Goal: Task Accomplishment & Management: Manage account settings

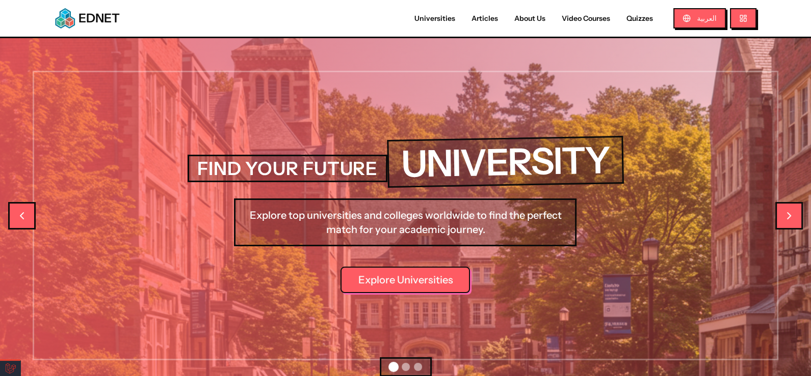
click at [438, 20] on link "Universities" at bounding box center [434, 18] width 57 height 11
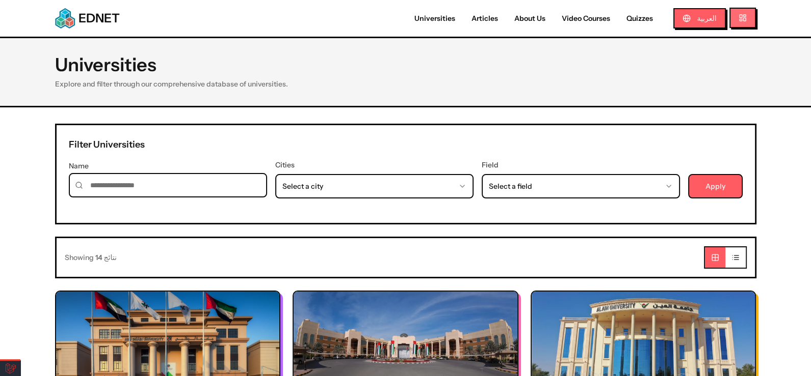
click at [744, 22] on button at bounding box center [742, 18] width 26 height 20
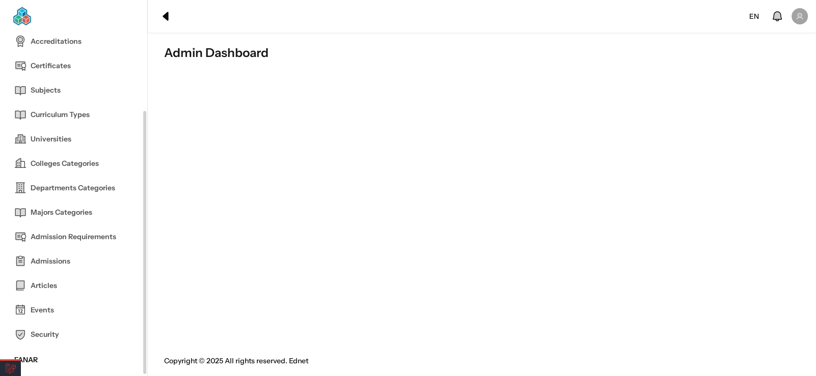
scroll to position [101, 0]
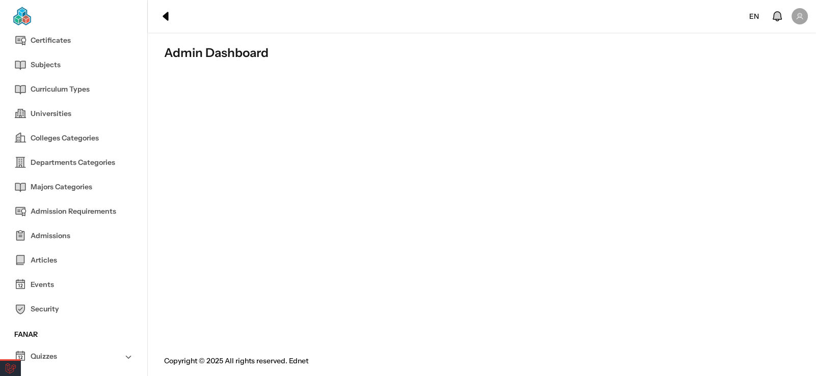
click at [70, 230] on link "Admissions" at bounding box center [73, 236] width 119 height 24
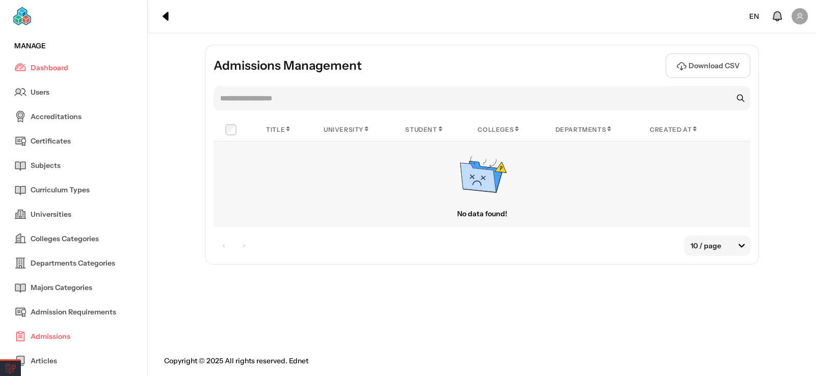
drag, startPoint x: 485, startPoint y: 175, endPoint x: 468, endPoint y: 197, distance: 27.9
click at [468, 197] on icon at bounding box center [481, 175] width 51 height 51
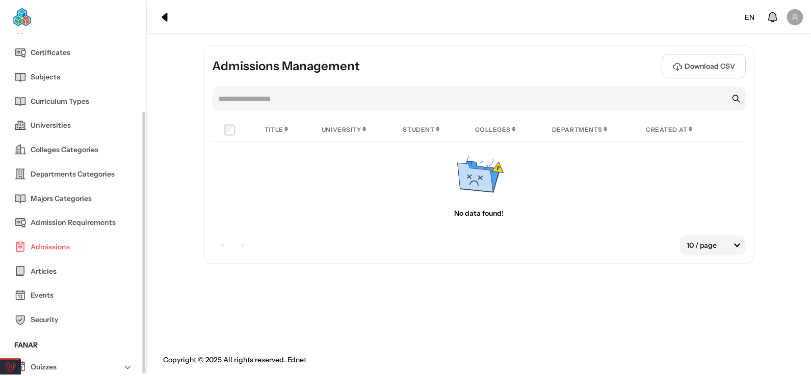
scroll to position [101, 0]
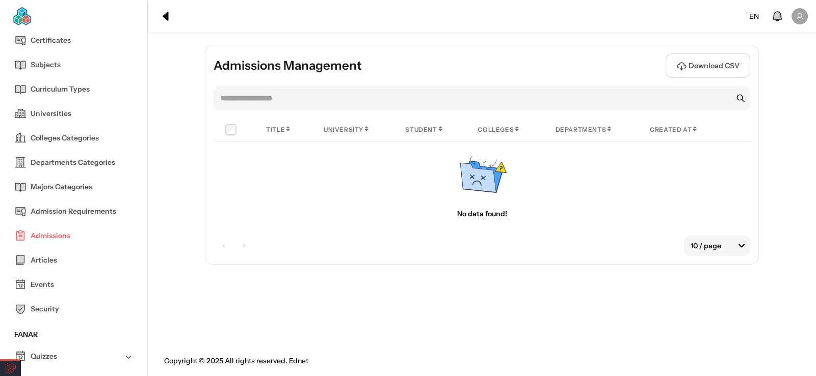
click at [91, 214] on span "Admission Requirements" at bounding box center [74, 211] width 86 height 11
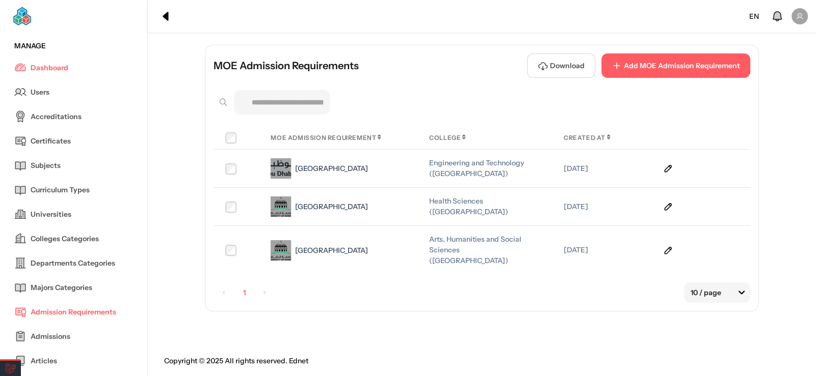
click at [91, 212] on link "Universities" at bounding box center [73, 214] width 119 height 24
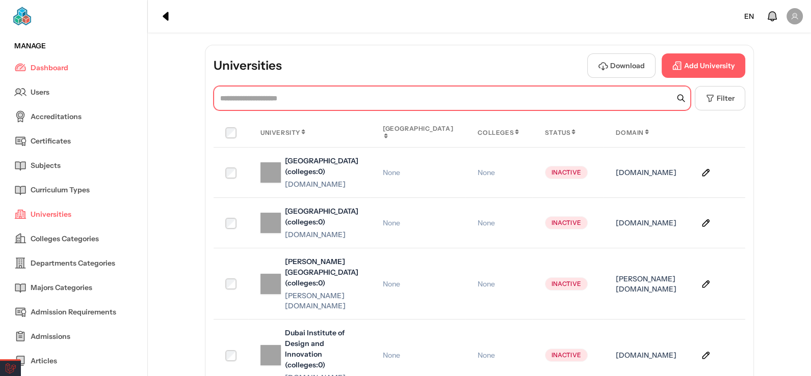
click at [382, 99] on input "text" at bounding box center [451, 98] width 477 height 24
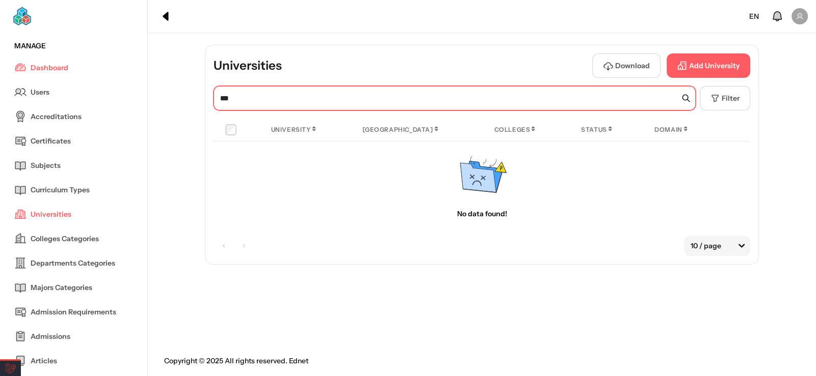
click at [330, 104] on input "***" at bounding box center [454, 98] width 482 height 24
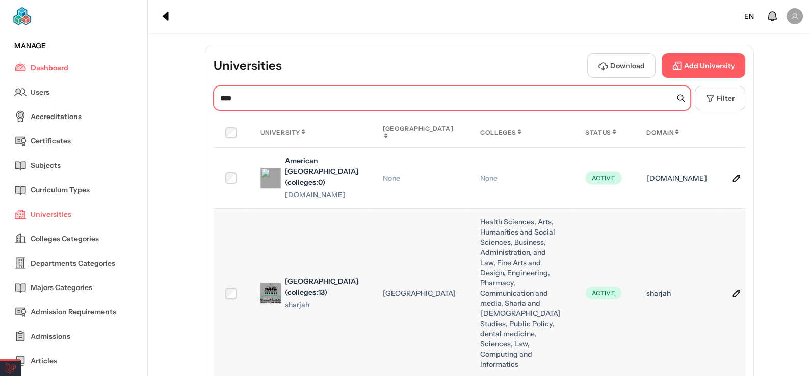
type input "****"
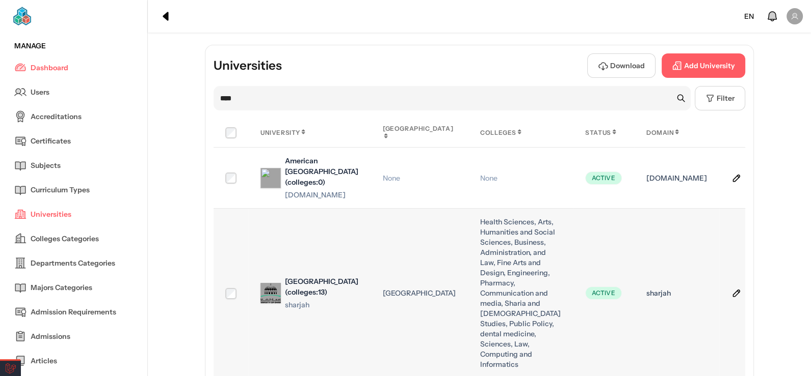
click at [731, 299] on icon at bounding box center [736, 293] width 10 height 10
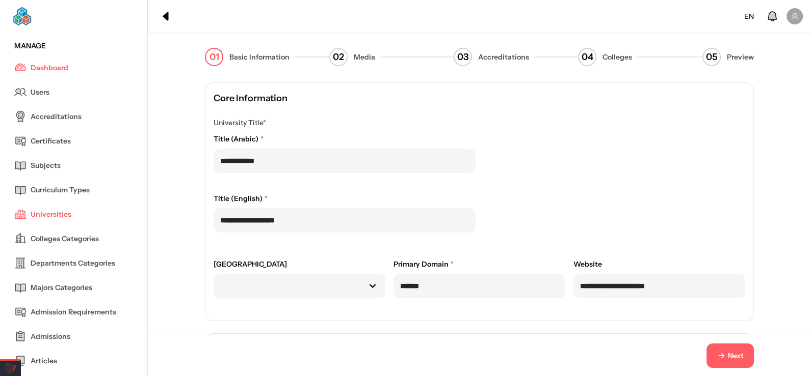
scroll to position [203, 0]
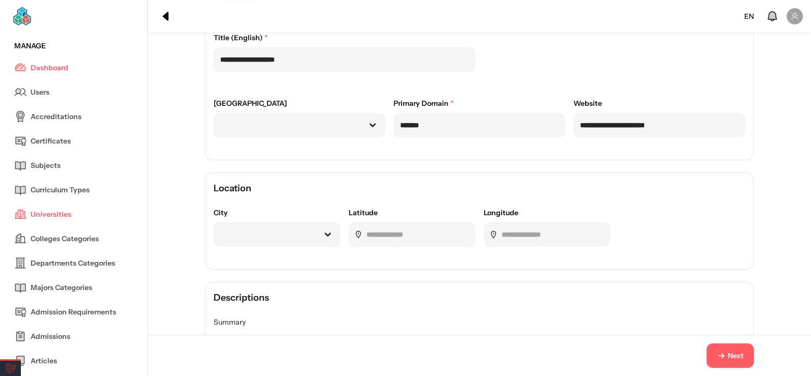
click at [731, 345] on button "Next" at bounding box center [729, 356] width 47 height 24
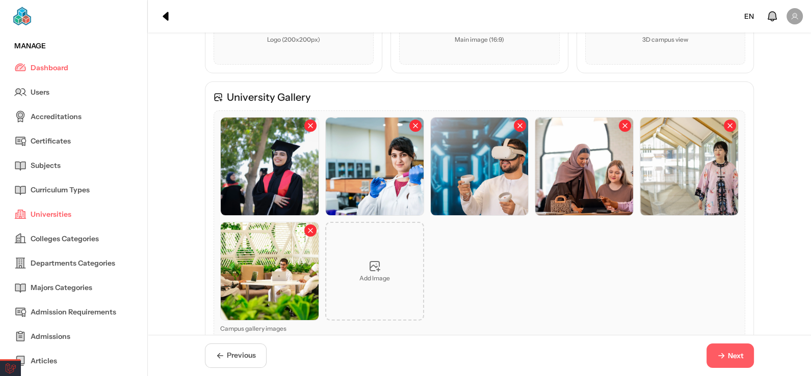
click at [735, 354] on span "Next" at bounding box center [735, 356] width 16 height 11
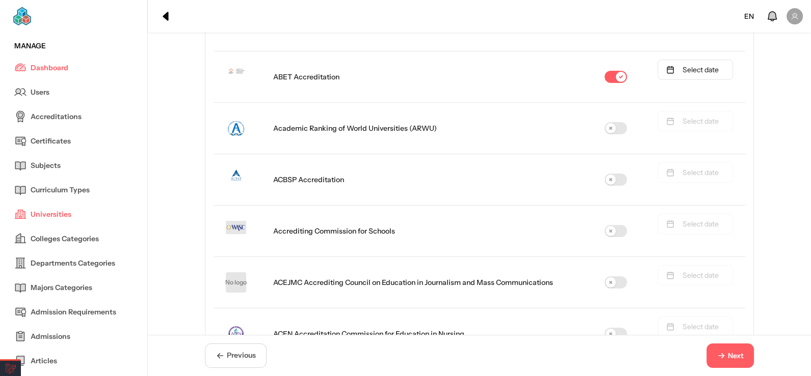
scroll to position [0, 0]
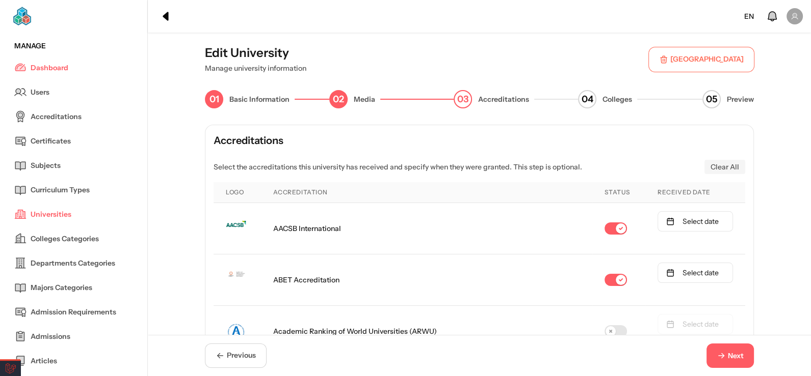
click at [734, 354] on span "Next" at bounding box center [735, 356] width 16 height 11
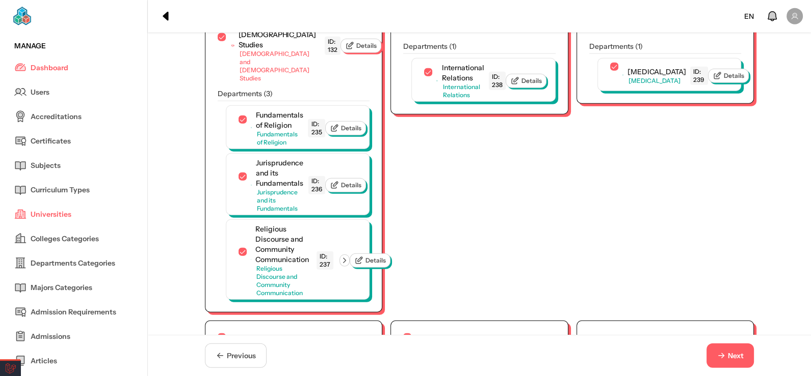
scroll to position [3320, 0]
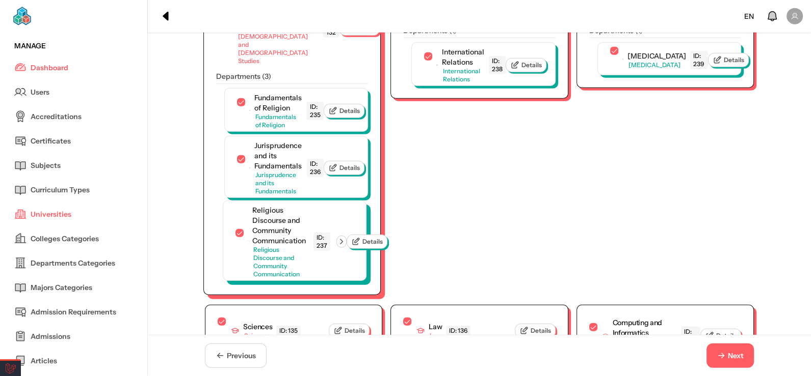
click at [343, 244] on icon "button" at bounding box center [341, 241] width 9 height 9
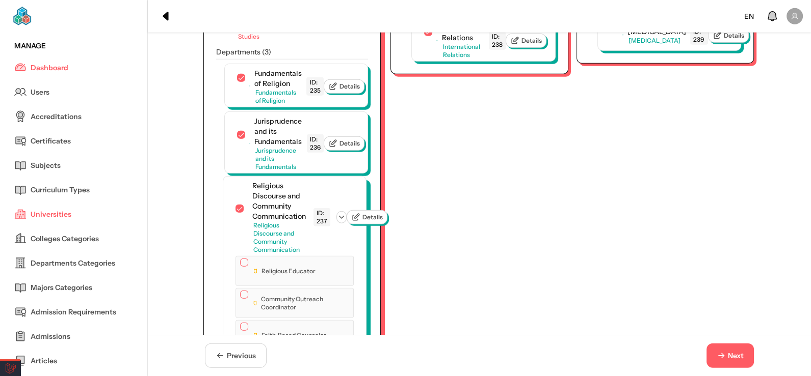
scroll to position [3369, 0]
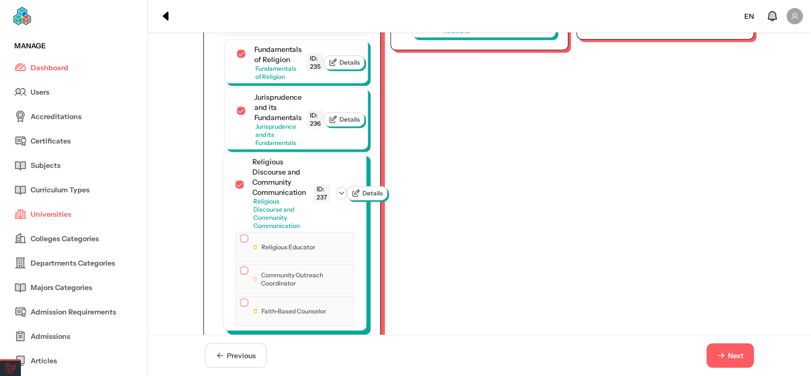
click at [240, 235] on button "button" at bounding box center [244, 239] width 8 height 8
click at [240, 276] on div at bounding box center [244, 273] width 8 height 11
click at [240, 272] on button "button" at bounding box center [244, 272] width 8 height 8
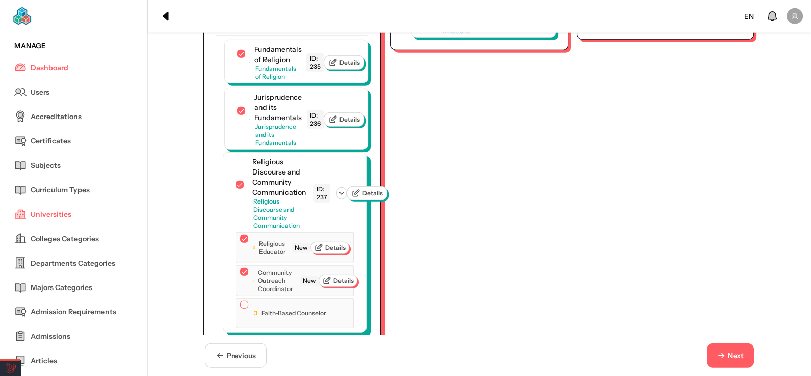
click at [240, 309] on button "button" at bounding box center [244, 305] width 8 height 8
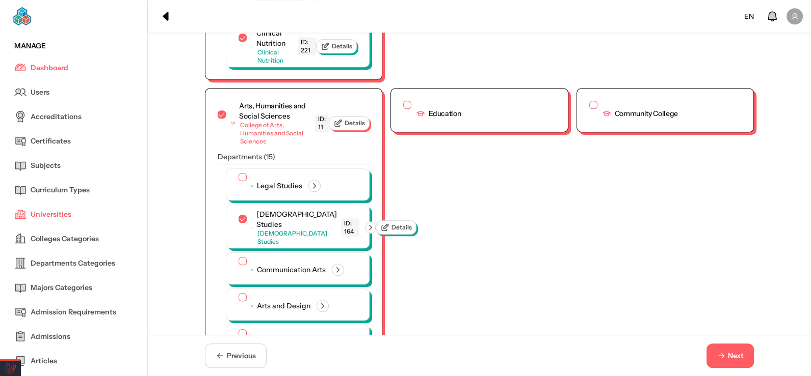
scroll to position [3171, 0]
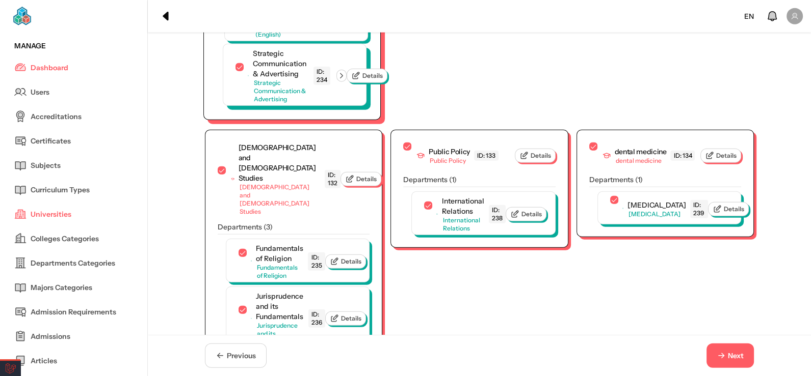
click at [344, 80] on icon "button" at bounding box center [341, 75] width 9 height 9
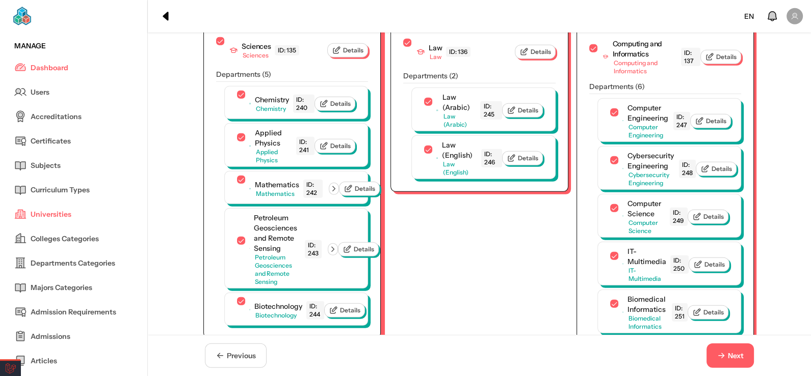
scroll to position [3723, 0]
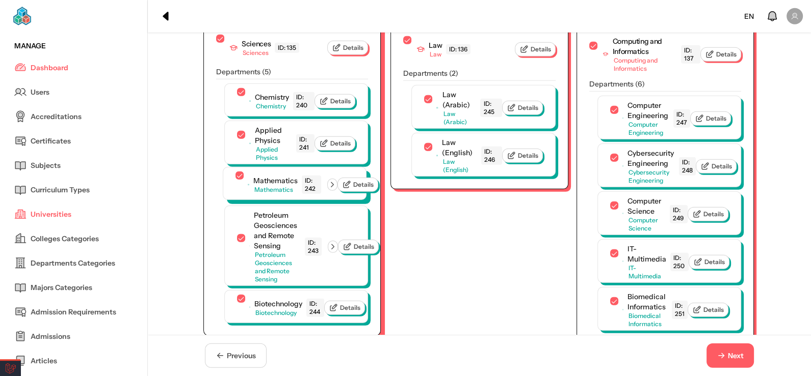
click at [333, 180] on icon "button" at bounding box center [332, 184] width 9 height 9
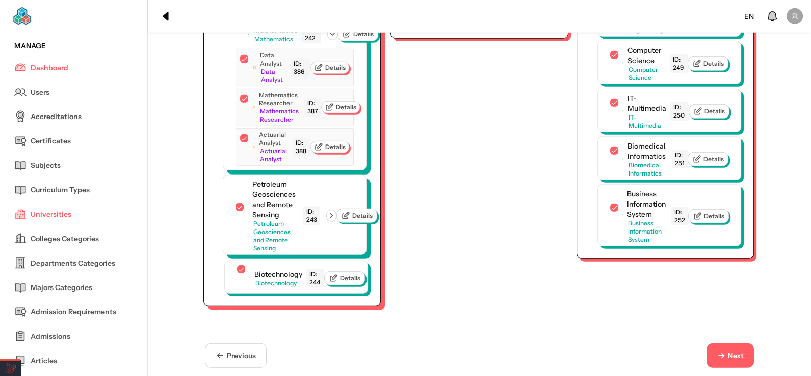
click at [331, 212] on icon "button" at bounding box center [331, 215] width 9 height 9
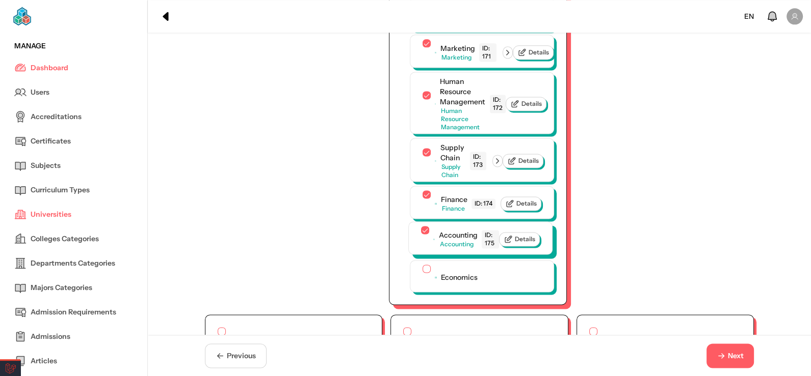
scroll to position [1788, 0]
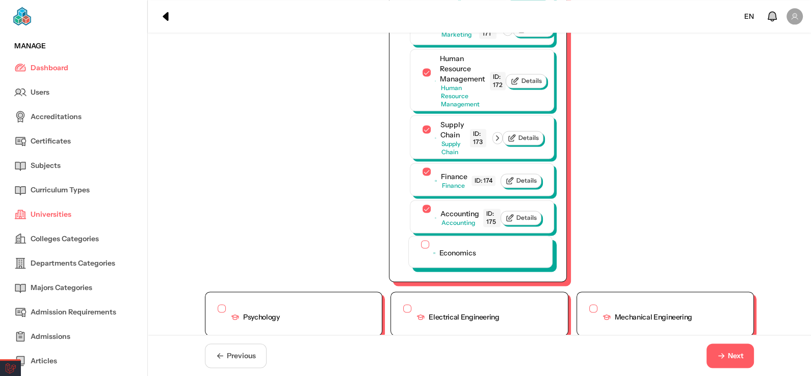
click at [419, 267] on div "Economics" at bounding box center [480, 251] width 143 height 31
click at [421, 249] on button "button" at bounding box center [425, 244] width 8 height 8
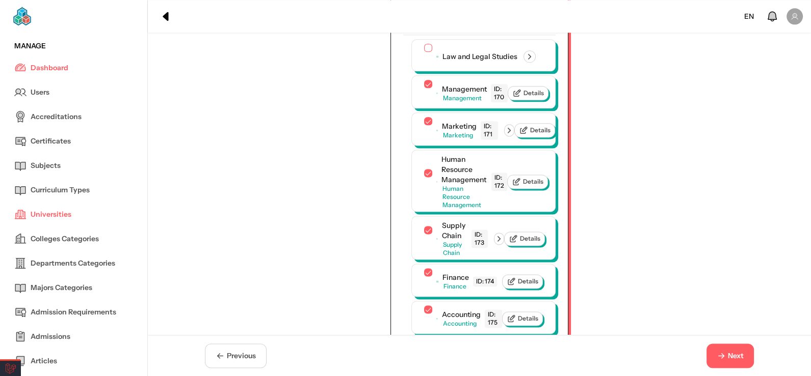
scroll to position [1686, 0]
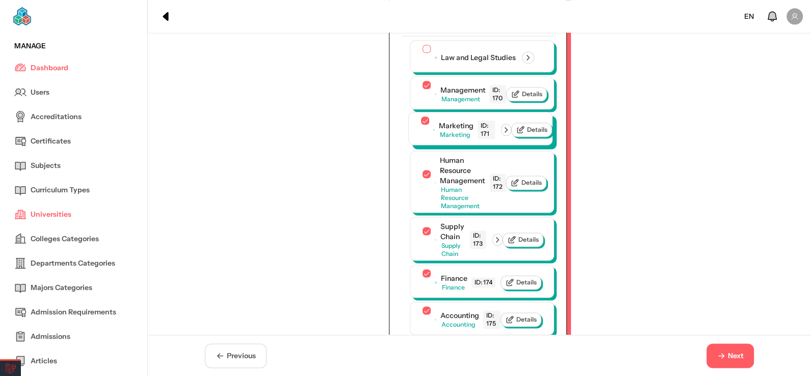
click at [505, 134] on icon "button" at bounding box center [505, 129] width 9 height 9
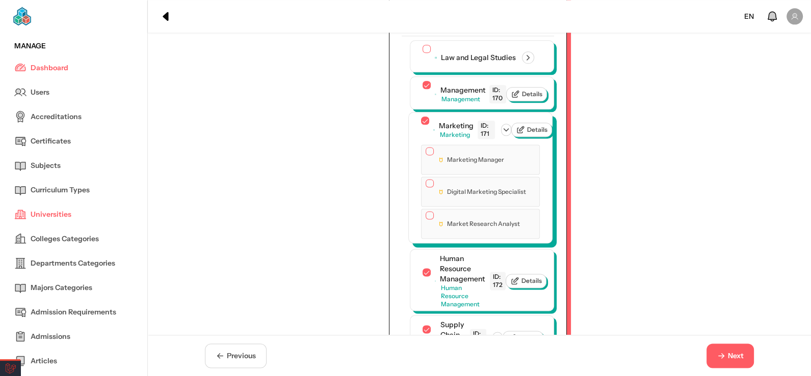
click at [425, 155] on button "button" at bounding box center [429, 151] width 8 height 8
click at [425, 188] on button "button" at bounding box center [429, 184] width 8 height 8
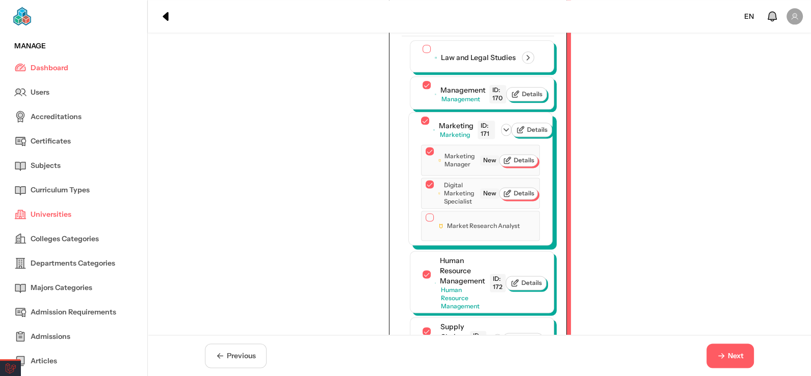
click at [425, 222] on button "button" at bounding box center [429, 217] width 8 height 8
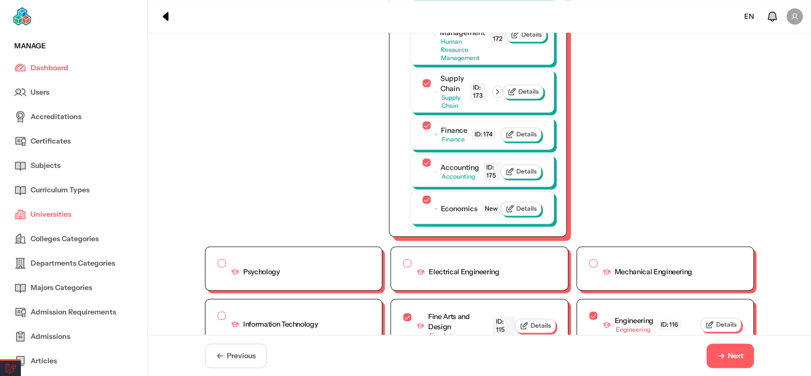
scroll to position [1940, 0]
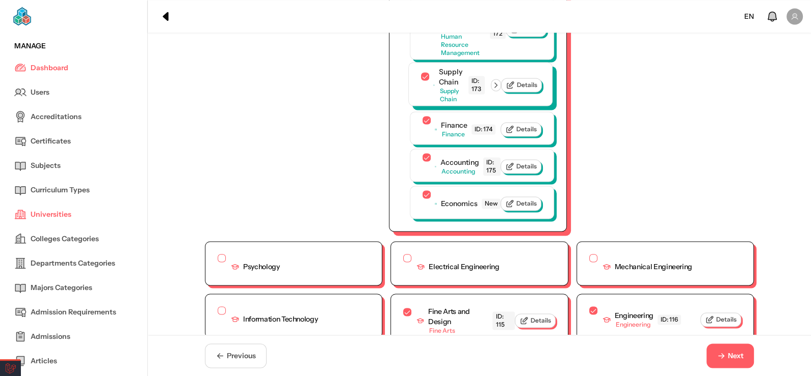
click at [494, 90] on icon "button" at bounding box center [495, 84] width 9 height 9
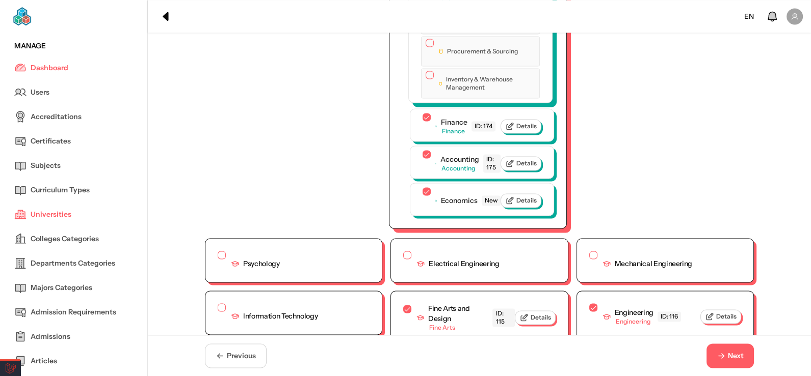
click at [430, 96] on div "Inventory & Warehouse Management" at bounding box center [479, 83] width 109 height 25
click at [425, 79] on button "button" at bounding box center [429, 75] width 8 height 8
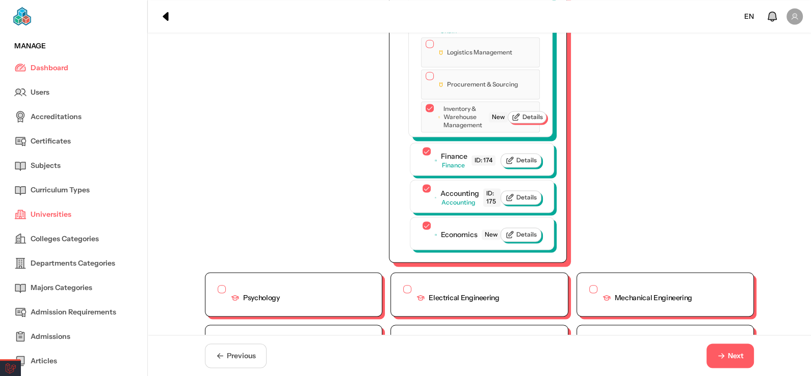
scroll to position [1889, 0]
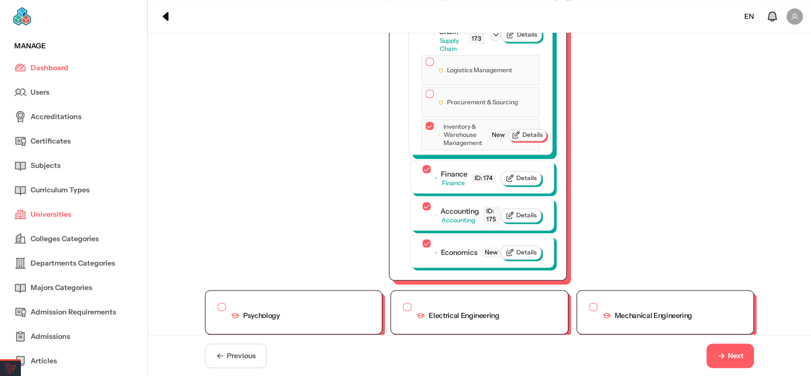
click at [425, 98] on button "button" at bounding box center [429, 94] width 8 height 8
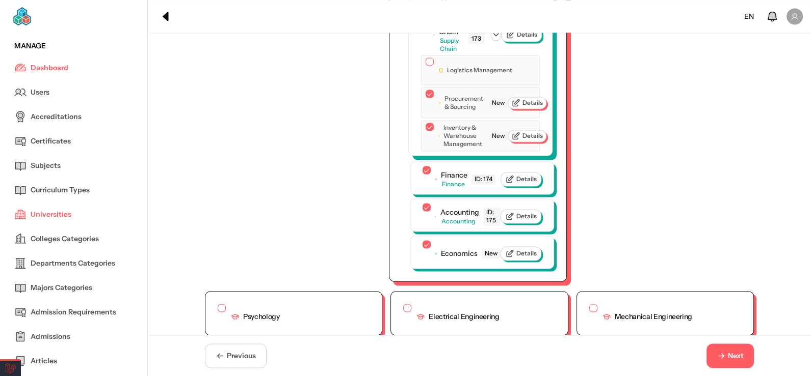
click at [428, 97] on div "Logistics Management Procurement & Sourcing New Details Inventory & Warehouse M…" at bounding box center [480, 103] width 118 height 96
click at [425, 66] on button "button" at bounding box center [429, 62] width 8 height 8
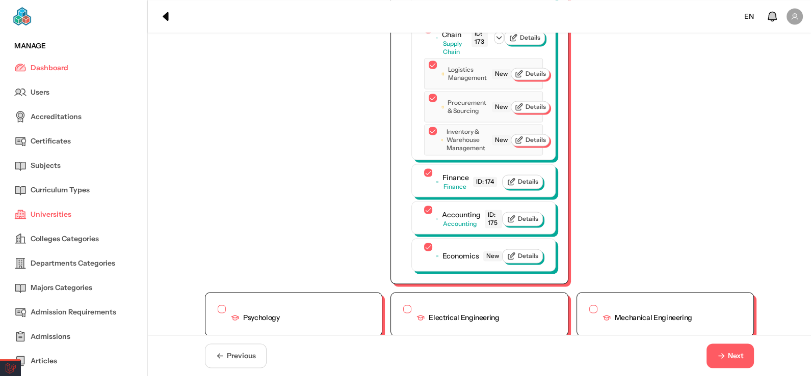
click at [723, 356] on icon "button" at bounding box center [720, 356] width 9 height 9
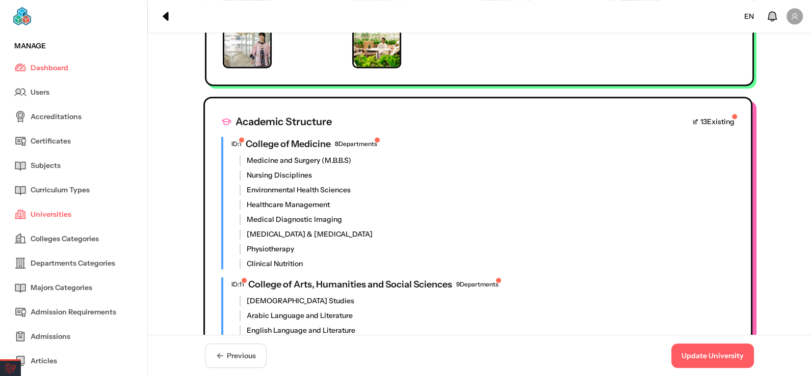
scroll to position [616, 0]
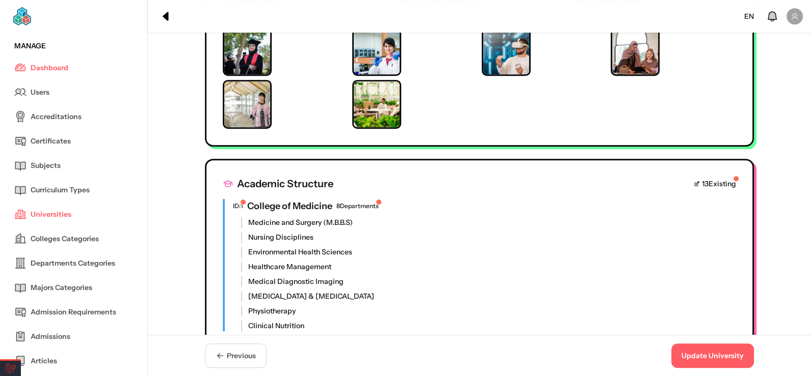
click at [700, 360] on button "Update University" at bounding box center [712, 356] width 83 height 24
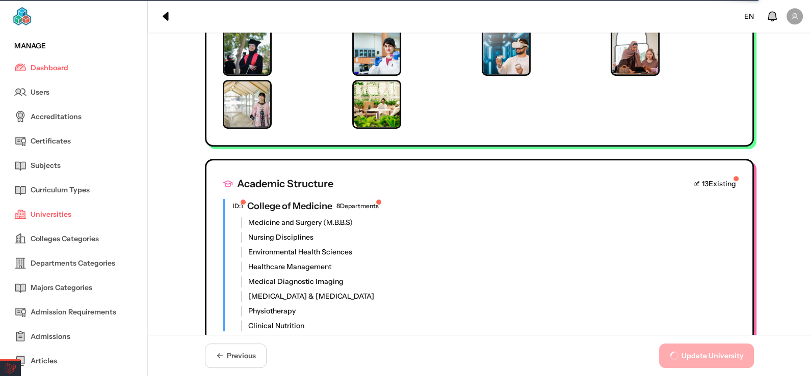
scroll to position [0, 0]
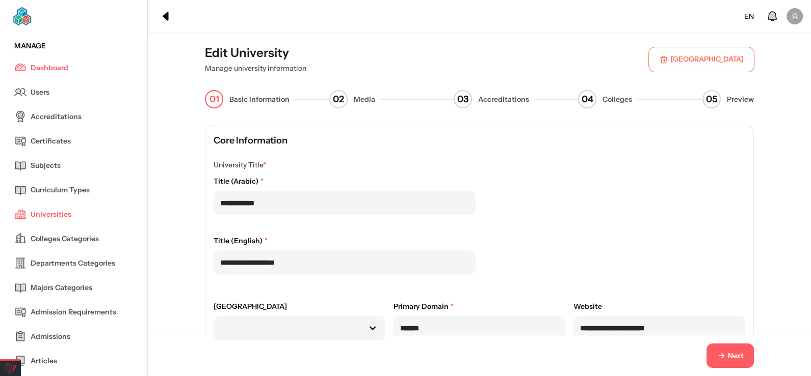
click at [741, 358] on span "Next" at bounding box center [735, 356] width 16 height 11
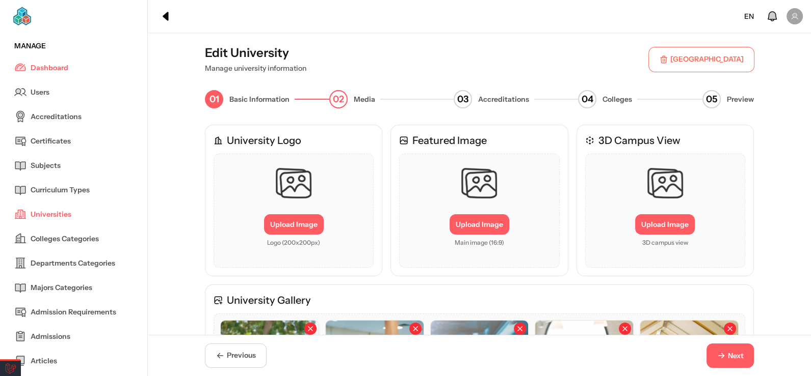
click at [741, 358] on span "Next" at bounding box center [735, 356] width 16 height 11
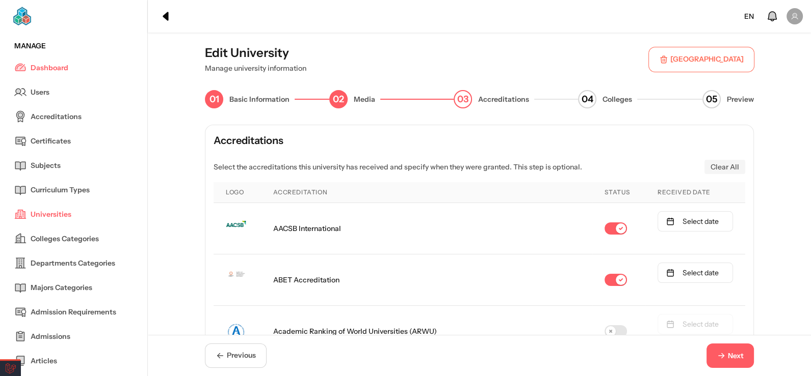
click at [741, 358] on span "Next" at bounding box center [735, 356] width 16 height 11
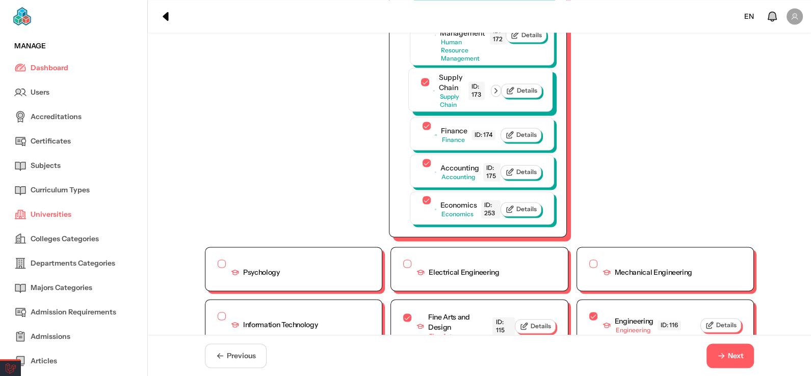
click at [494, 95] on icon "button" at bounding box center [495, 90] width 9 height 9
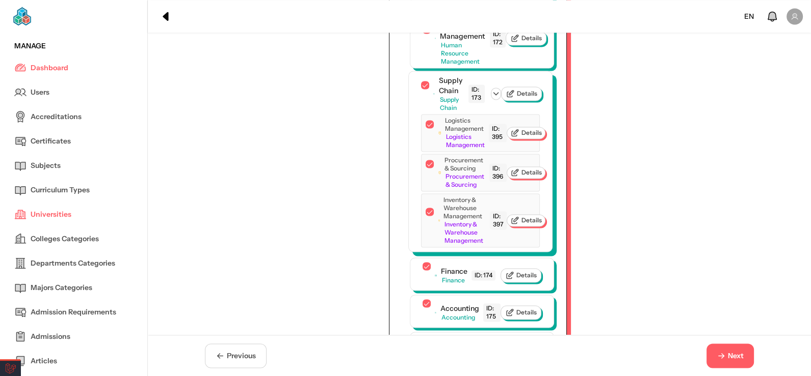
click at [494, 98] on icon "button" at bounding box center [495, 93] width 9 height 9
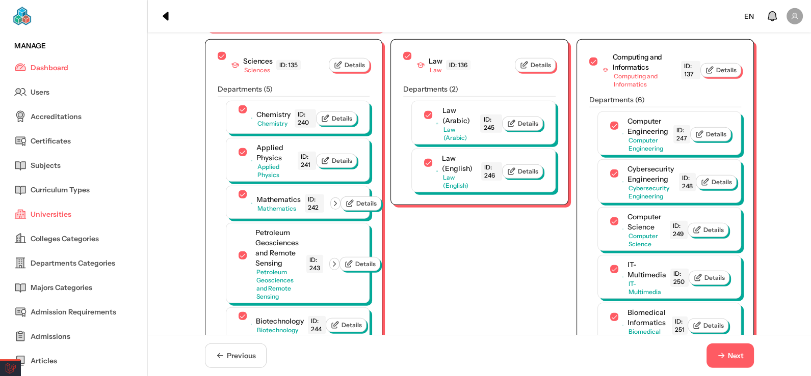
scroll to position [3507, 0]
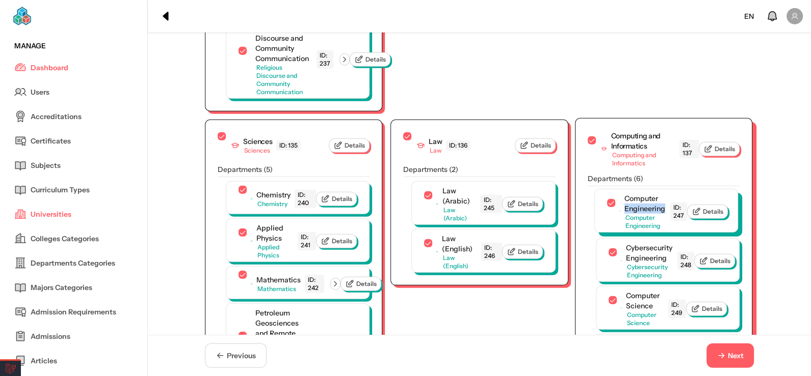
drag, startPoint x: 621, startPoint y: 197, endPoint x: 665, endPoint y: 197, distance: 44.3
click at [665, 197] on div "Computer Engineering Computer Engineering ID: 247" at bounding box center [653, 212] width 68 height 37
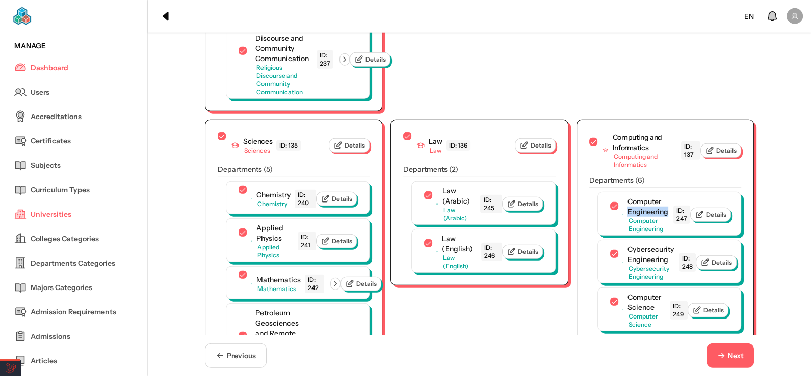
copy span "Engineering"
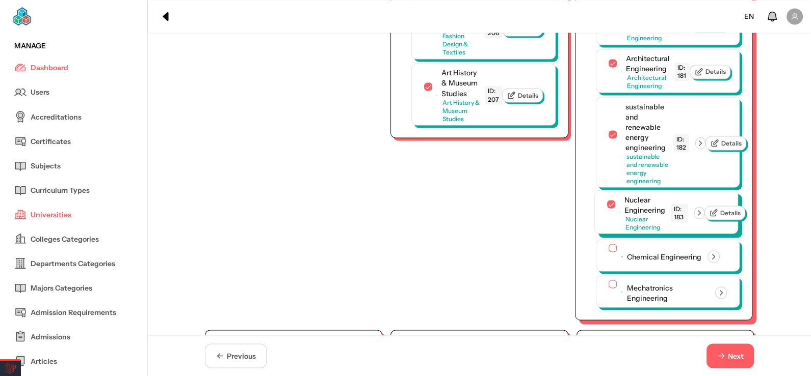
scroll to position [2387, 0]
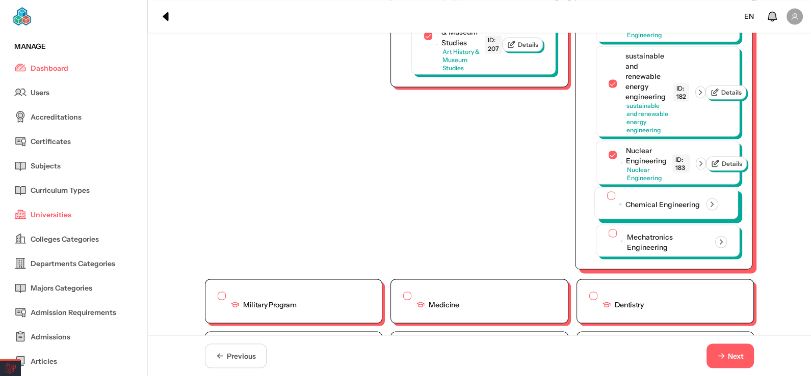
click at [607, 200] on button "button" at bounding box center [611, 196] width 8 height 8
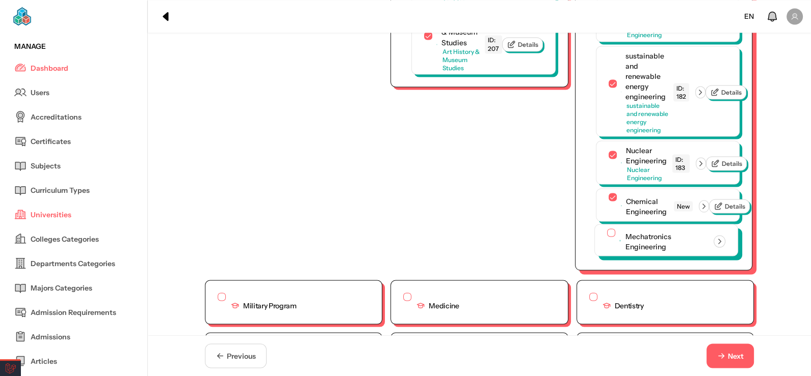
click at [607, 237] on button "button" at bounding box center [611, 233] width 8 height 8
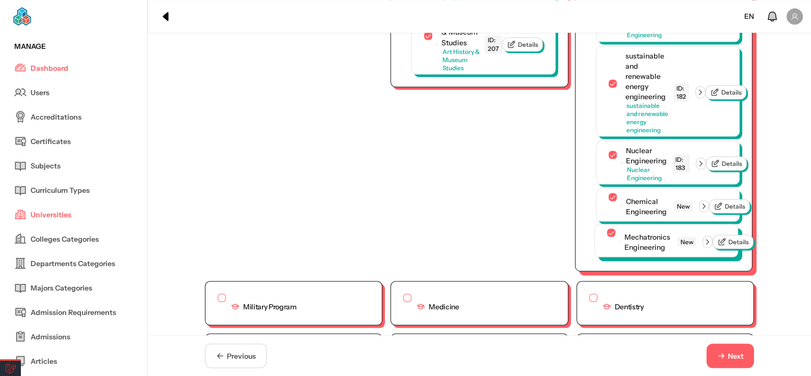
click at [709, 247] on icon "button" at bounding box center [707, 241] width 9 height 9
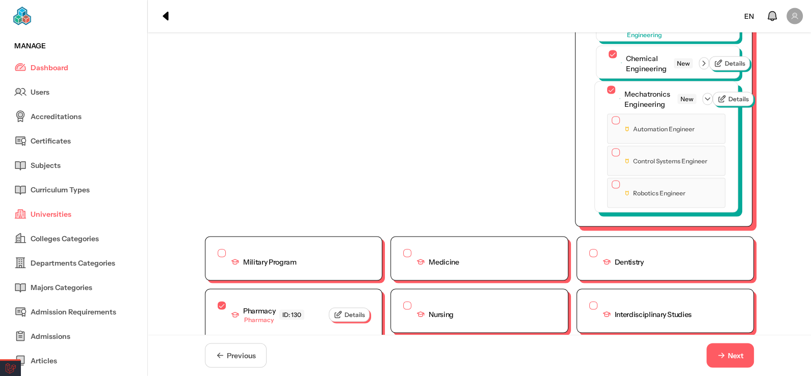
scroll to position [2540, 0]
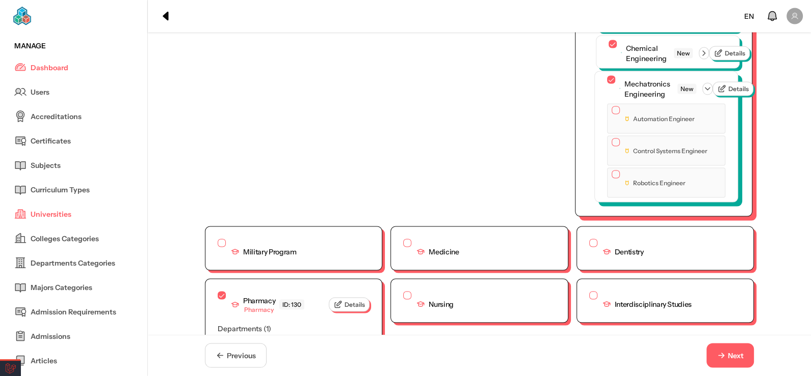
click at [611, 115] on button "button" at bounding box center [615, 110] width 8 height 8
click at [611, 148] on button "button" at bounding box center [615, 144] width 8 height 8
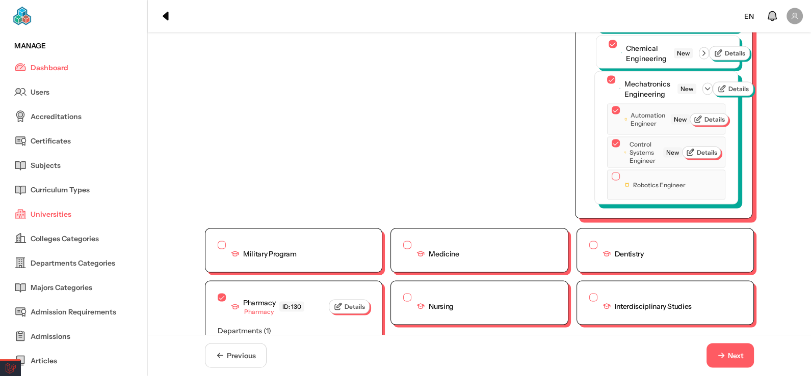
scroll to position [2539, 0]
drag, startPoint x: 606, startPoint y: 244, endPoint x: 611, endPoint y: 233, distance: 11.8
click at [611, 198] on div "Robotics Engineer" at bounding box center [648, 185] width 74 height 25
click at [612, 181] on button "button" at bounding box center [615, 177] width 8 height 8
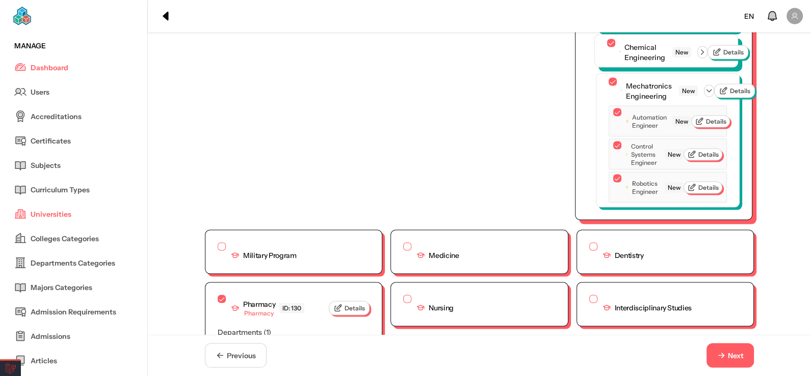
click at [703, 57] on icon "button" at bounding box center [701, 52] width 9 height 9
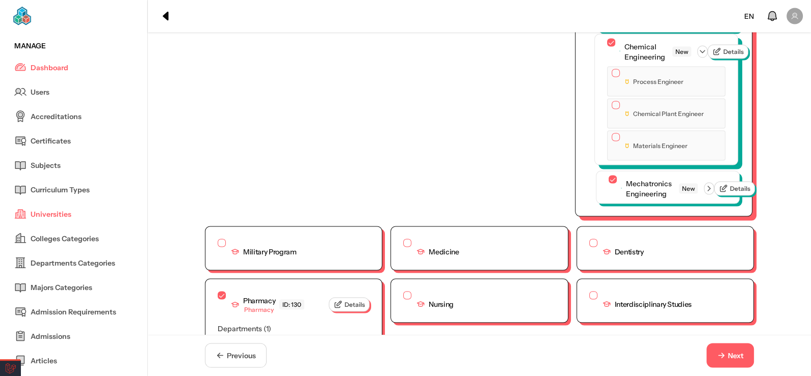
drag, startPoint x: 606, startPoint y: 120, endPoint x: 606, endPoint y: 136, distance: 15.8
click at [611, 77] on button "button" at bounding box center [615, 73] width 8 height 8
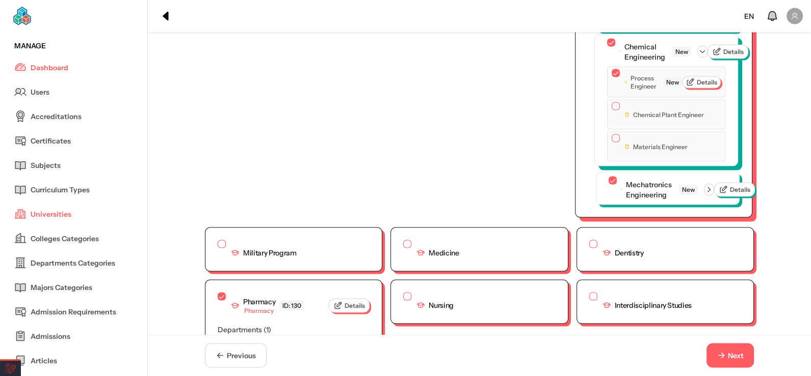
click at [611, 111] on button "button" at bounding box center [615, 106] width 8 height 8
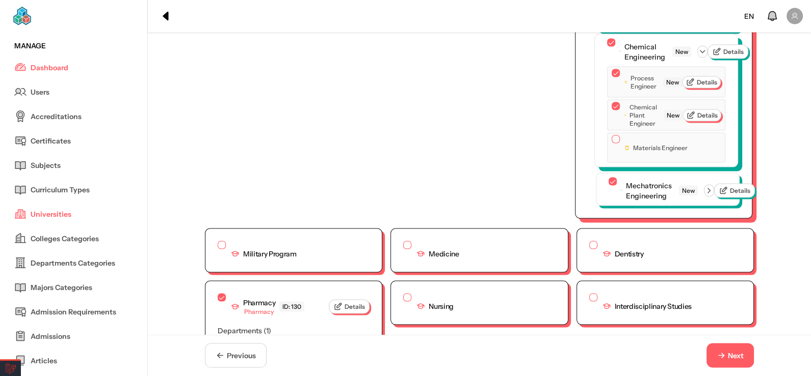
scroll to position [2539, 0]
click at [611, 144] on button "button" at bounding box center [615, 140] width 8 height 8
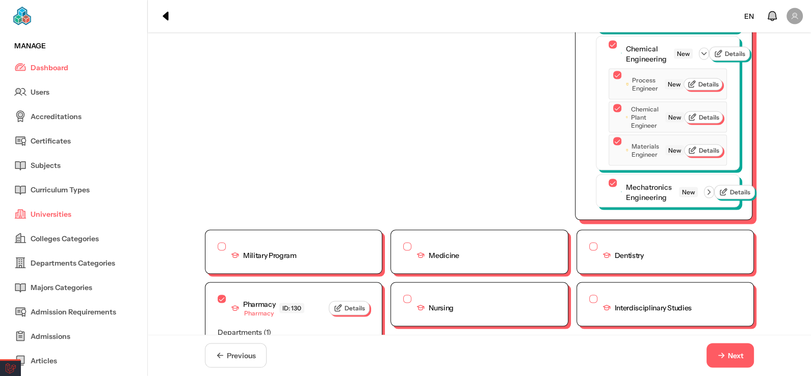
scroll to position [2488, 0]
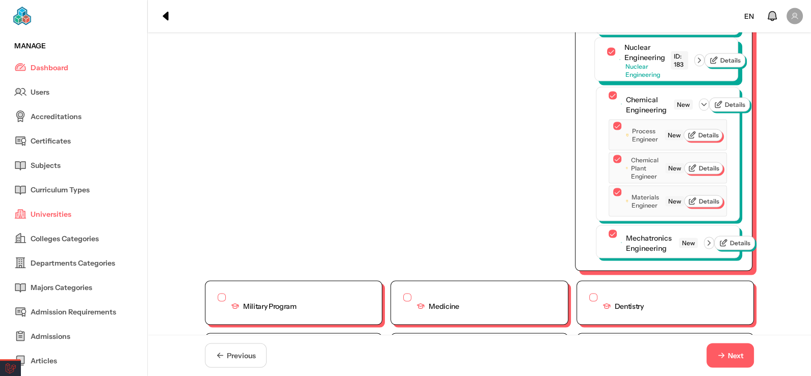
click at [701, 65] on icon "button" at bounding box center [698, 60] width 9 height 9
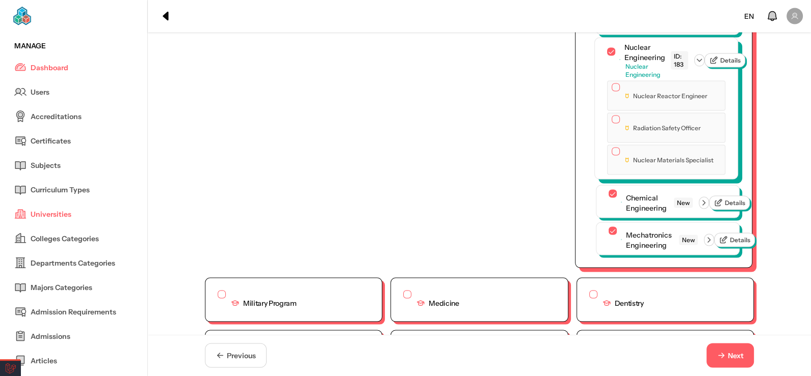
drag, startPoint x: 611, startPoint y: 132, endPoint x: 610, endPoint y: 140, distance: 8.3
click at [611, 92] on button "button" at bounding box center [615, 88] width 8 height 8
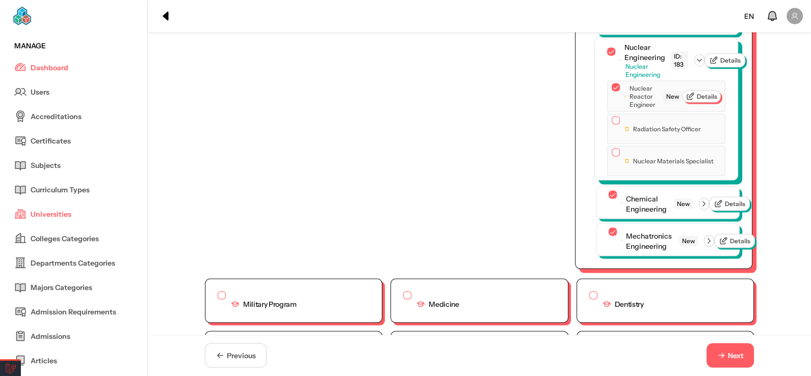
click at [611, 125] on button "button" at bounding box center [615, 121] width 8 height 8
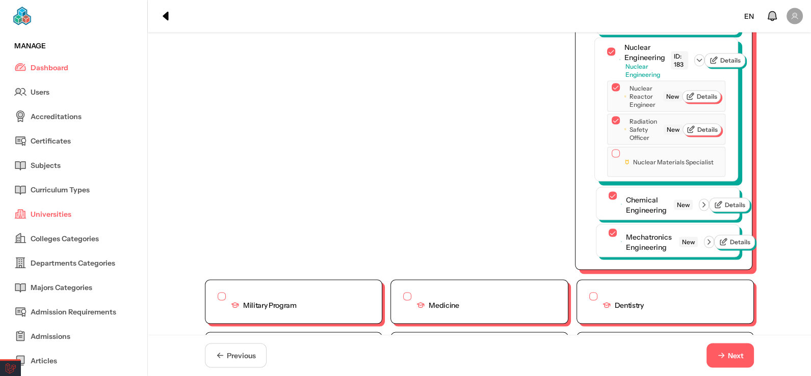
click at [616, 175] on div "Nuclear Materials Specialist" at bounding box center [662, 162] width 102 height 25
click at [611, 158] on button "button" at bounding box center [615, 154] width 8 height 8
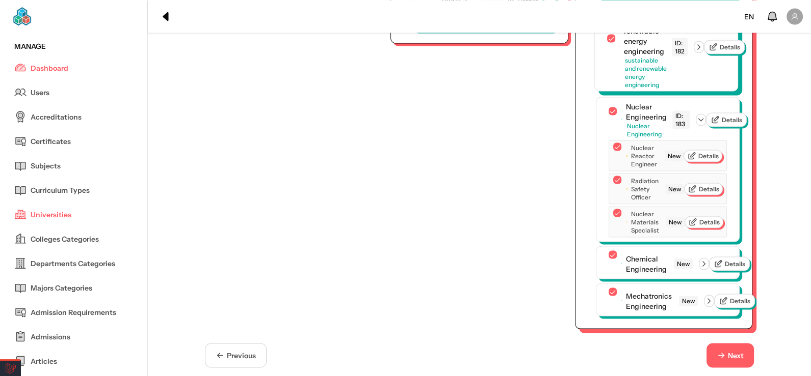
scroll to position [2335, 0]
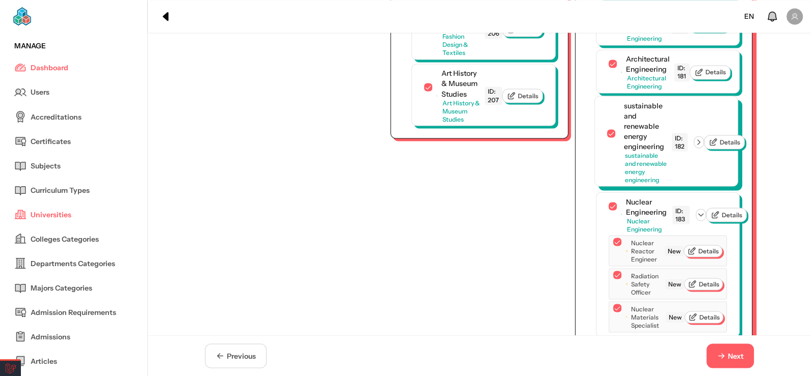
click at [698, 147] on icon "button" at bounding box center [698, 142] width 9 height 9
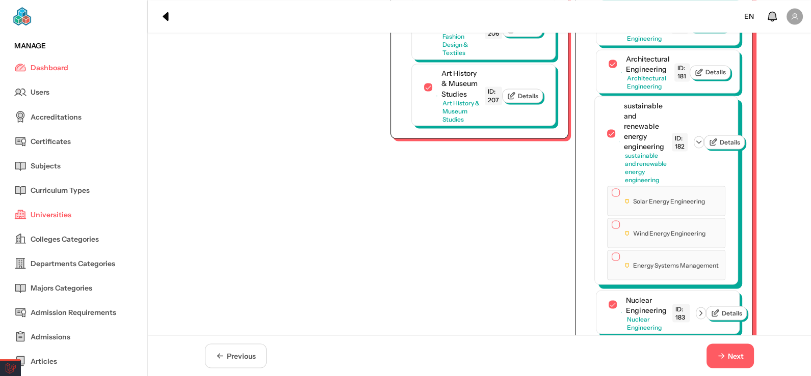
click at [611, 197] on button "button" at bounding box center [615, 192] width 8 height 8
click at [611, 230] on button "button" at bounding box center [615, 226] width 8 height 8
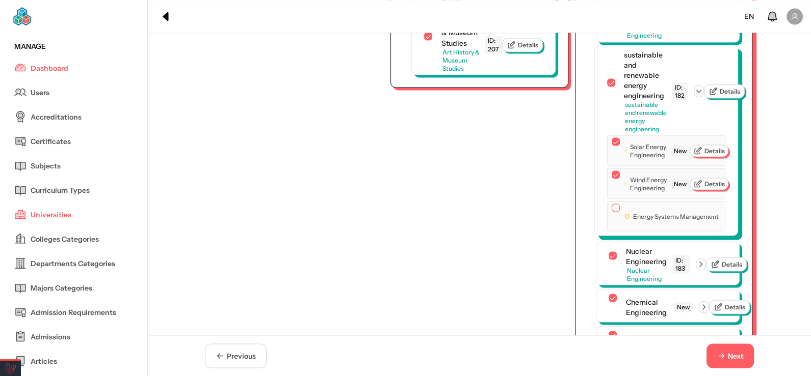
click at [611, 212] on button "button" at bounding box center [615, 208] width 8 height 8
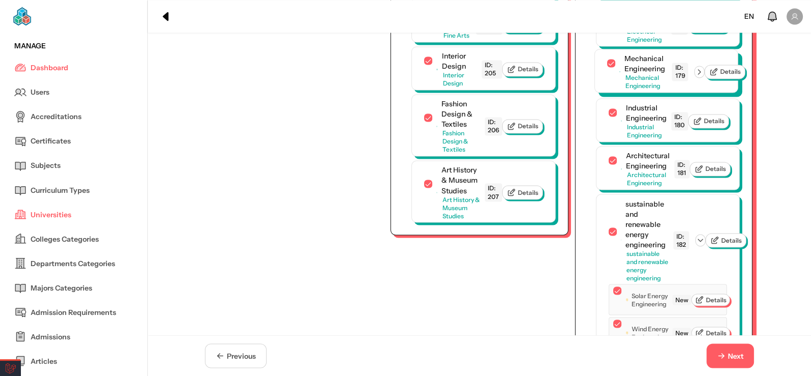
scroll to position [2182, 0]
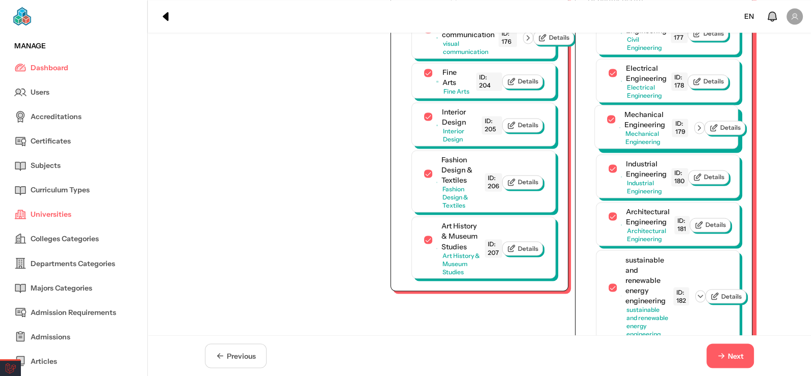
click at [701, 132] on icon "button" at bounding box center [698, 127] width 9 height 9
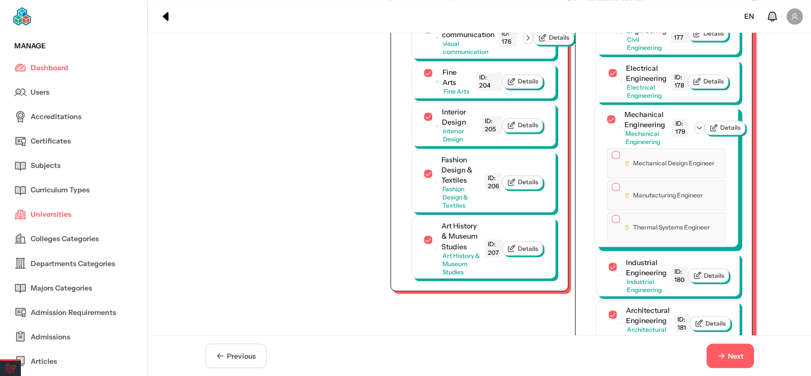
click at [614, 159] on button "button" at bounding box center [615, 155] width 8 height 8
click at [611, 192] on button "button" at bounding box center [615, 188] width 8 height 8
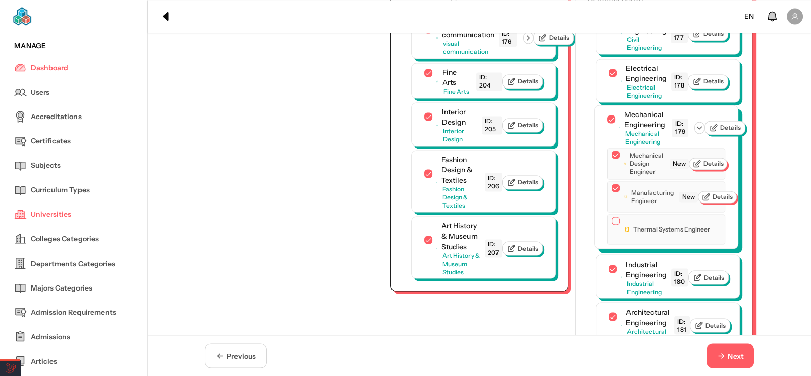
click at [611, 225] on button "button" at bounding box center [615, 221] width 8 height 8
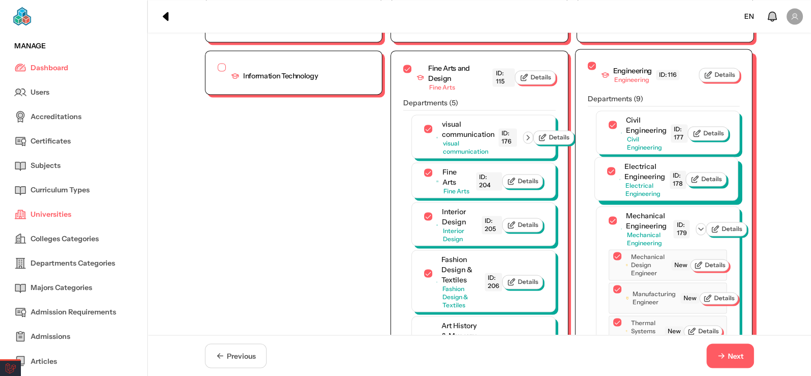
scroll to position [2081, 0]
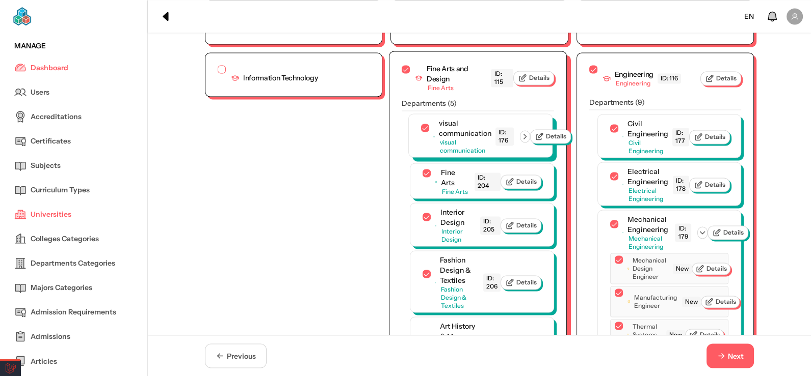
click at [526, 139] on icon "button" at bounding box center [525, 136] width 3 height 5
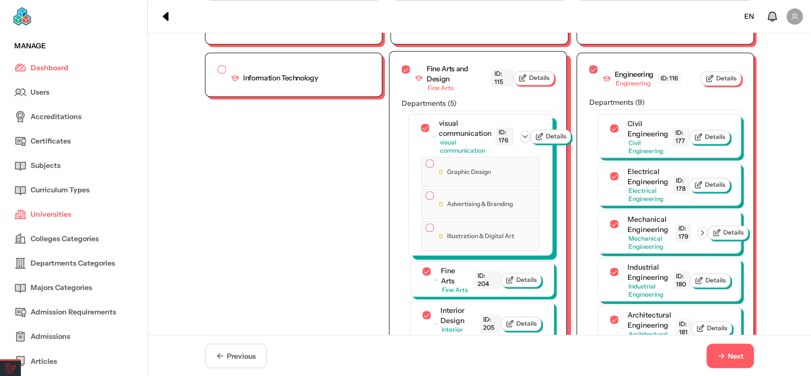
click at [413, 197] on div "Graphic Design Advertising & Branding Illustration & Digital Art" at bounding box center [480, 206] width 143 height 98
click at [425, 168] on button "button" at bounding box center [429, 163] width 8 height 8
click at [427, 201] on button "button" at bounding box center [429, 197] width 8 height 8
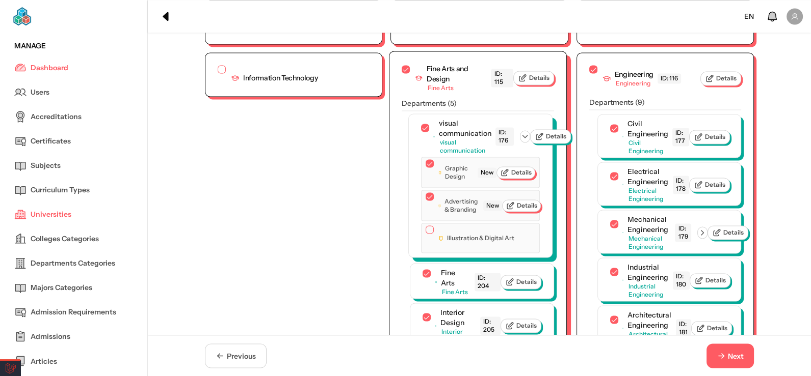
click at [425, 234] on button "button" at bounding box center [429, 230] width 8 height 8
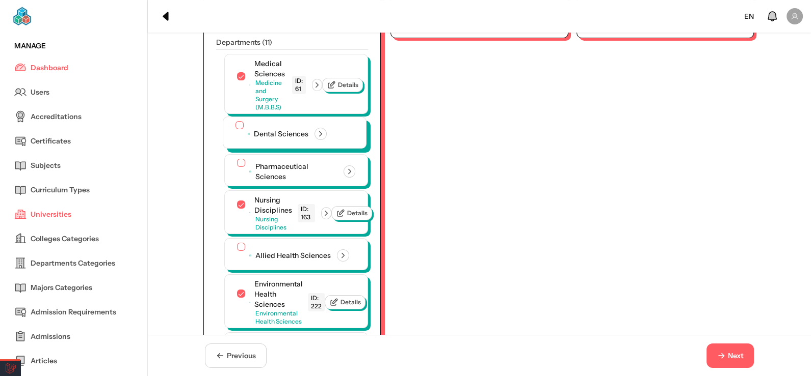
scroll to position [153, 0]
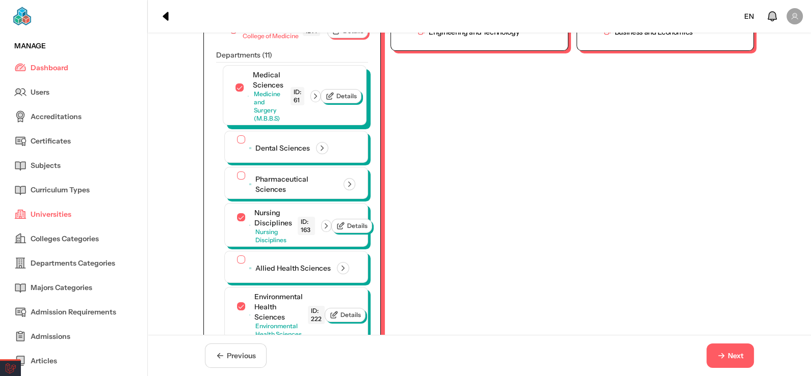
click at [317, 92] on icon "button" at bounding box center [315, 96] width 9 height 9
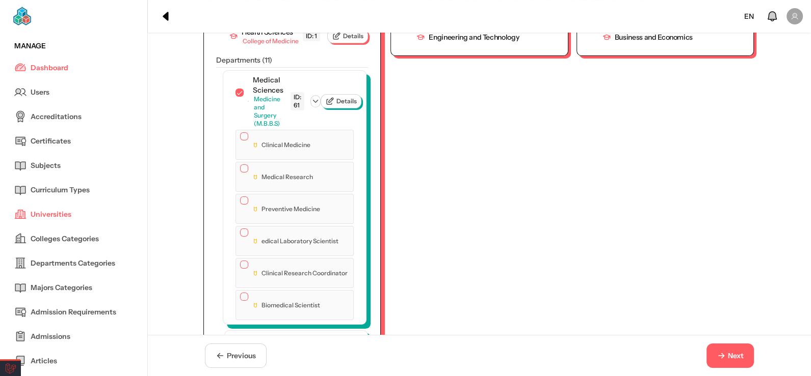
drag, startPoint x: 237, startPoint y: 114, endPoint x: 237, endPoint y: 126, distance: 11.7
click at [240, 132] on button "button" at bounding box center [244, 136] width 8 height 8
click at [240, 166] on button "button" at bounding box center [244, 170] width 8 height 8
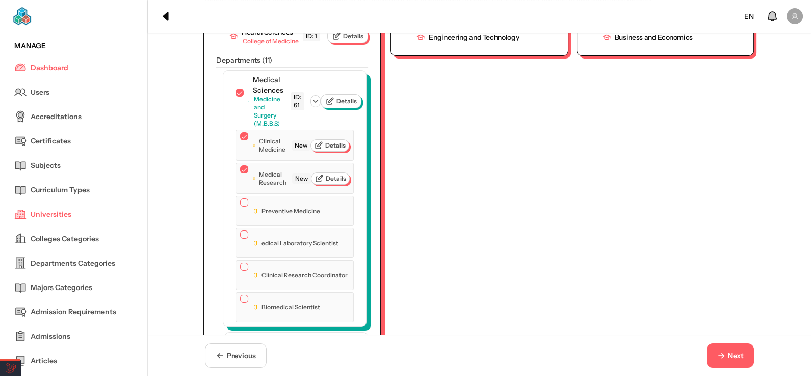
click at [235, 178] on div "Medical Research New Details" at bounding box center [294, 178] width 118 height 31
click at [240, 199] on button "button" at bounding box center [244, 203] width 8 height 8
click at [237, 215] on div "Preventive Medicine New Details" at bounding box center [294, 211] width 118 height 31
click at [240, 232] on button "button" at bounding box center [244, 236] width 8 height 8
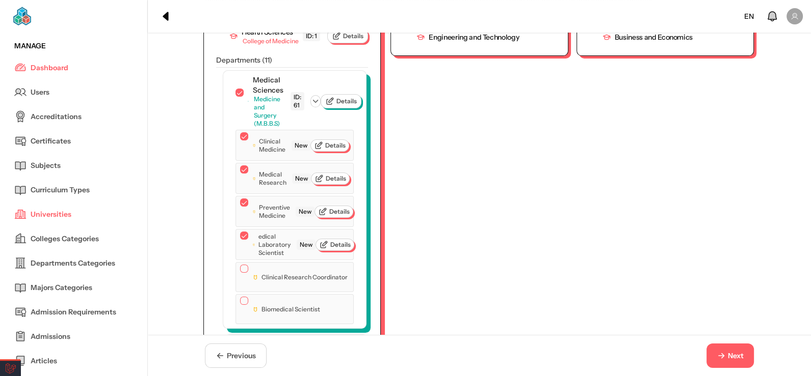
click at [240, 265] on button "button" at bounding box center [244, 269] width 8 height 8
click at [240, 299] on button "button" at bounding box center [244, 302] width 8 height 8
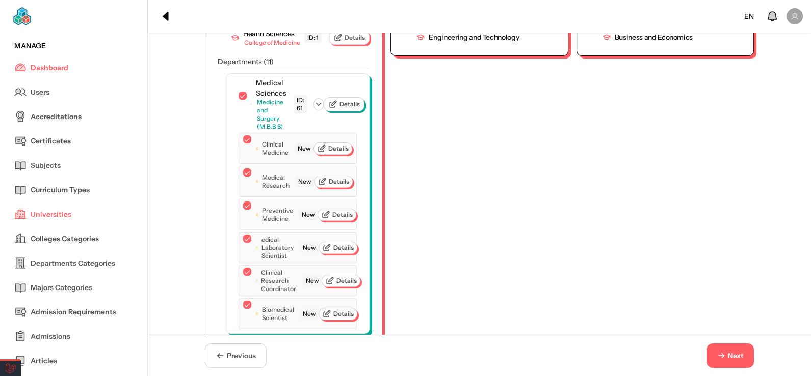
click at [720, 355] on icon "button" at bounding box center [720, 356] width 9 height 9
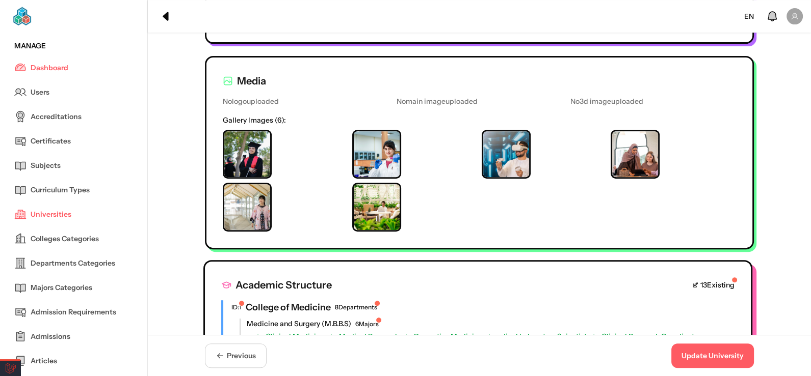
scroll to position [713, 0]
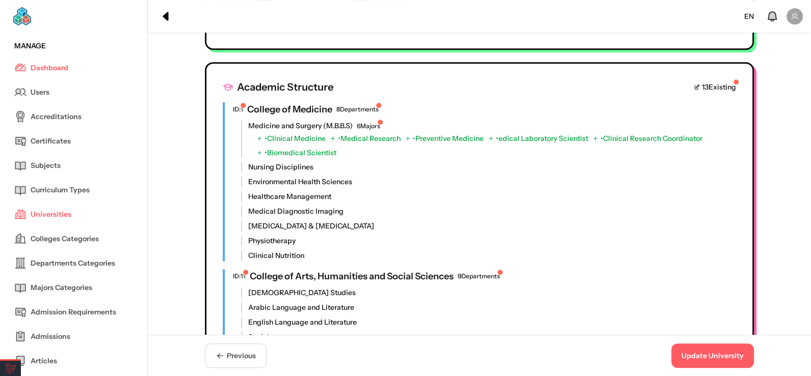
click at [710, 349] on button "Update University" at bounding box center [712, 356] width 83 height 24
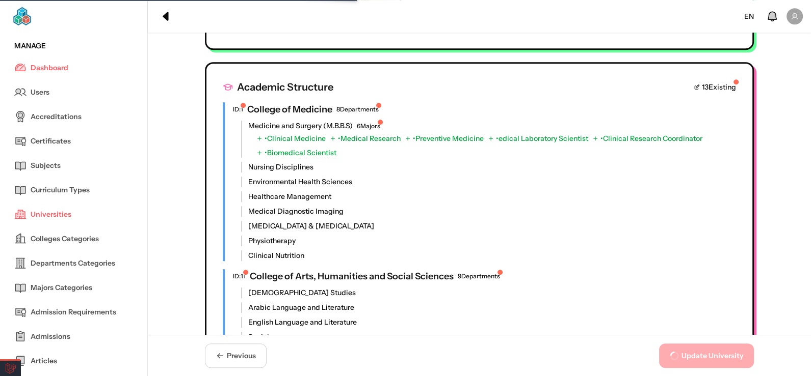
scroll to position [0, 0]
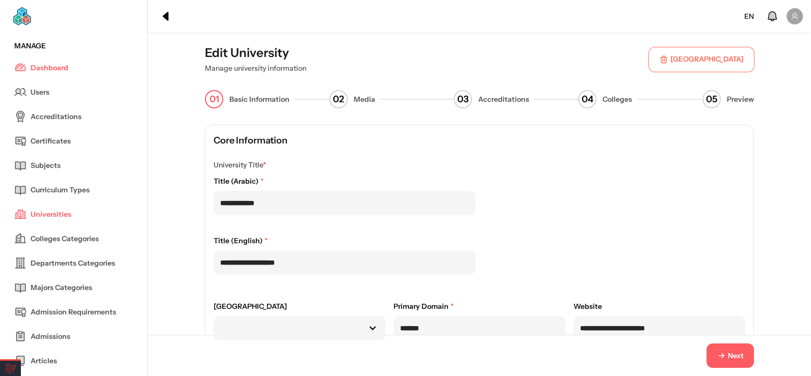
click at [721, 356] on icon "button" at bounding box center [721, 356] width 6 height 0
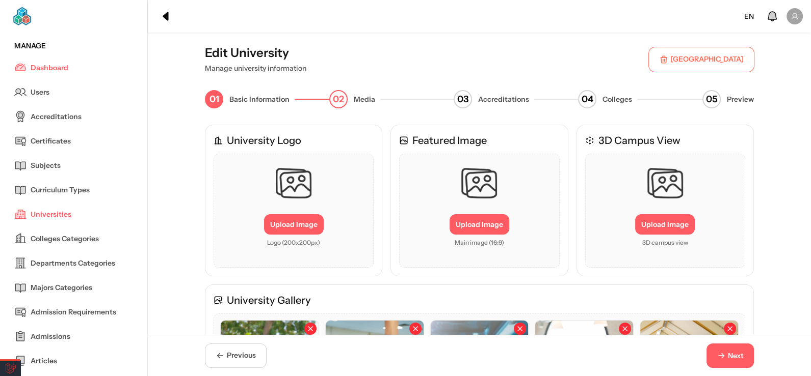
click at [721, 356] on icon "button" at bounding box center [721, 356] width 6 height 0
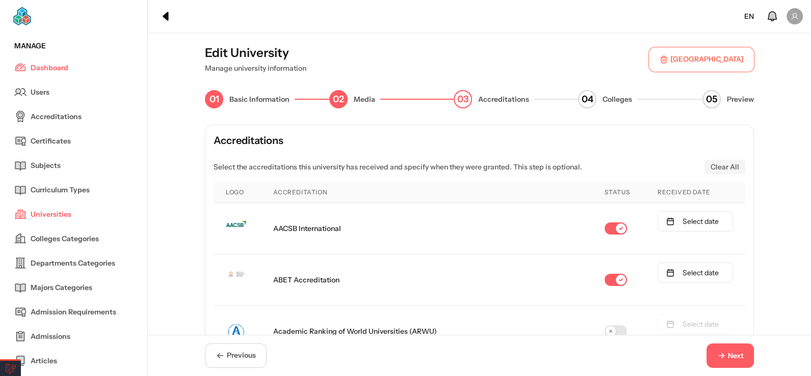
click at [721, 356] on icon "button" at bounding box center [721, 356] width 6 height 0
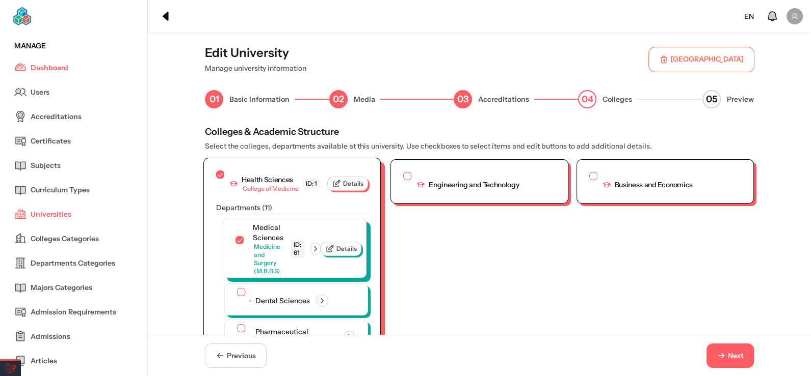
click at [317, 245] on icon "button" at bounding box center [315, 249] width 9 height 9
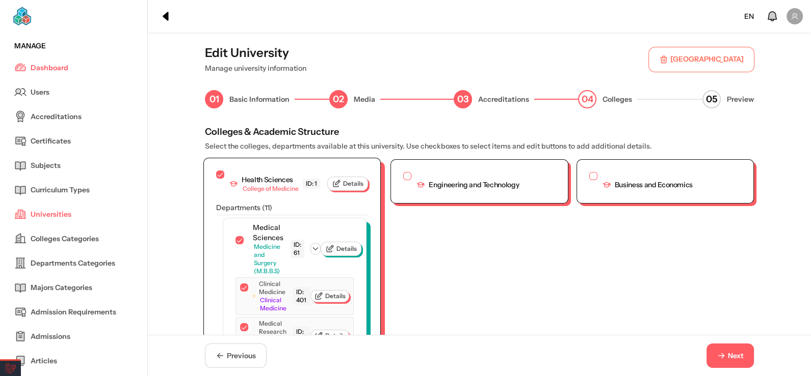
click at [311, 245] on icon "button" at bounding box center [315, 249] width 9 height 9
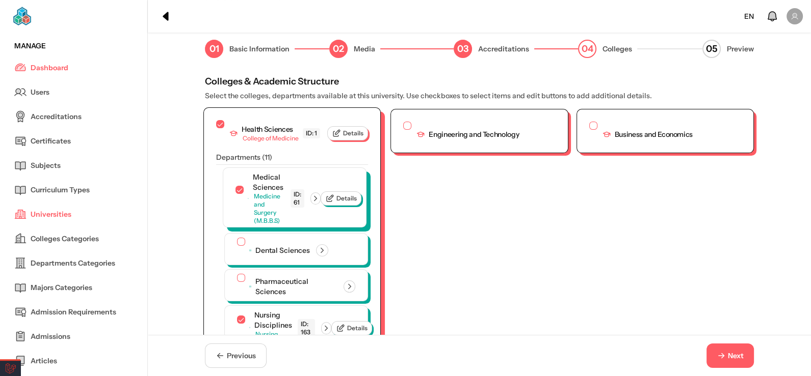
scroll to position [101, 0]
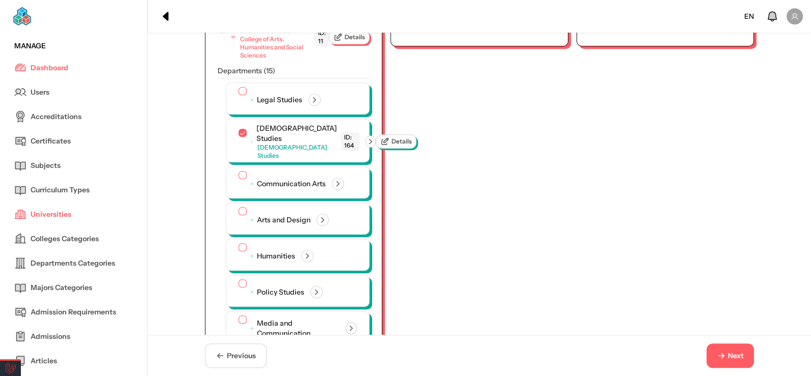
scroll to position [3478, 0]
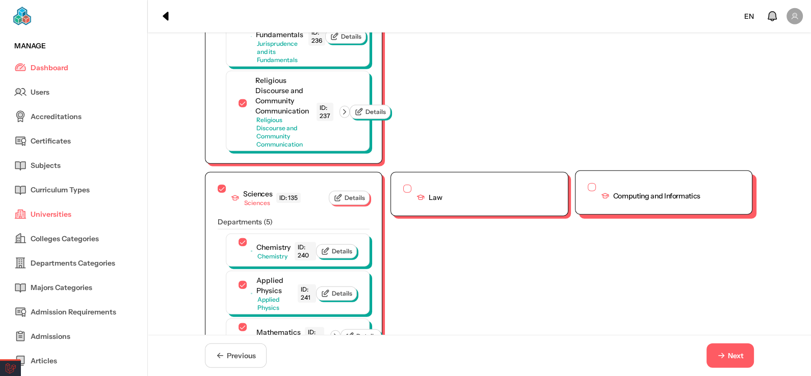
click at [588, 183] on button "button" at bounding box center [591, 187] width 8 height 8
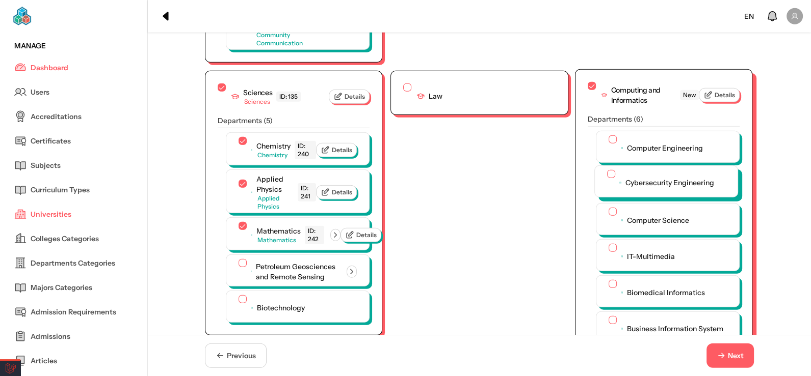
scroll to position [3580, 0]
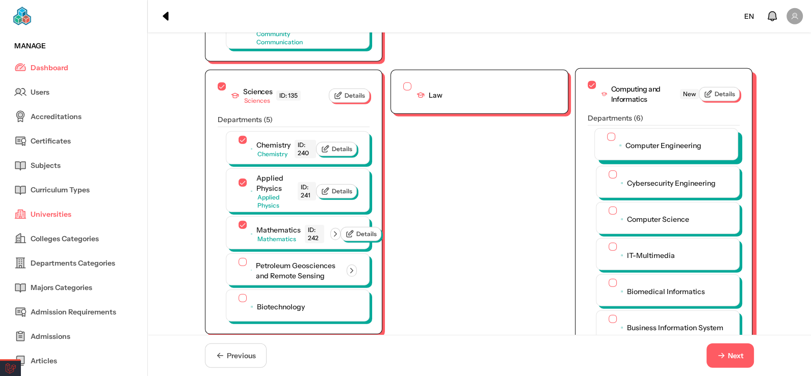
click at [609, 133] on div at bounding box center [611, 138] width 8 height 11
click at [607, 133] on button "button" at bounding box center [611, 137] width 8 height 8
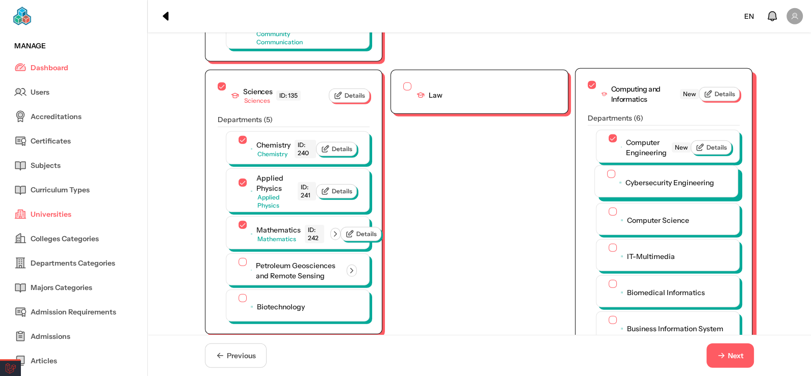
click at [607, 170] on button "button" at bounding box center [611, 174] width 8 height 8
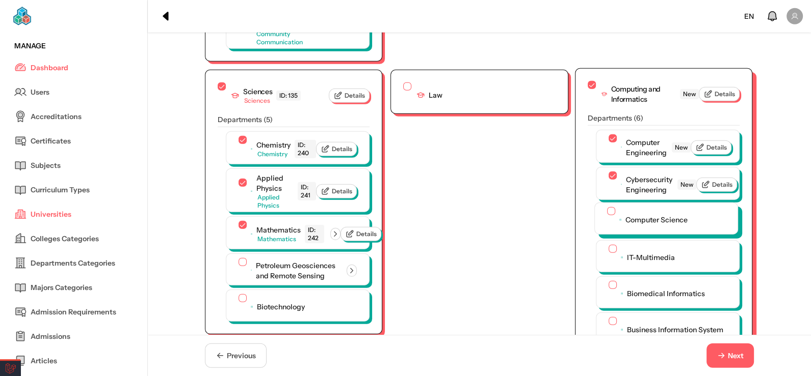
click at [607, 207] on button "button" at bounding box center [611, 211] width 8 height 8
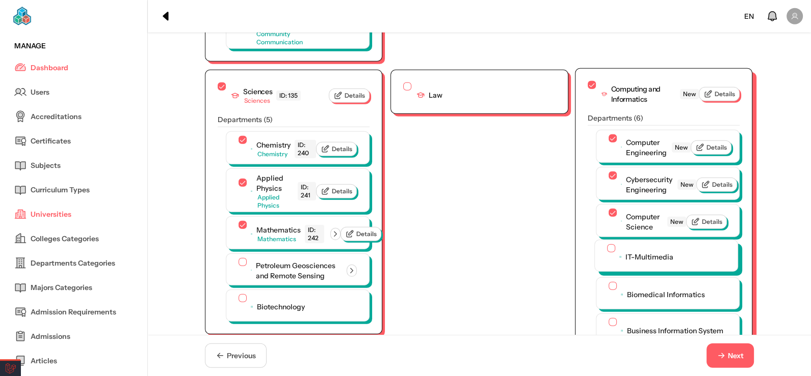
click at [607, 245] on button "button" at bounding box center [611, 249] width 8 height 8
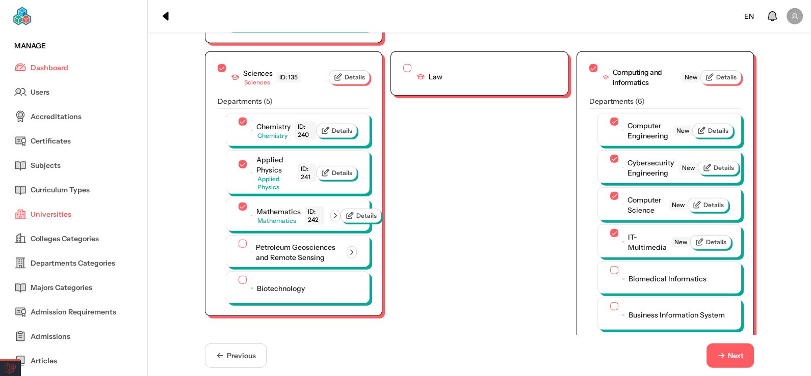
scroll to position [3631, 0]
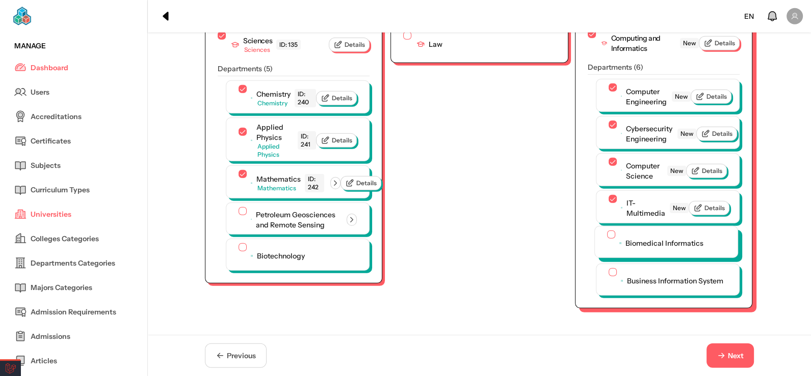
click at [607, 231] on button "button" at bounding box center [611, 235] width 8 height 8
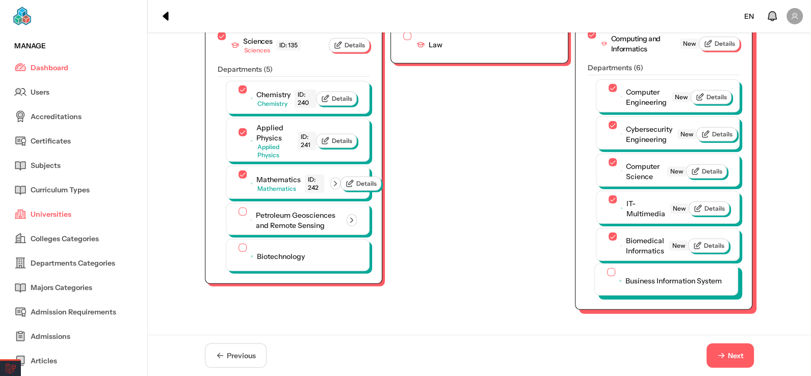
click at [607, 268] on button "button" at bounding box center [611, 272] width 8 height 8
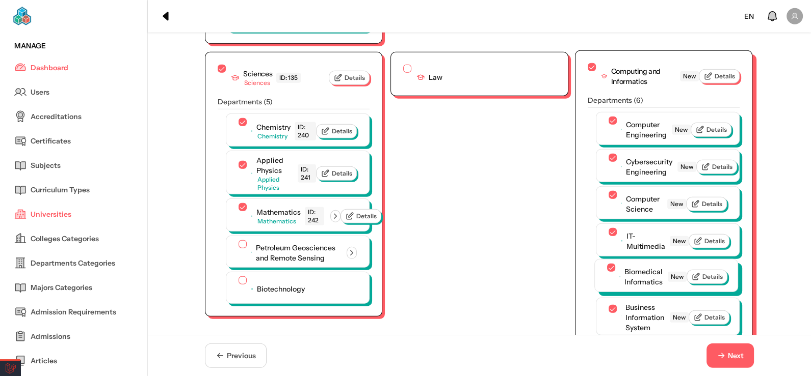
scroll to position [3580, 0]
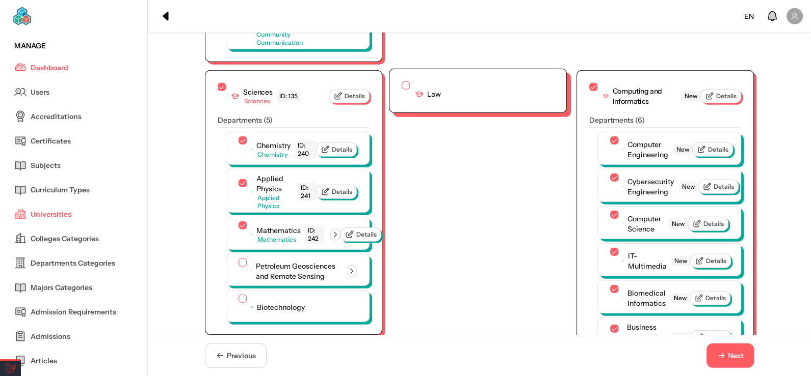
click at [401, 82] on button "button" at bounding box center [405, 86] width 8 height 8
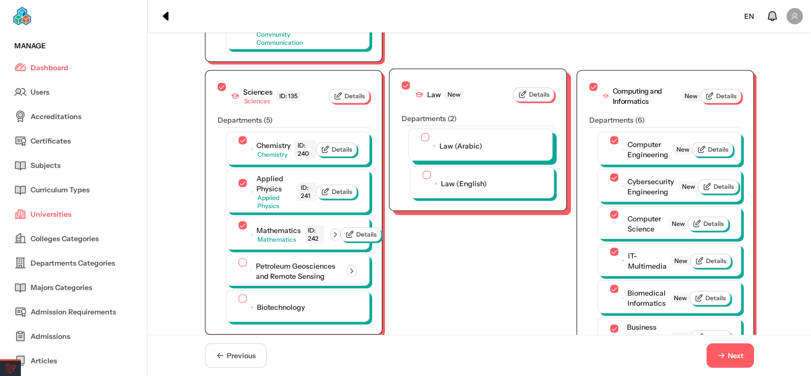
click at [425, 133] on div "Law (Arabic)" at bounding box center [451, 145] width 61 height 25
click at [423, 133] on button "button" at bounding box center [425, 137] width 8 height 8
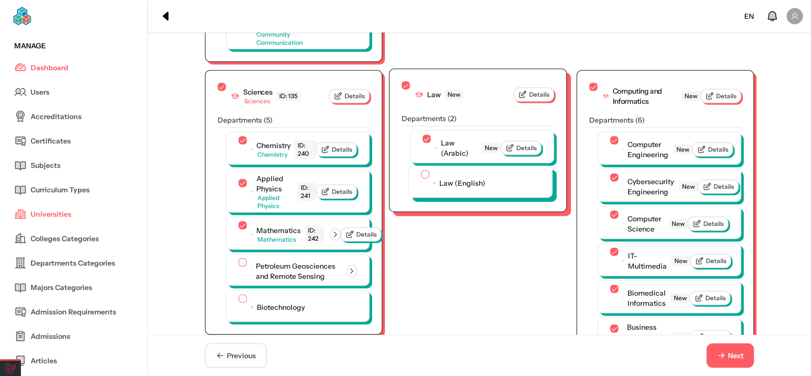
click at [425, 171] on div "Law (English)" at bounding box center [453, 183] width 64 height 25
click at [422, 171] on button "button" at bounding box center [425, 175] width 8 height 8
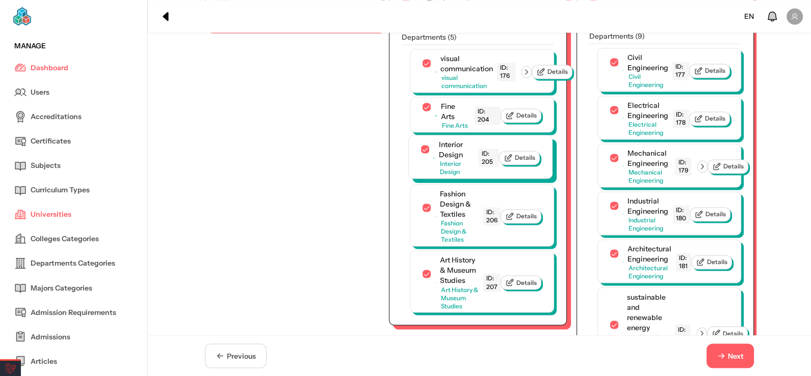
scroll to position [2171, 0]
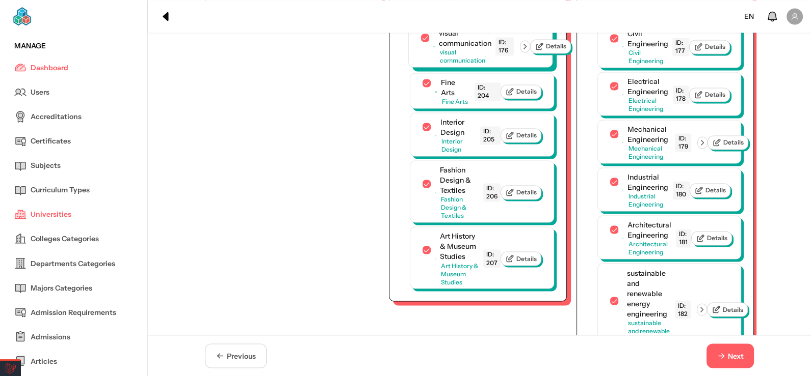
click at [525, 51] on icon "button" at bounding box center [524, 46] width 9 height 9
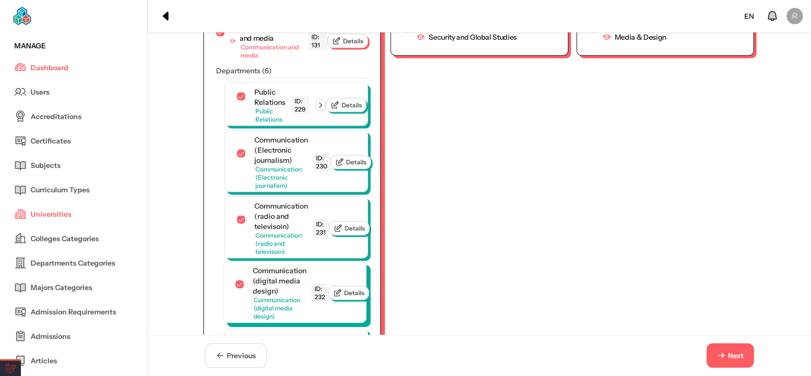
scroll to position [2878, 0]
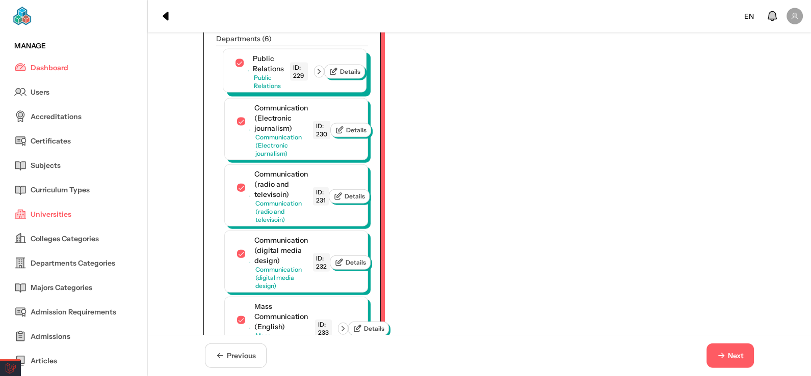
click at [312, 90] on div "Public Relations Public Relations ID: 229" at bounding box center [286, 71] width 76 height 37
click at [316, 76] on icon "button" at bounding box center [318, 71] width 9 height 9
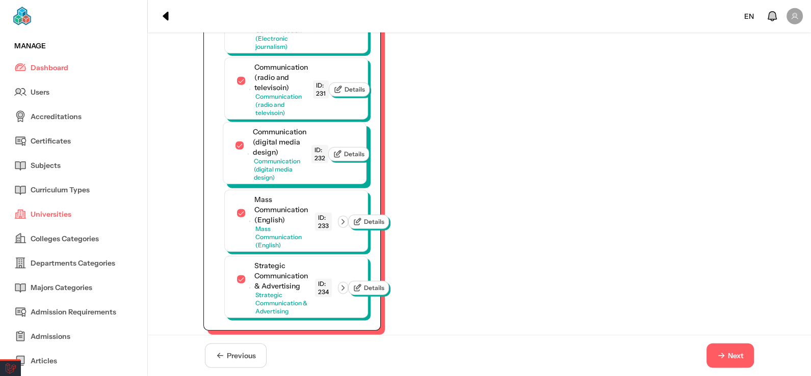
scroll to position [3179, 0]
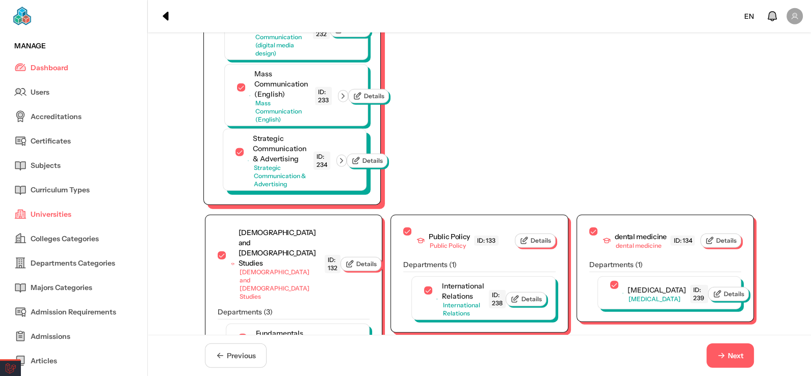
click at [342, 166] on icon "button" at bounding box center [341, 160] width 9 height 9
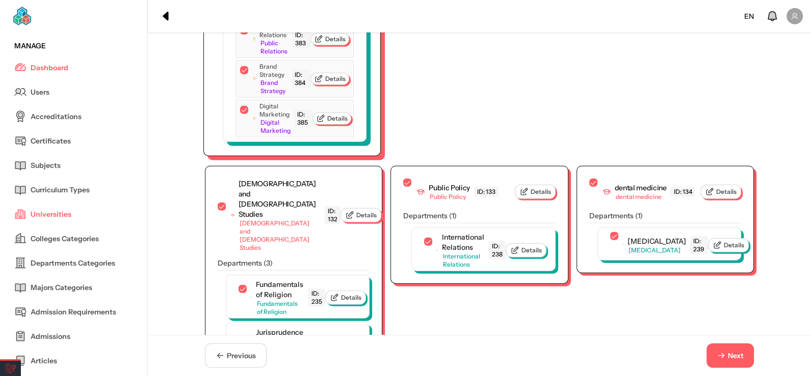
scroll to position [3104, 0]
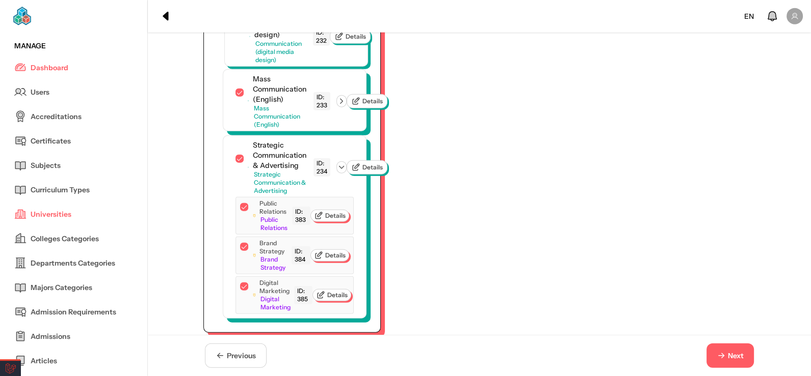
click at [346, 106] on icon "button" at bounding box center [341, 101] width 9 height 9
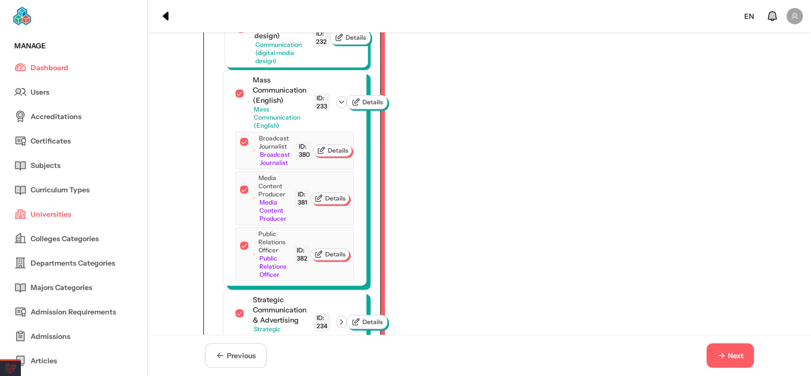
scroll to position [2899, 0]
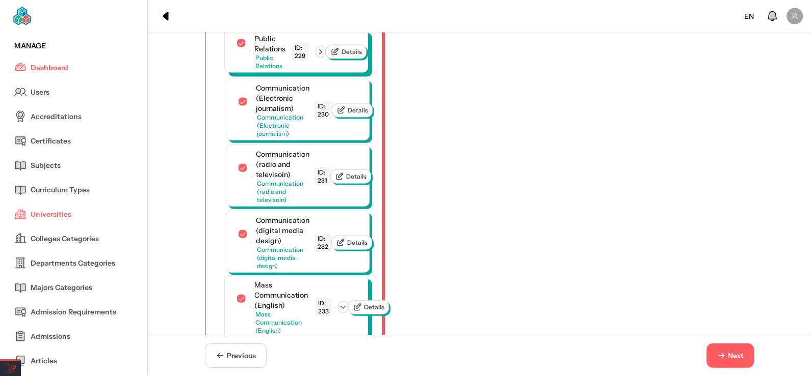
click at [315, 58] on button "button" at bounding box center [320, 52] width 10 height 12
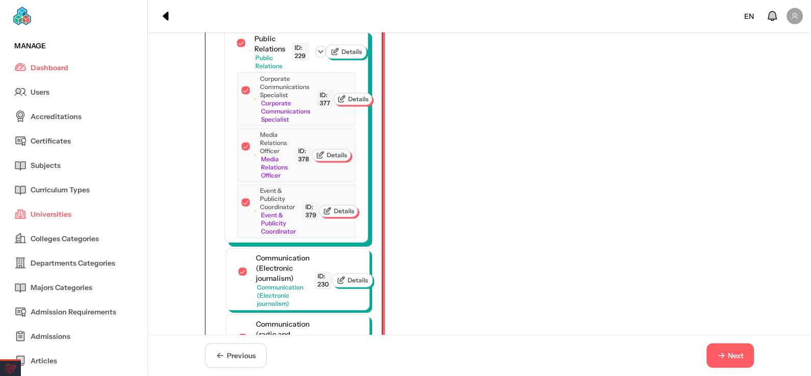
scroll to position [2899, 0]
click at [322, 54] on icon "button" at bounding box center [320, 52] width 5 height 3
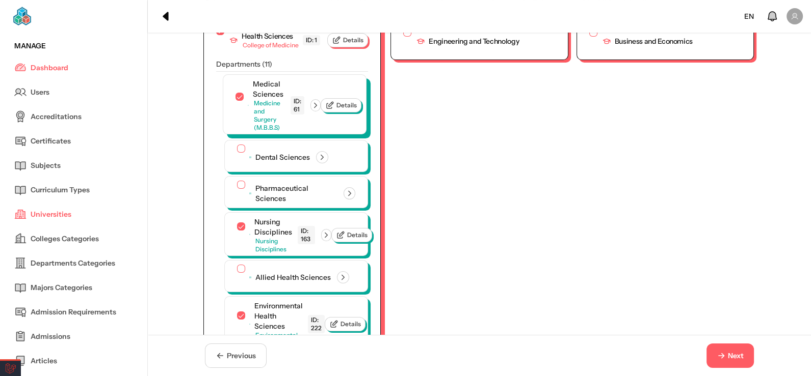
scroll to position [2677, 0]
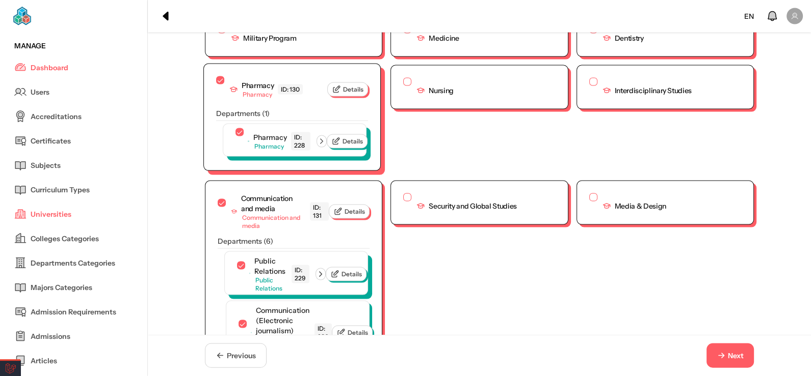
click at [325, 146] on icon "button" at bounding box center [321, 141] width 9 height 9
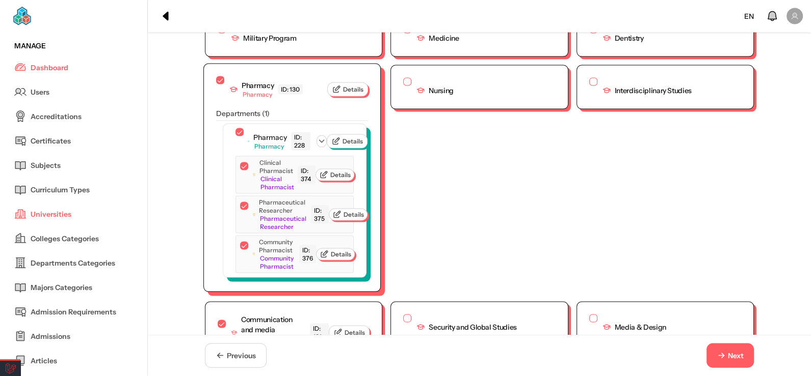
scroll to position [2670, 0]
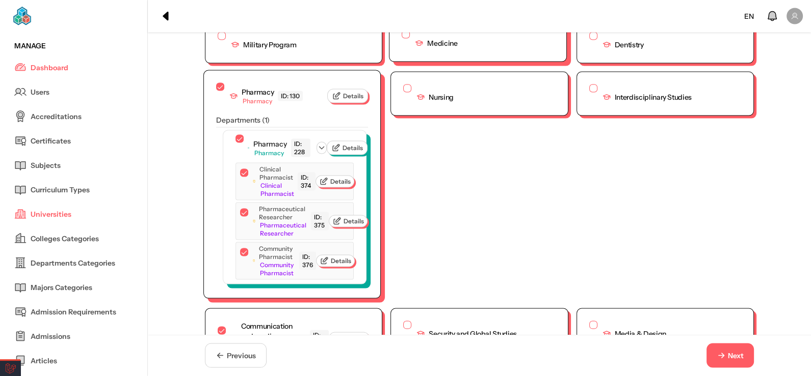
click at [404, 39] on button "button" at bounding box center [405, 35] width 8 height 8
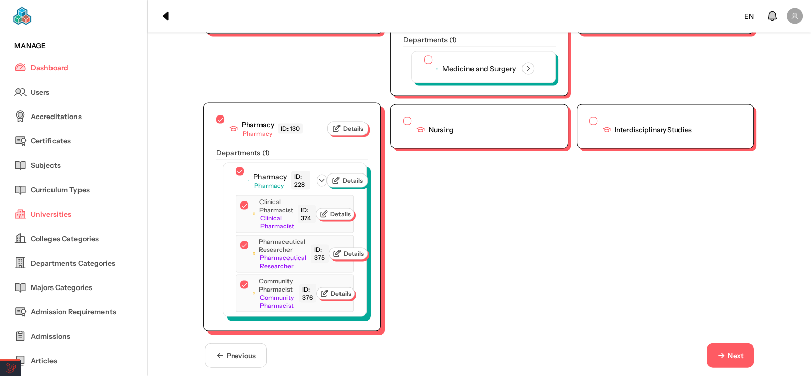
scroll to position [2681, 0]
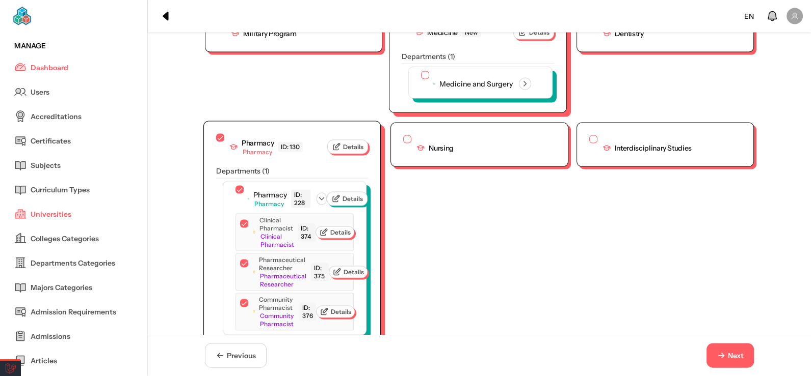
click at [421, 79] on button "button" at bounding box center [425, 75] width 8 height 8
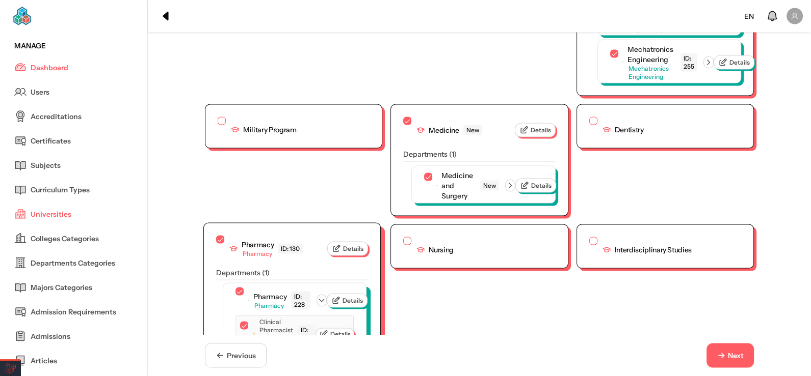
scroll to position [3384, 0]
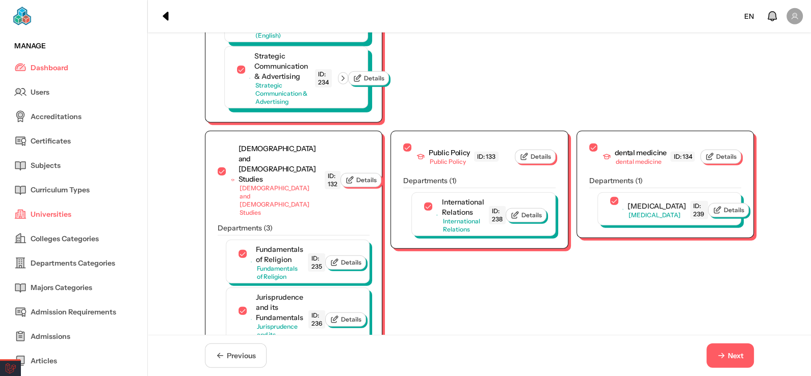
click at [721, 360] on icon "button" at bounding box center [720, 356] width 9 height 9
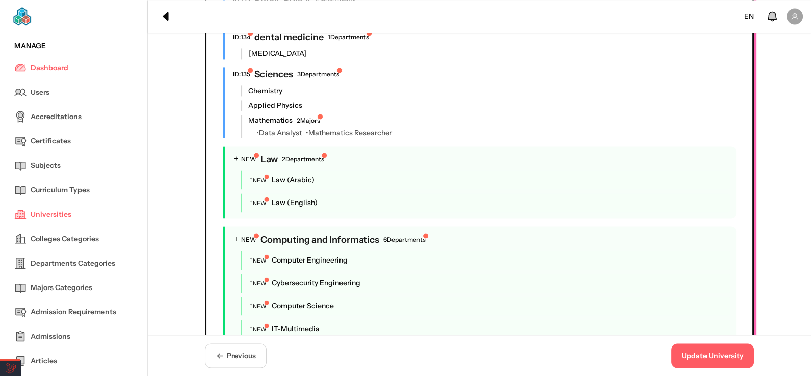
scroll to position [2148, 0]
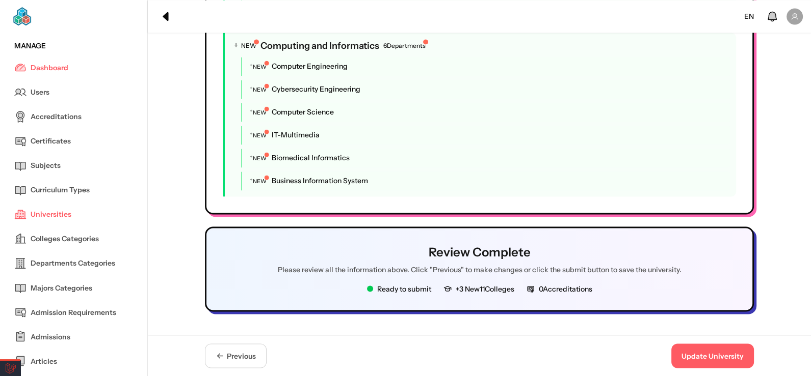
click at [699, 357] on button "Update University" at bounding box center [712, 356] width 83 height 24
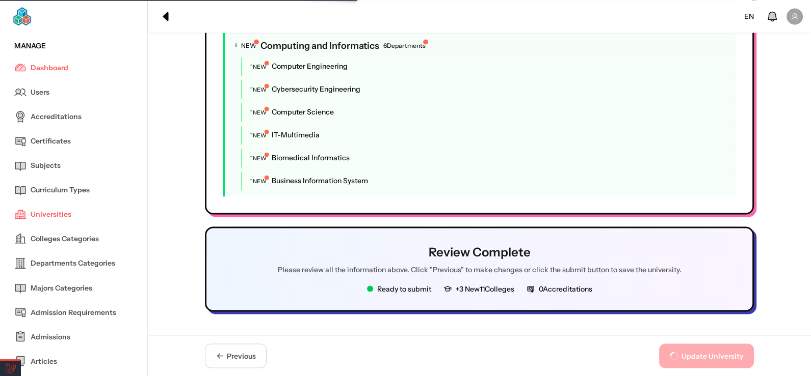
scroll to position [0, 0]
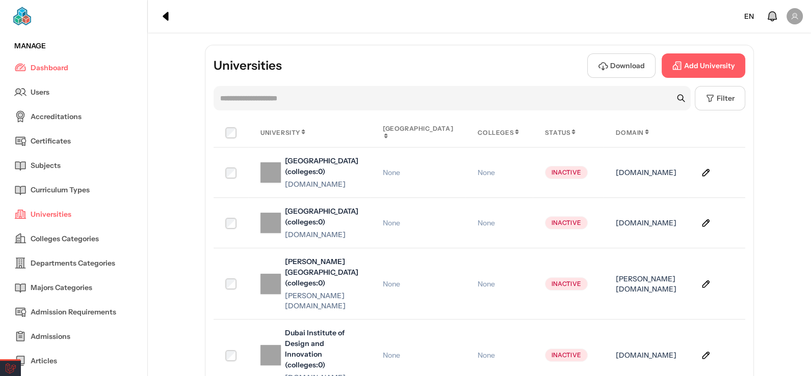
drag, startPoint x: 425, startPoint y: 65, endPoint x: 548, endPoint y: 43, distance: 124.1
click at [431, 66] on div "Universities Download Add University" at bounding box center [478, 65] width 531 height 24
drag, startPoint x: 526, startPoint y: 50, endPoint x: 456, endPoint y: 54, distance: 69.9
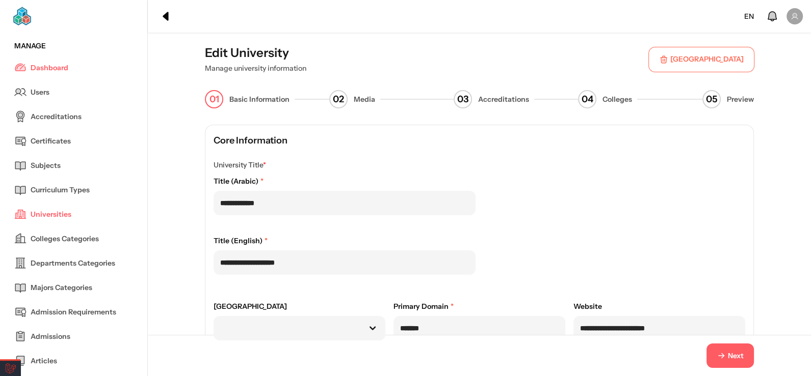
click at [727, 353] on span "Next" at bounding box center [735, 356] width 16 height 11
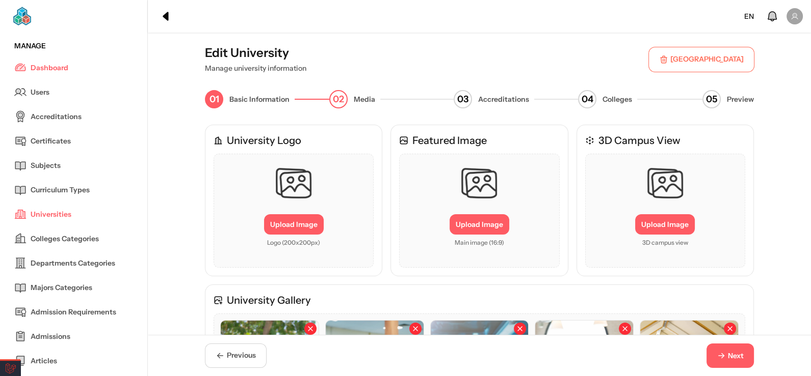
click at [733, 355] on span "Next" at bounding box center [735, 356] width 16 height 11
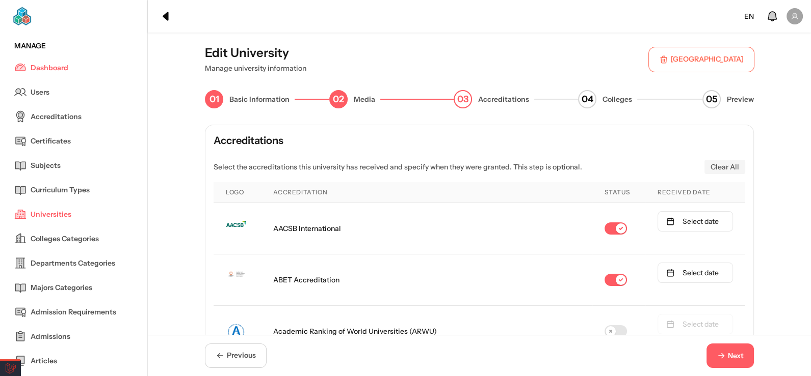
click at [733, 355] on span "Next" at bounding box center [735, 356] width 16 height 11
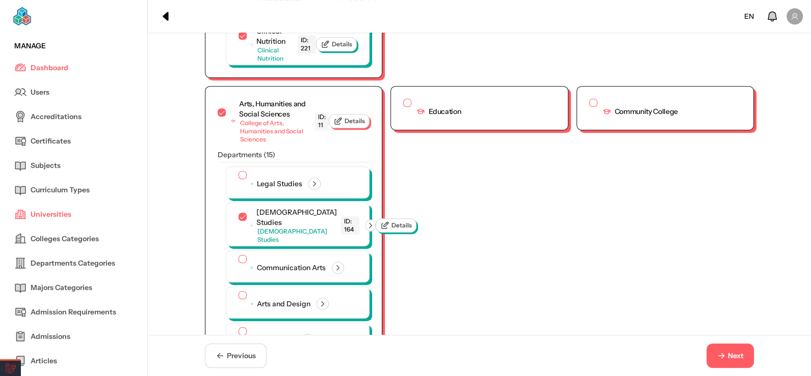
scroll to position [713, 0]
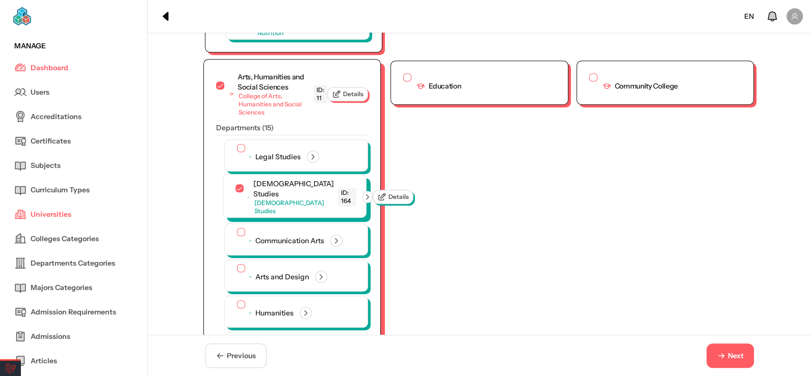
click at [363, 193] on icon "button" at bounding box center [367, 197] width 9 height 9
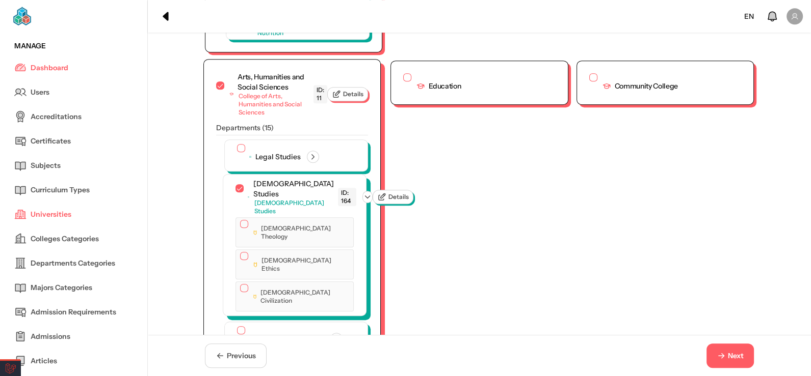
drag, startPoint x: 241, startPoint y: 211, endPoint x: 241, endPoint y: 227, distance: 15.8
click at [242, 220] on button "button" at bounding box center [244, 224] width 8 height 8
click at [241, 253] on button "button" at bounding box center [244, 257] width 8 height 8
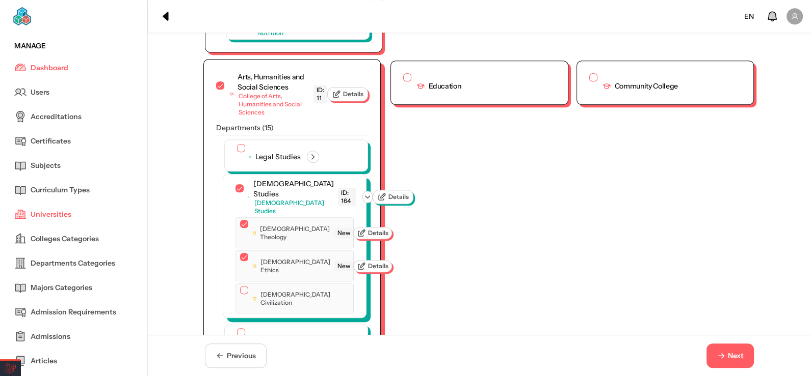
click at [242, 286] on button "button" at bounding box center [244, 290] width 8 height 8
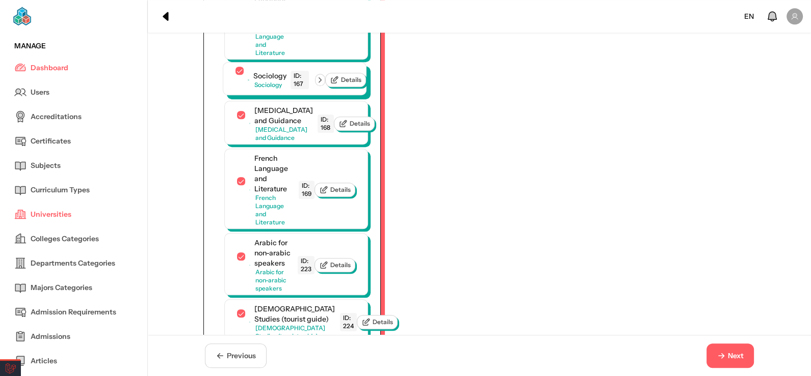
click at [323, 75] on icon "button" at bounding box center [319, 79] width 9 height 9
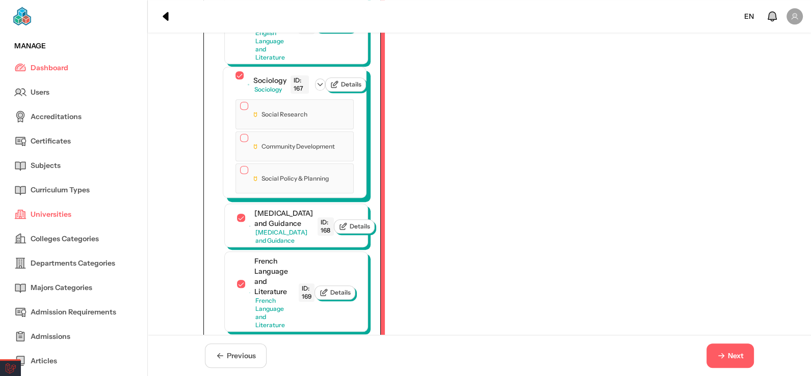
click at [240, 102] on button "button" at bounding box center [244, 106] width 8 height 8
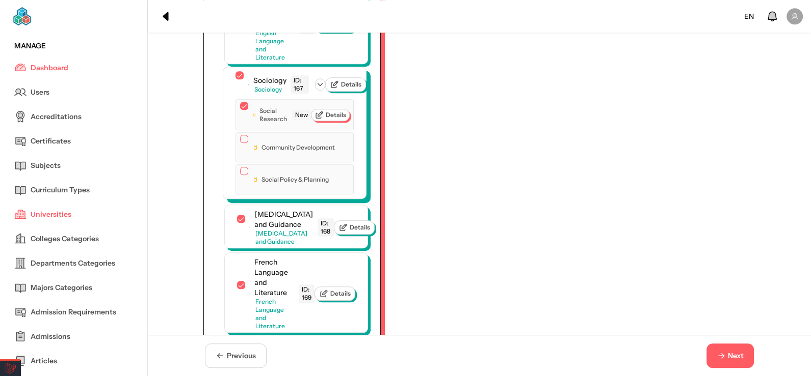
click at [240, 135] on button "button" at bounding box center [244, 139] width 8 height 8
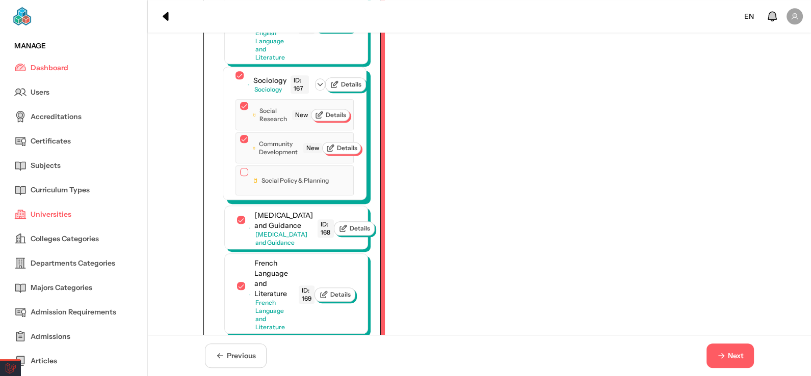
click at [241, 168] on button "button" at bounding box center [244, 172] width 8 height 8
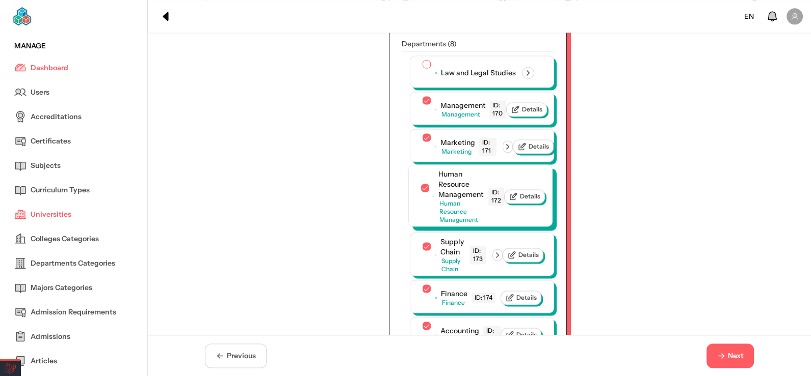
scroll to position [1779, 0]
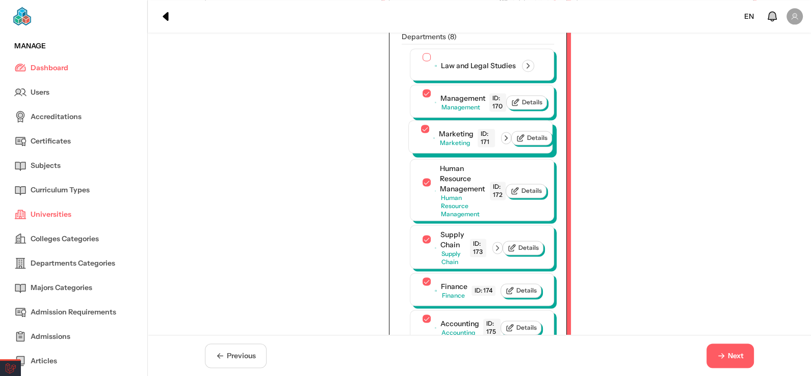
click at [509, 143] on icon "button" at bounding box center [505, 137] width 9 height 9
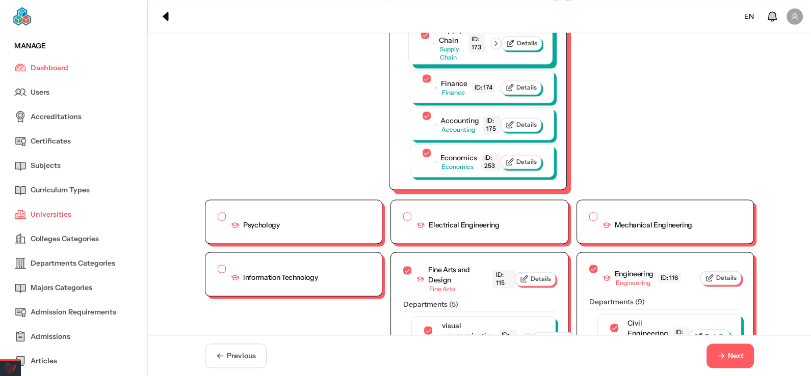
click at [497, 48] on icon "button" at bounding box center [495, 43] width 9 height 9
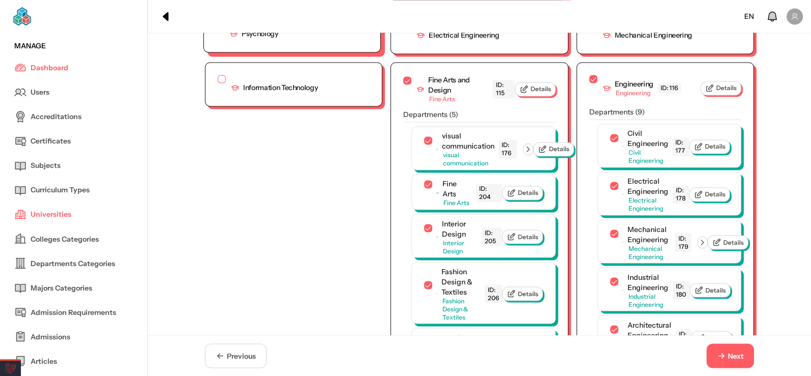
scroll to position [2333, 0]
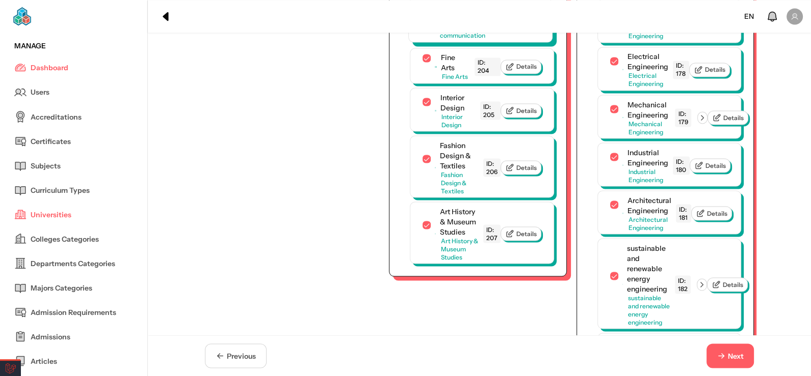
click at [526, 26] on icon "button" at bounding box center [524, 21] width 9 height 9
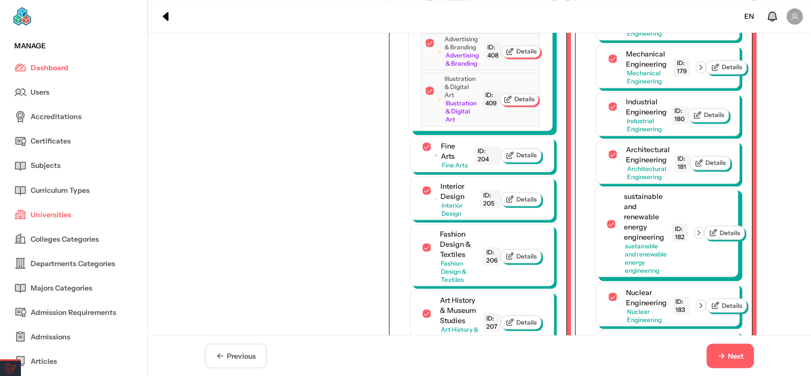
scroll to position [2348, 0]
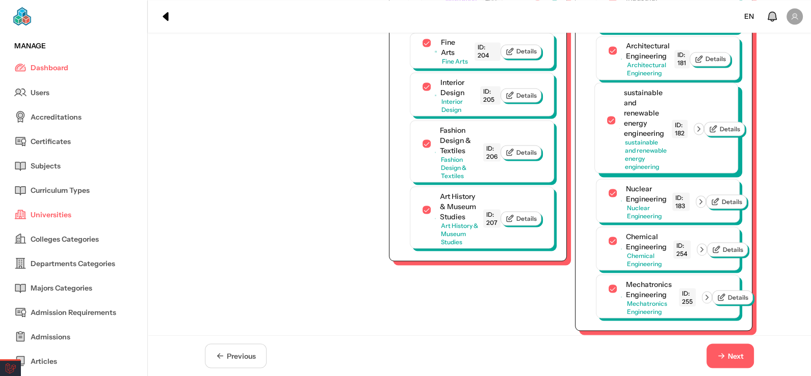
click at [695, 164] on div "sustainable and renewable energy engineering sustainable and renewable energy e…" at bounding box center [661, 129] width 85 height 84
click at [698, 133] on icon "button" at bounding box center [698, 128] width 9 height 9
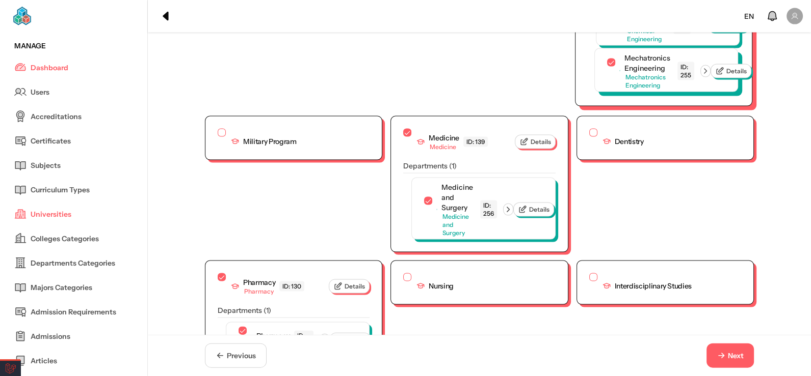
scroll to position [2654, 0]
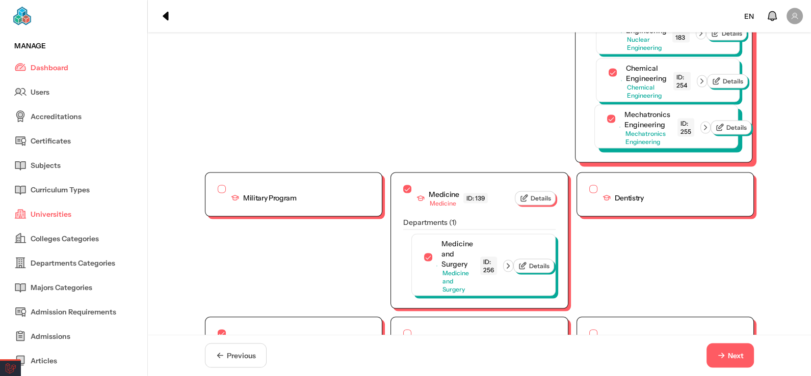
click at [706, 130] on icon "button" at bounding box center [705, 128] width 3 height 5
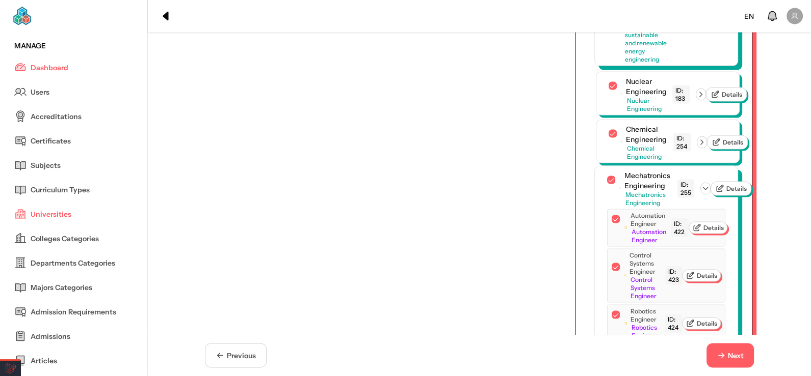
scroll to position [2399, 0]
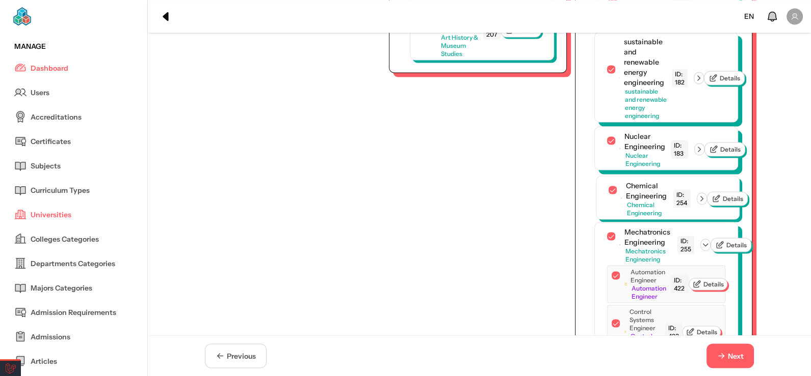
click at [699, 154] on icon "button" at bounding box center [698, 149] width 9 height 9
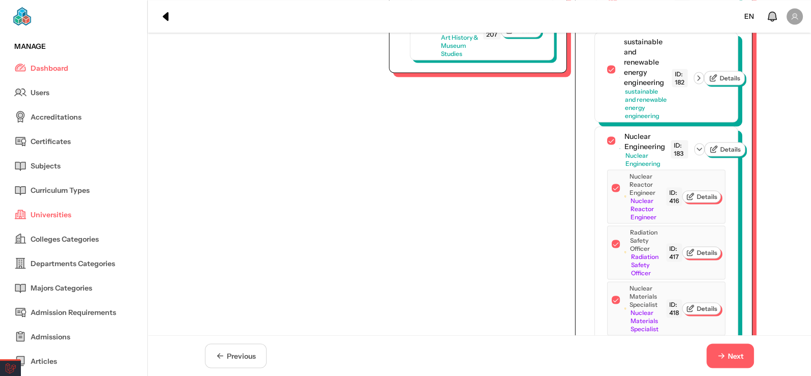
click at [697, 83] on icon "button" at bounding box center [698, 77] width 9 height 9
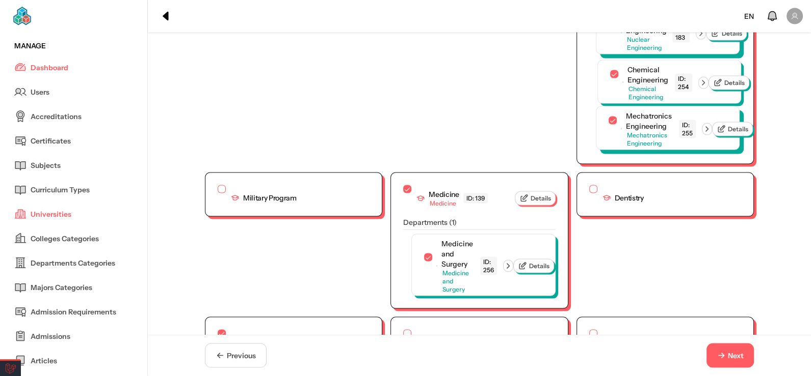
scroll to position [2858, 0]
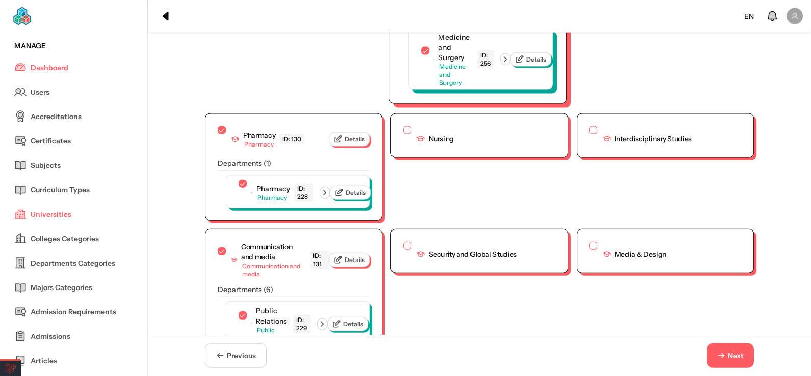
click at [505, 64] on icon "button" at bounding box center [504, 59] width 9 height 9
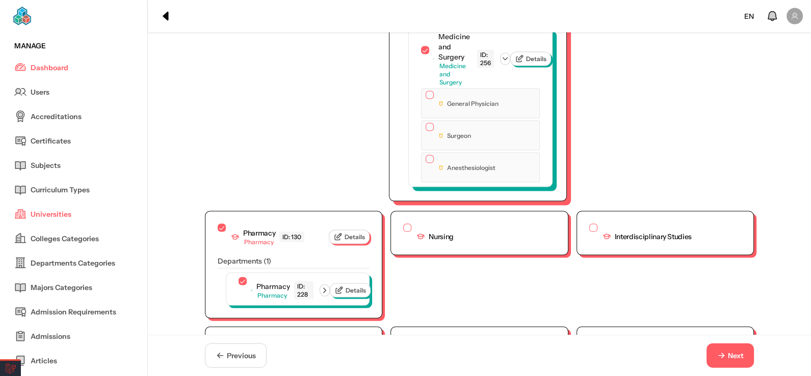
click at [425, 99] on button "button" at bounding box center [429, 95] width 8 height 8
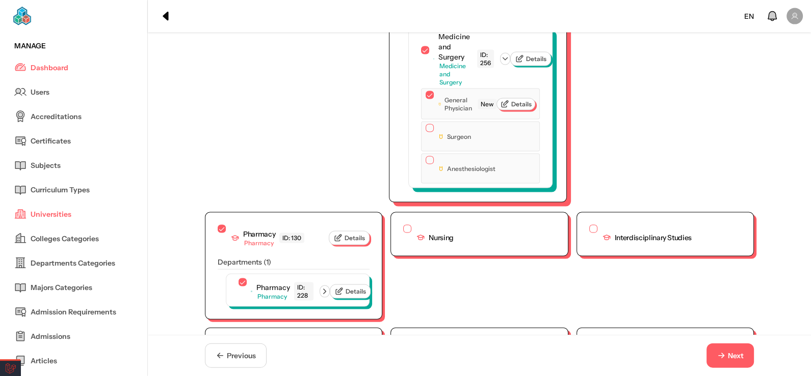
click at [423, 152] on div "Surgeon" at bounding box center [480, 137] width 118 height 30
click at [425, 132] on button "button" at bounding box center [429, 128] width 8 height 8
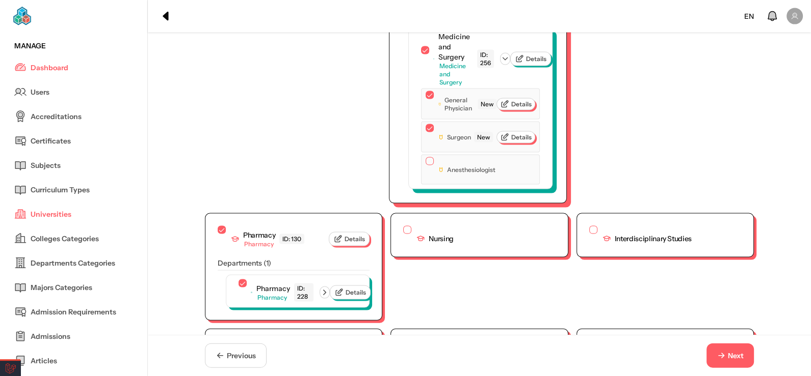
click at [425, 166] on button "button" at bounding box center [429, 161] width 8 height 8
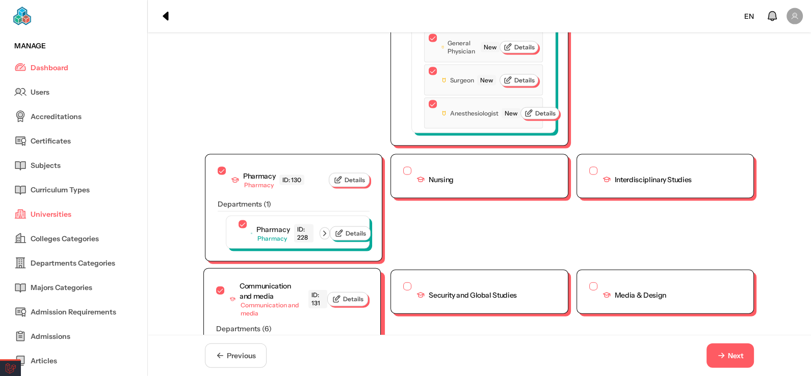
scroll to position [2874, 0]
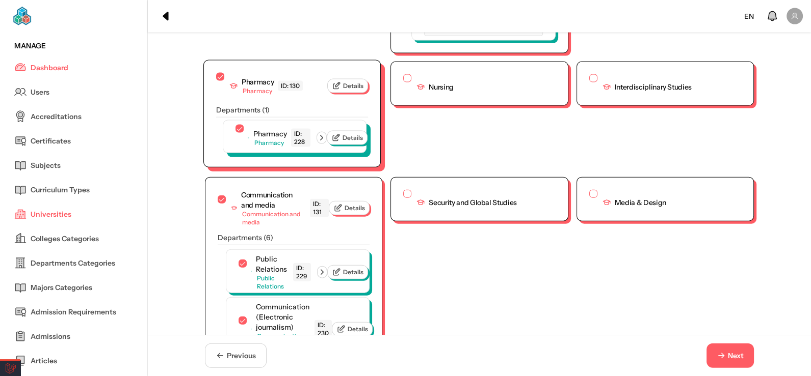
click at [326, 143] on icon "button" at bounding box center [321, 137] width 9 height 9
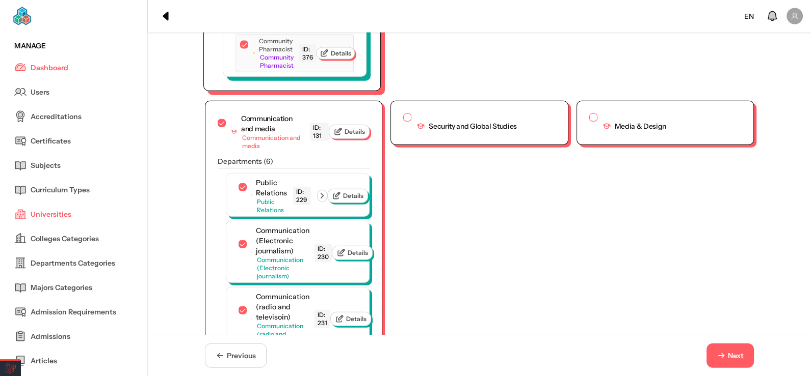
scroll to position [3027, 0]
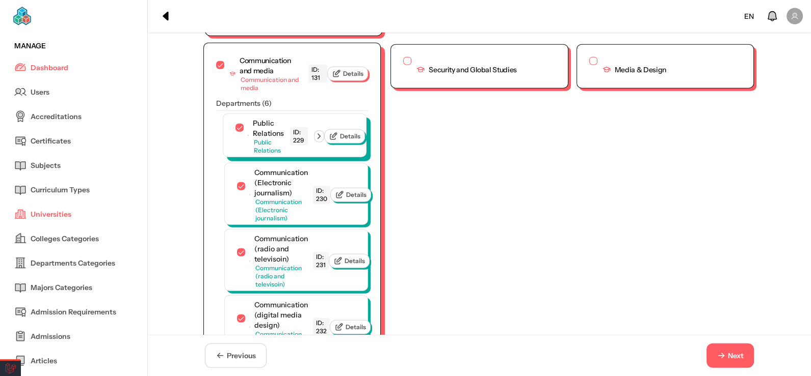
click at [323, 141] on icon "button" at bounding box center [318, 136] width 9 height 9
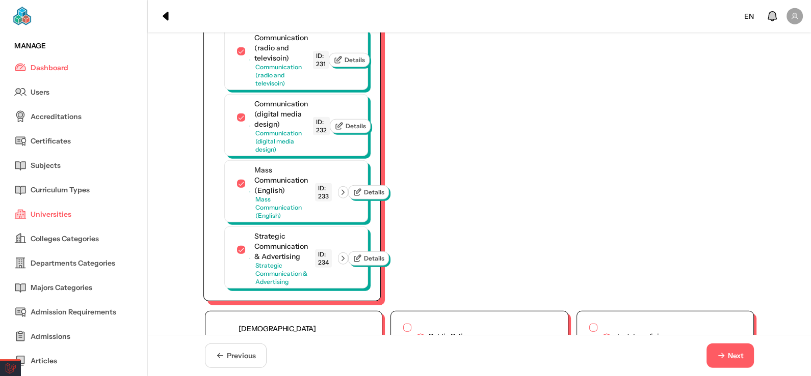
scroll to position [3383, 0]
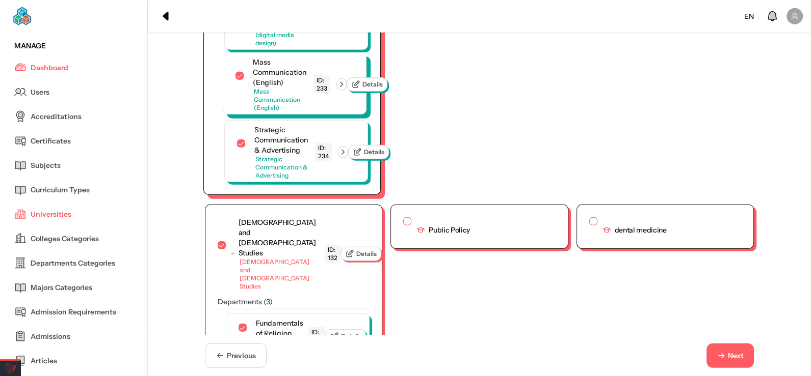
click at [342, 89] on icon "button" at bounding box center [341, 84] width 9 height 9
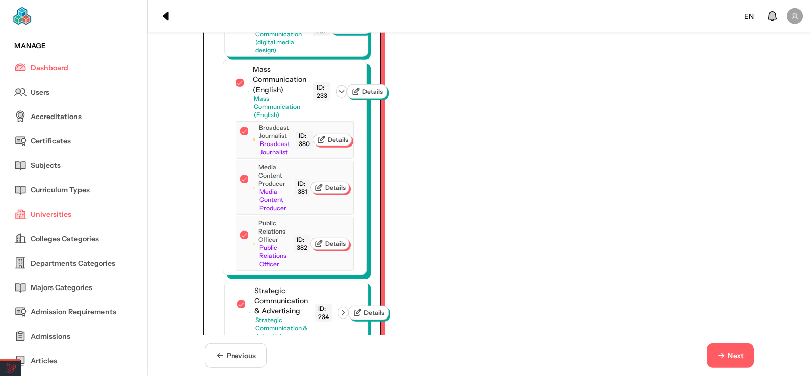
scroll to position [3410, 0]
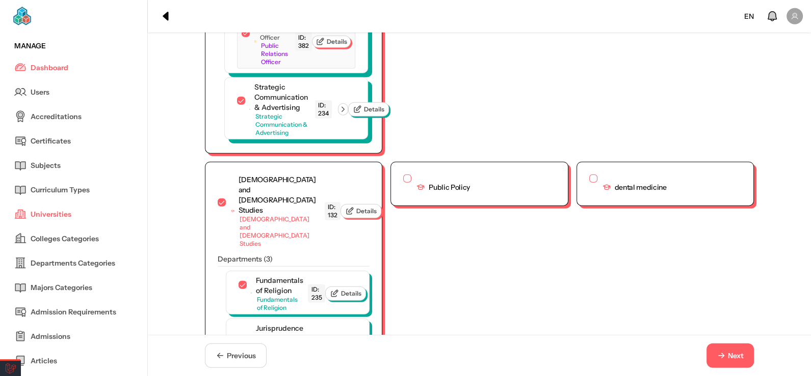
click at [344, 114] on icon "button" at bounding box center [342, 109] width 9 height 9
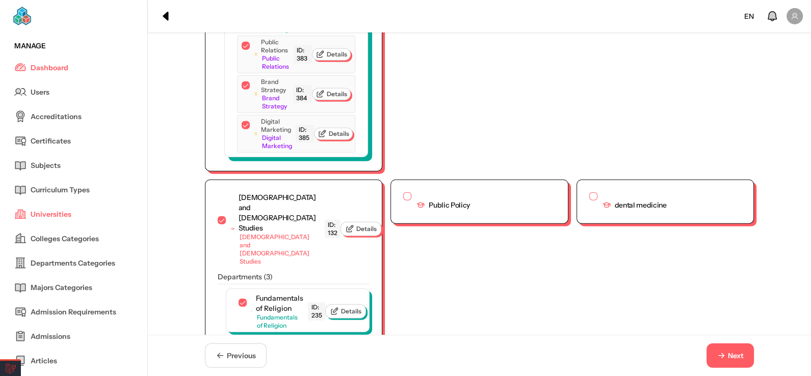
click at [741, 363] on button "Next" at bounding box center [729, 356] width 47 height 24
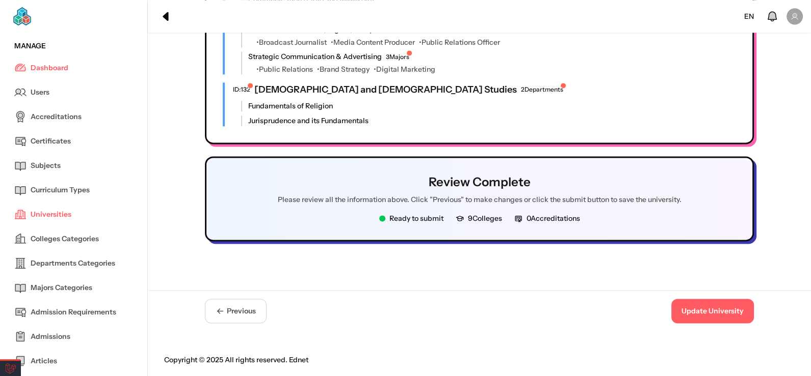
scroll to position [1783, 0]
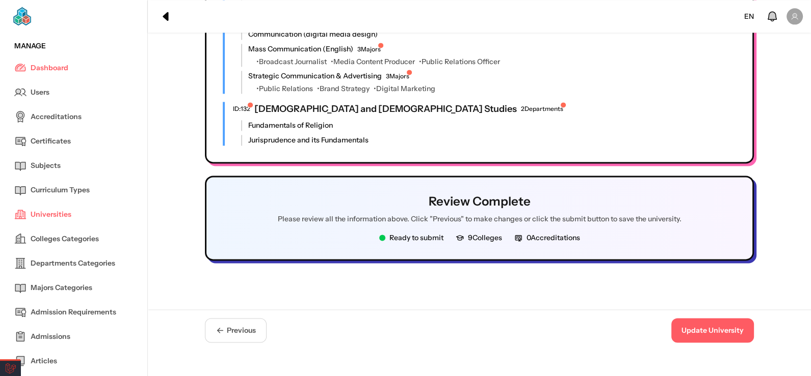
click at [723, 318] on button "Update University" at bounding box center [712, 330] width 83 height 24
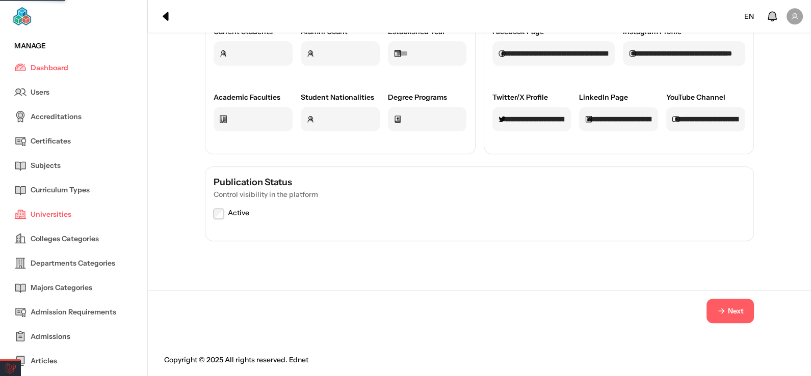
scroll to position [0, 0]
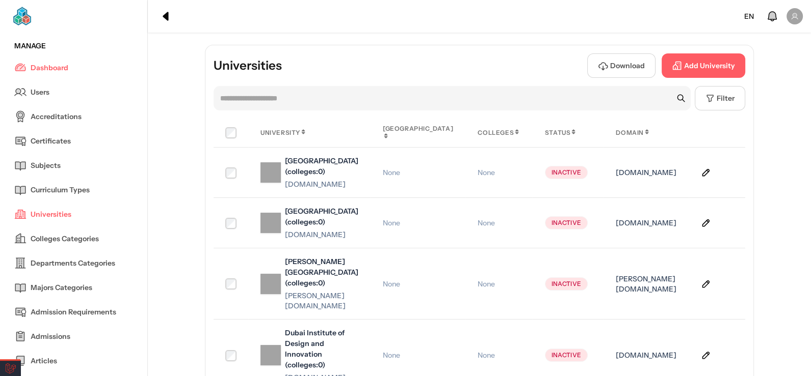
click at [17, 16] on img at bounding box center [52, 16] width 80 height 20
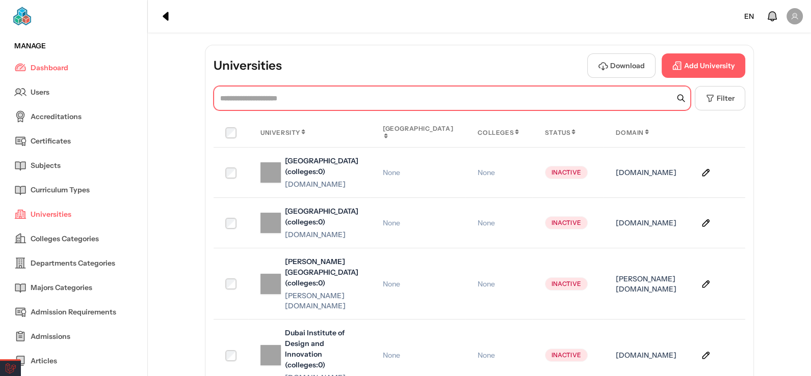
click at [345, 95] on input "text" at bounding box center [451, 98] width 477 height 24
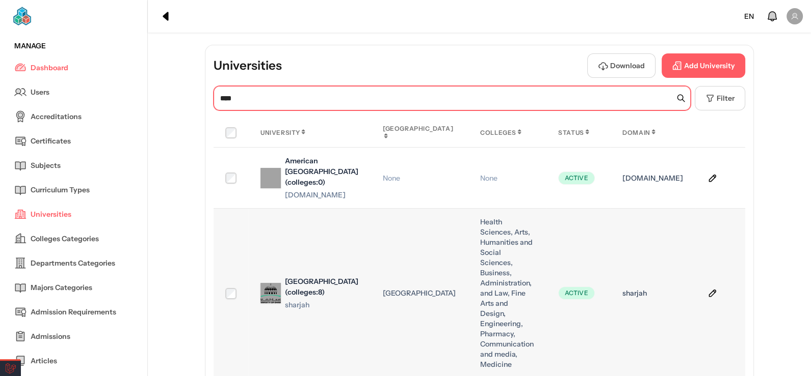
scroll to position [50, 0]
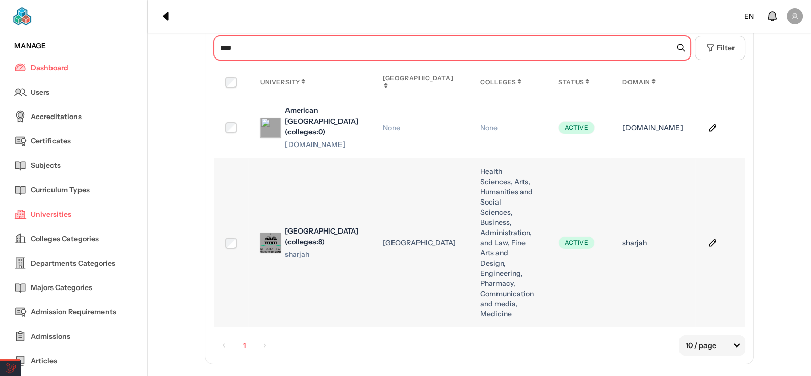
type input "****"
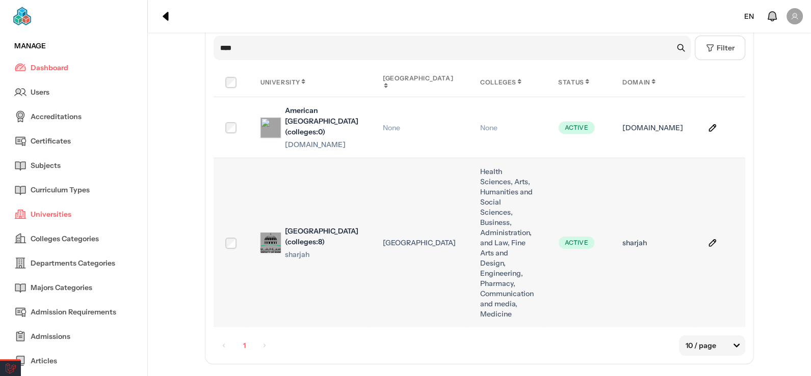
click at [287, 226] on div "University of Sharjah (colleges:8)" at bounding box center [321, 236] width 73 height 21
copy div "University"
click at [311, 227] on div "University of Sharjah (colleges:8)" at bounding box center [321, 236] width 73 height 21
drag, startPoint x: 282, startPoint y: 223, endPoint x: 319, endPoint y: 235, distance: 39.5
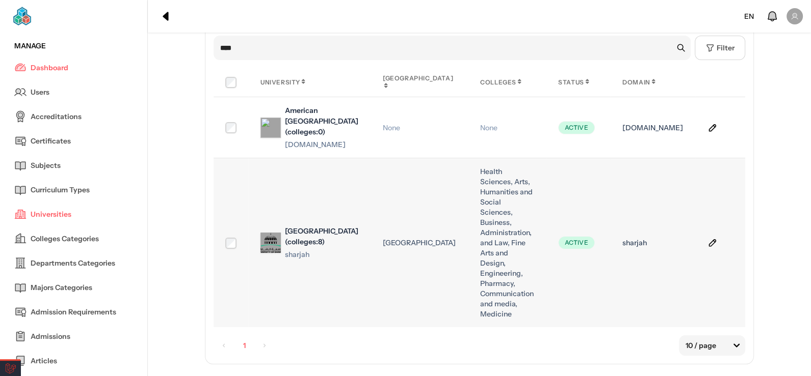
click at [319, 235] on div "University of Sharjah (colleges:8) sharjah" at bounding box center [309, 243] width 98 height 34
copy div "University of Sharjah"
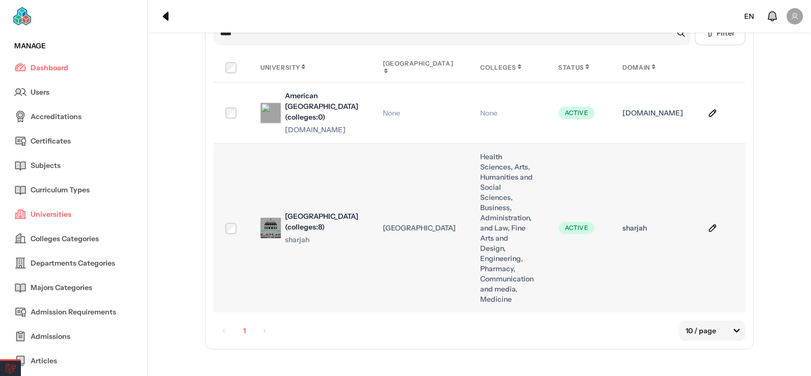
scroll to position [73, 0]
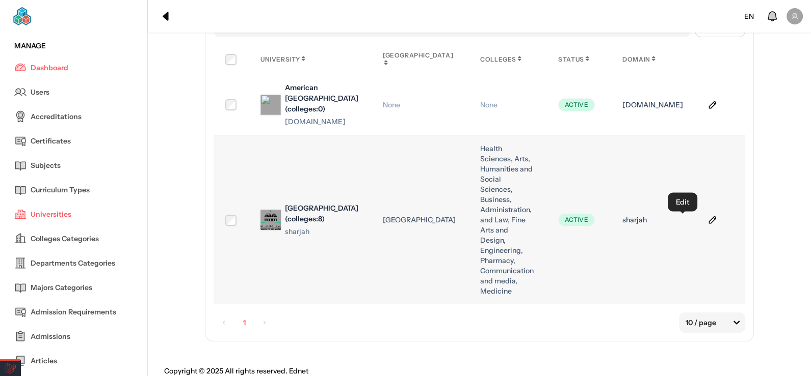
click at [707, 222] on icon at bounding box center [712, 220] width 10 height 10
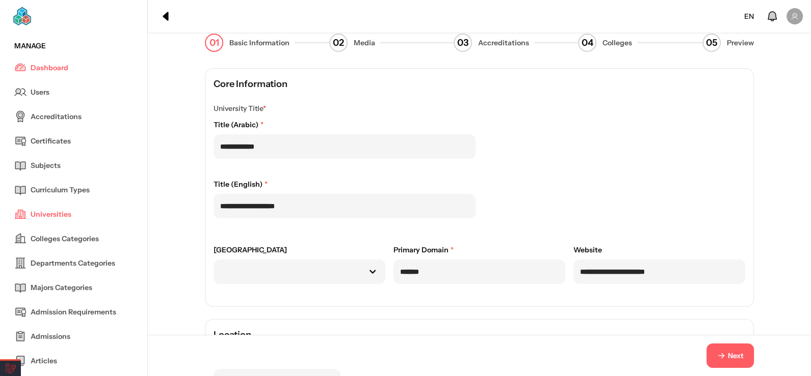
scroll to position [101, 0]
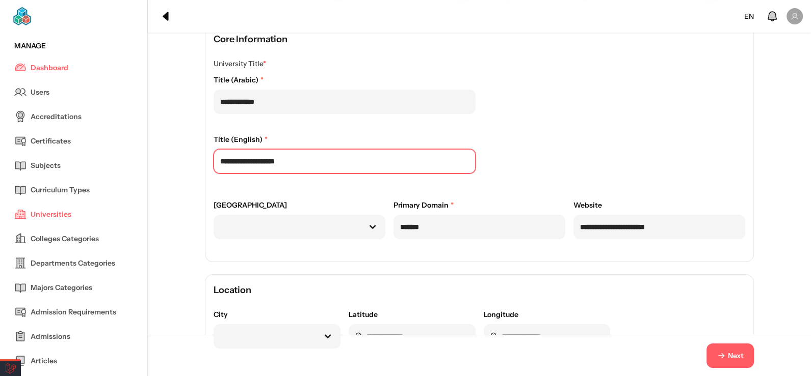
click at [237, 165] on input "**********" at bounding box center [344, 161] width 262 height 24
click at [279, 166] on input "**********" at bounding box center [344, 161] width 262 height 24
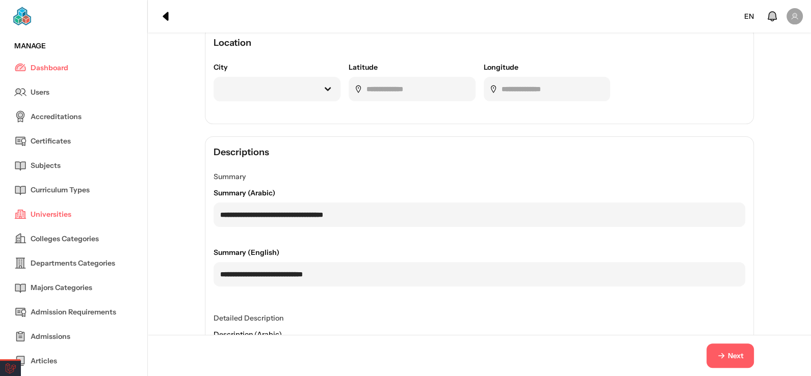
scroll to position [357, 0]
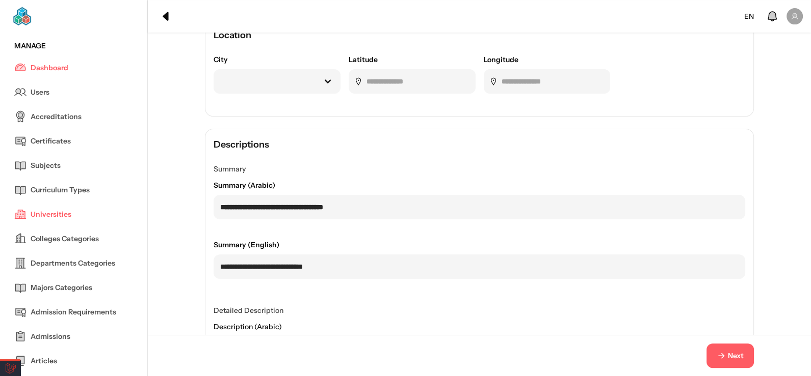
click at [309, 87] on div at bounding box center [264, 81] width 101 height 19
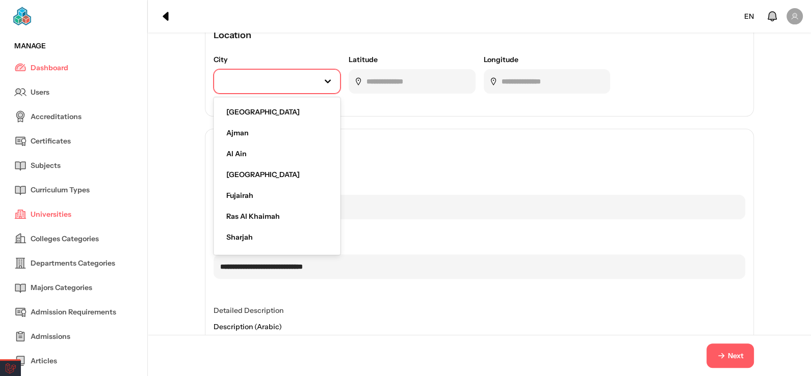
scroll to position [18, 0]
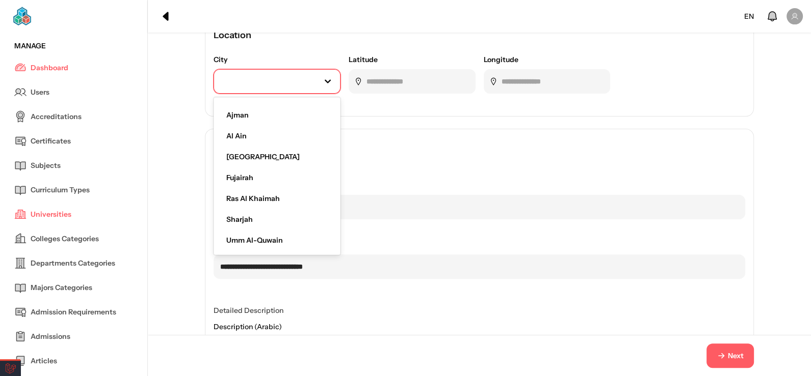
click at [265, 221] on div "Sharjah" at bounding box center [277, 219] width 118 height 21
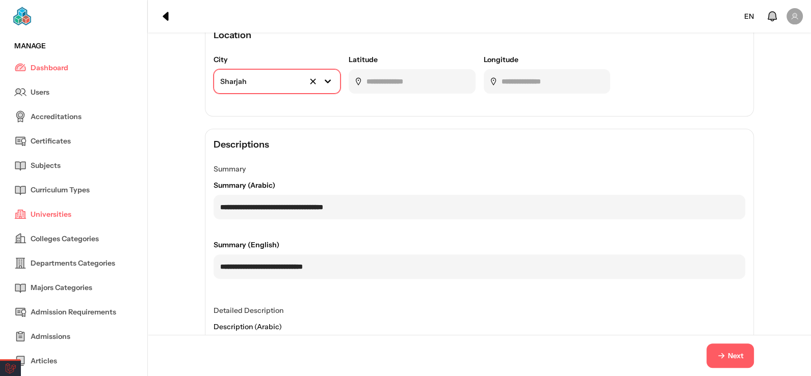
click at [270, 81] on div at bounding box center [256, 81] width 72 height 11
click at [424, 144] on h4 "Descriptions" at bounding box center [478, 145] width 531 height 14
click at [724, 354] on icon "button" at bounding box center [720, 356] width 9 height 9
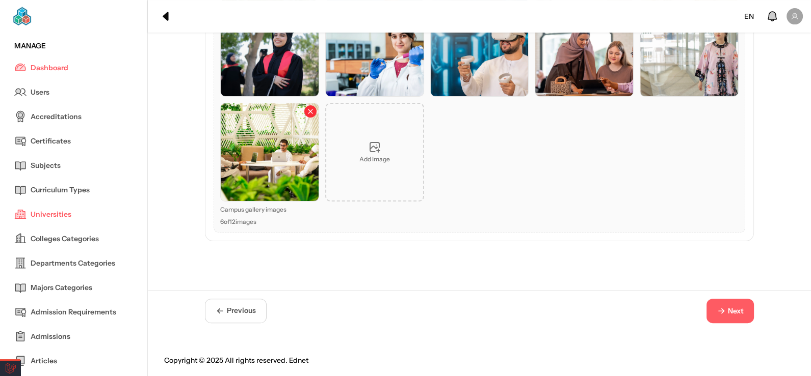
scroll to position [321, 0]
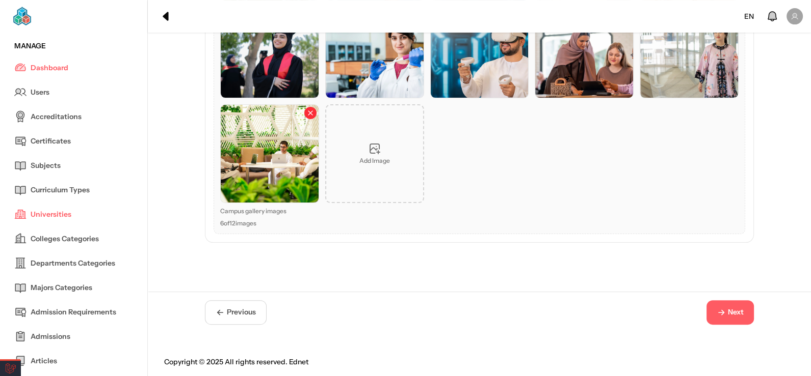
click at [749, 318] on button "Next" at bounding box center [729, 313] width 47 height 24
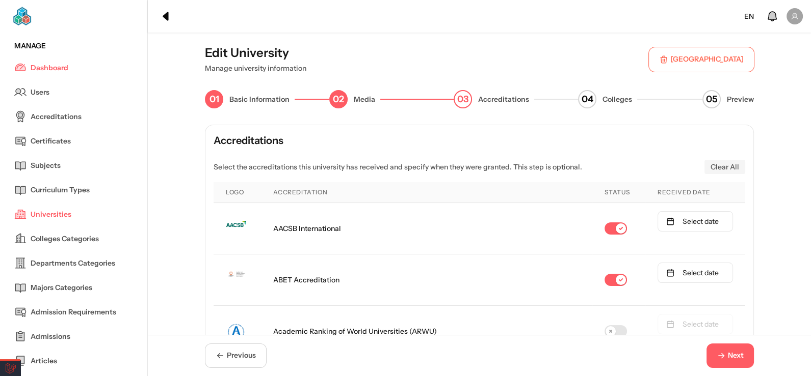
click at [742, 358] on span "Next" at bounding box center [735, 356] width 16 height 11
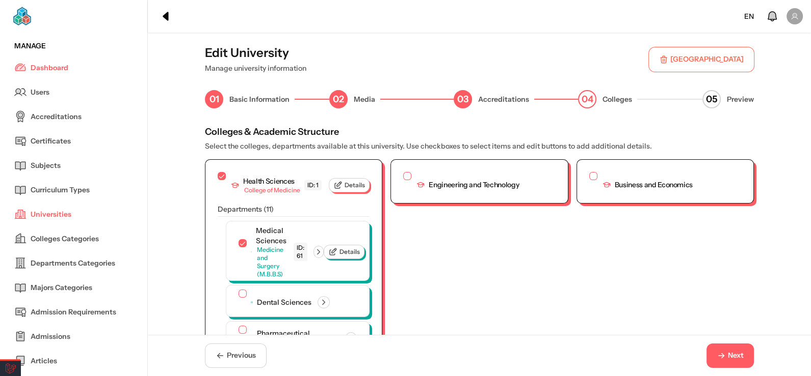
click at [742, 358] on span "Next" at bounding box center [735, 356] width 16 height 11
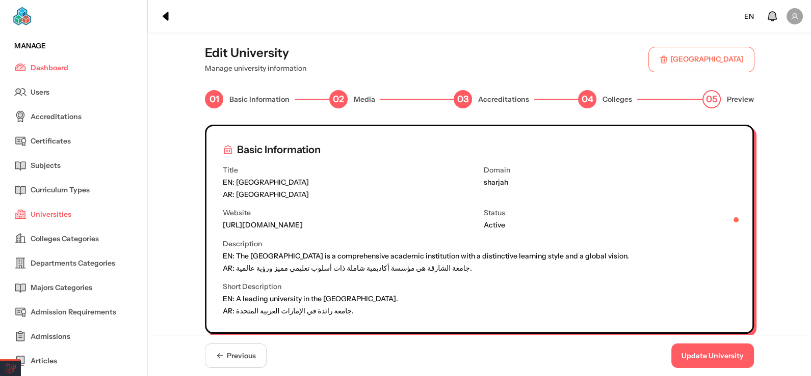
click at [738, 356] on button "Update University" at bounding box center [712, 356] width 83 height 24
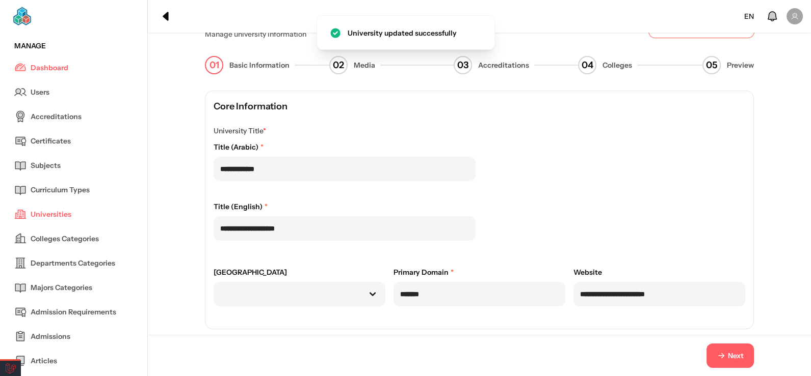
scroll to position [50, 0]
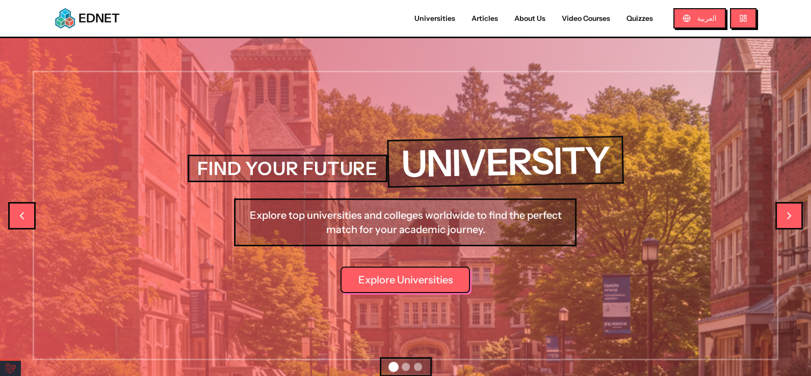
click at [442, 20] on link "Universities" at bounding box center [434, 18] width 57 height 11
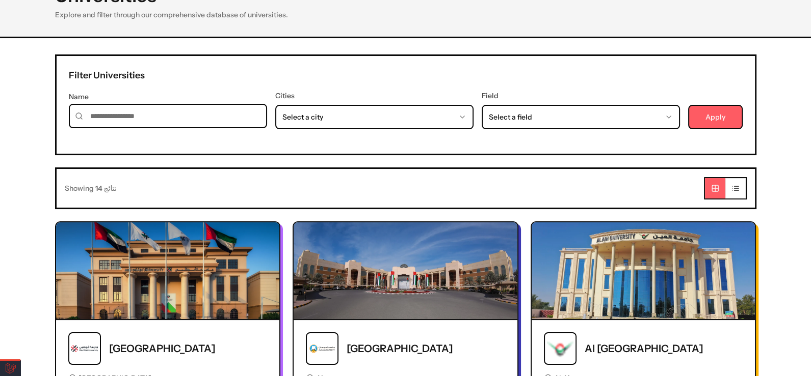
scroll to position [50, 0]
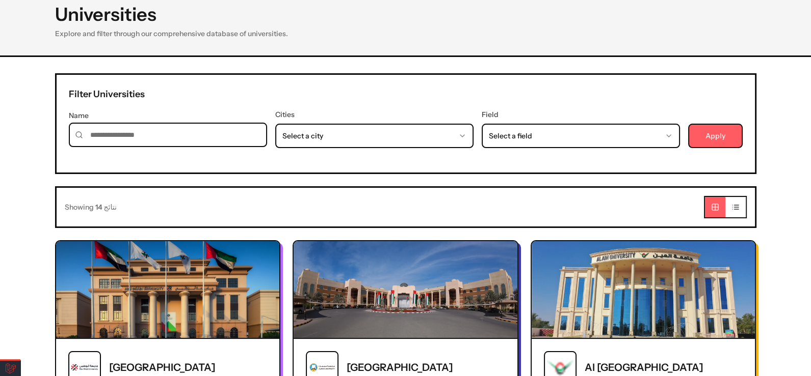
click at [725, 133] on button "Apply" at bounding box center [715, 136] width 55 height 24
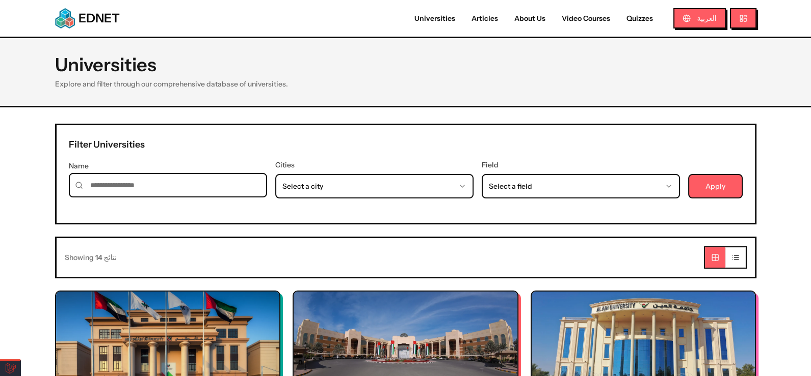
click at [438, 15] on link "Universities" at bounding box center [434, 18] width 57 height 11
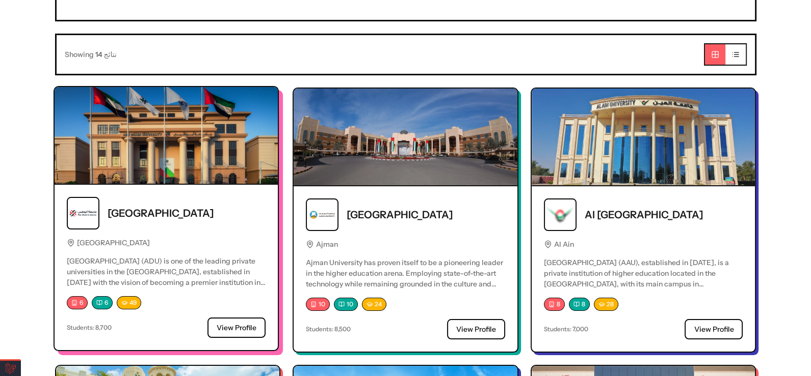
scroll to position [50, 0]
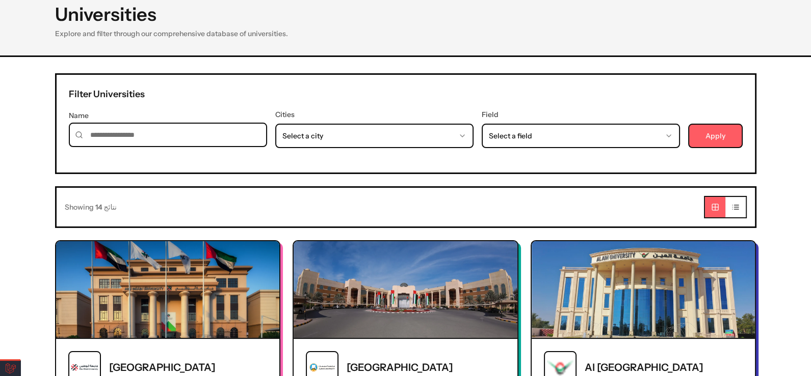
click at [196, 129] on input "Name" at bounding box center [168, 135] width 198 height 24
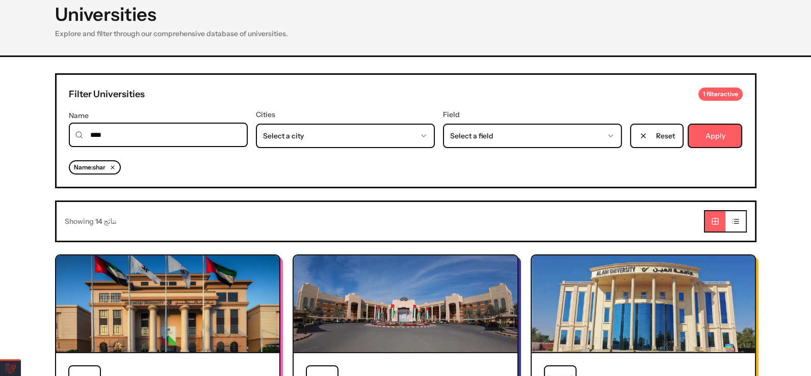
click at [694, 137] on button "Apply" at bounding box center [714, 136] width 55 height 24
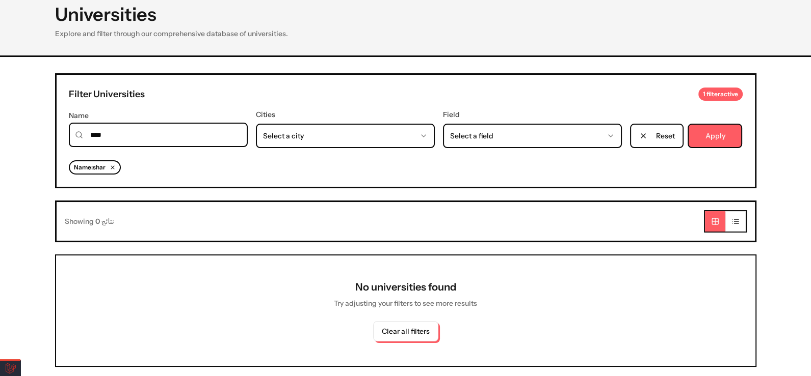
click at [174, 130] on input "****" at bounding box center [158, 135] width 179 height 24
click at [711, 134] on button "Apply" at bounding box center [714, 136] width 55 height 24
click at [155, 130] on input "***" at bounding box center [158, 135] width 179 height 24
paste input "*******"
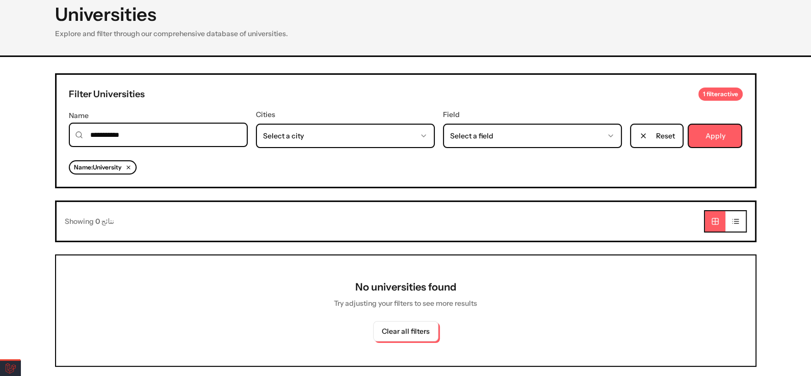
click at [716, 132] on button "Apply" at bounding box center [714, 136] width 55 height 24
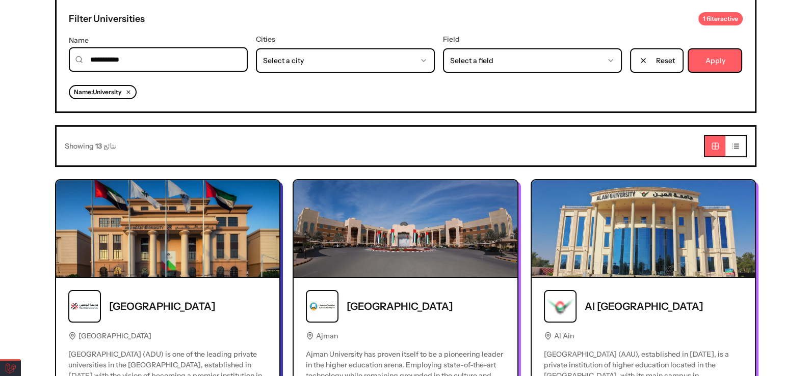
scroll to position [101, 0]
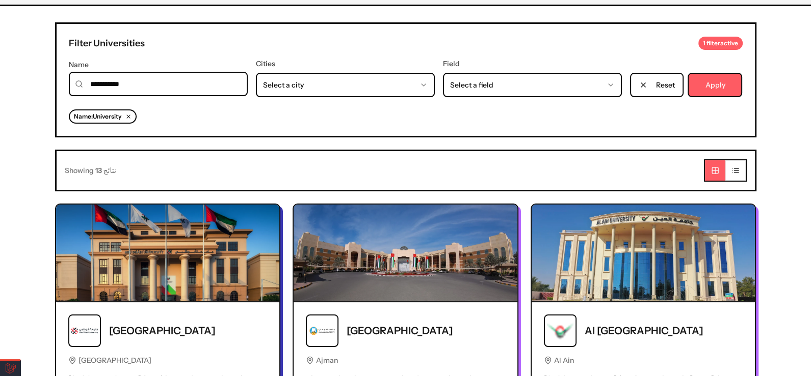
click at [184, 88] on input "**********" at bounding box center [158, 84] width 179 height 24
click at [184, 87] on input "**********" at bounding box center [158, 84] width 179 height 24
click at [198, 87] on input "**********" at bounding box center [158, 84] width 179 height 24
paste input "**********"
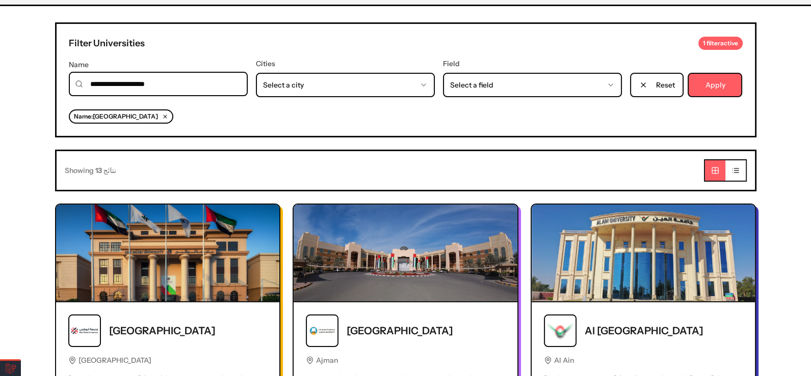
click at [715, 89] on button "Apply" at bounding box center [714, 85] width 55 height 24
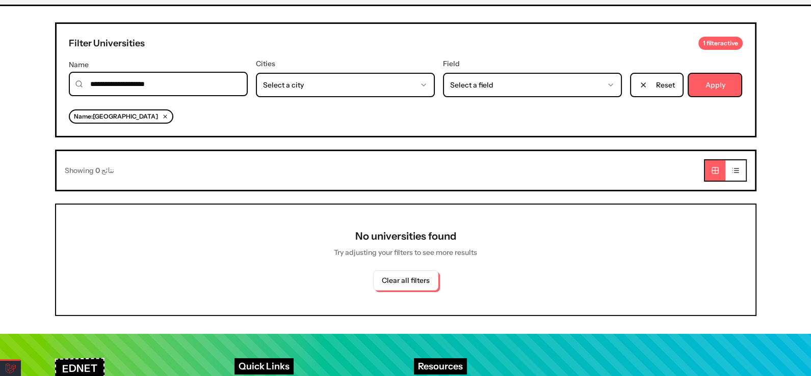
click at [182, 83] on input "**********" at bounding box center [158, 84] width 179 height 24
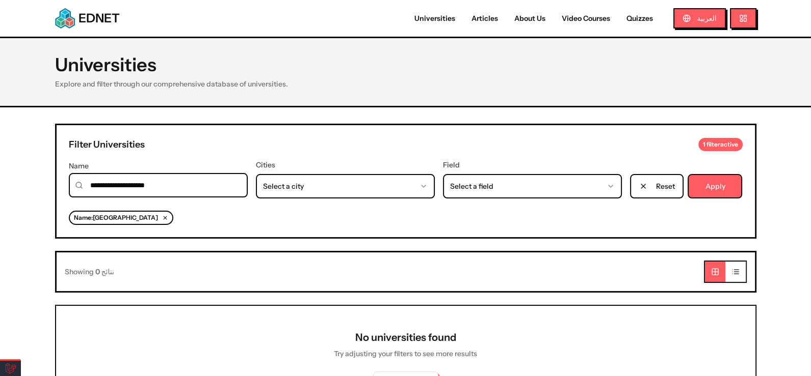
click at [217, 199] on div "**********" at bounding box center [405, 181] width 701 height 115
click at [204, 181] on input "**********" at bounding box center [158, 185] width 179 height 24
paste input
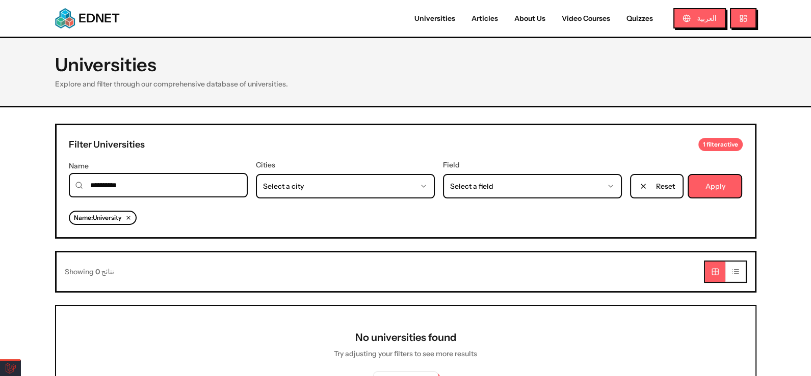
click at [194, 187] on input "**********" at bounding box center [158, 185] width 179 height 24
paste input
type input "*******"
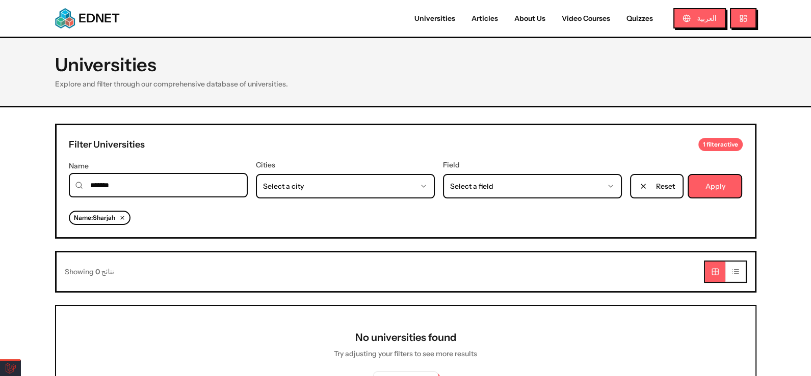
click at [737, 193] on button "Apply" at bounding box center [714, 186] width 55 height 24
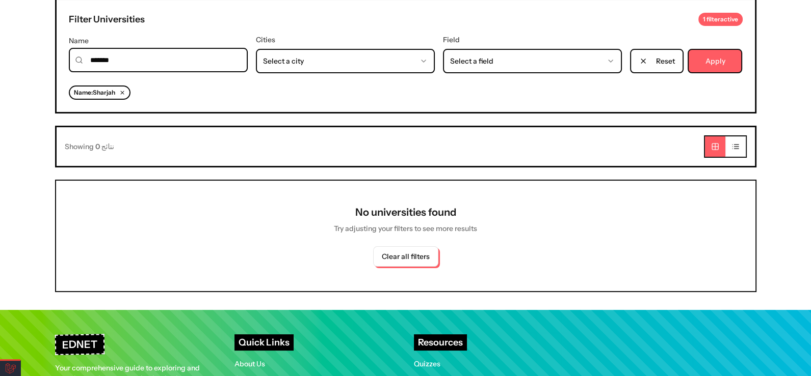
scroll to position [153, 0]
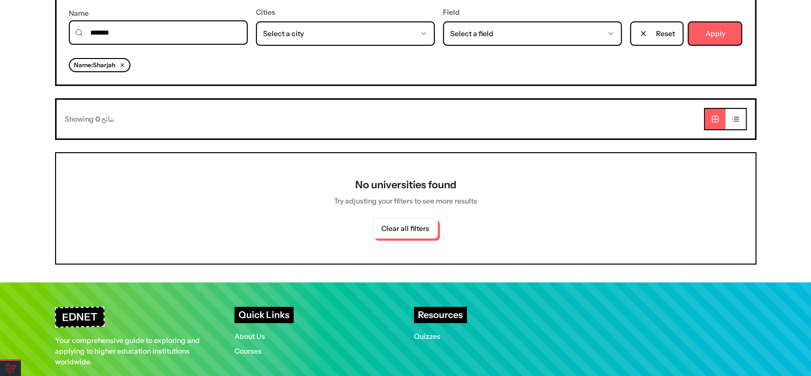
click at [386, 228] on button "Clear all filters" at bounding box center [404, 229] width 65 height 20
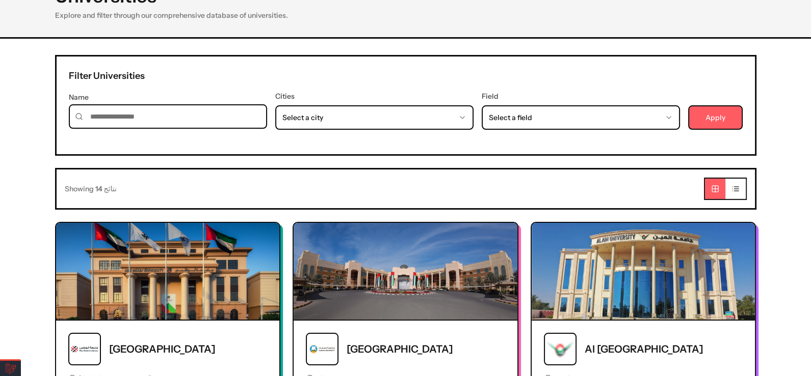
scroll to position [153, 0]
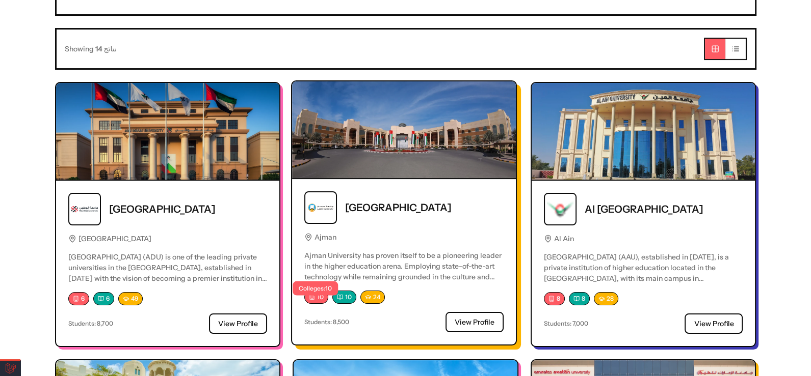
scroll to position [153, 0]
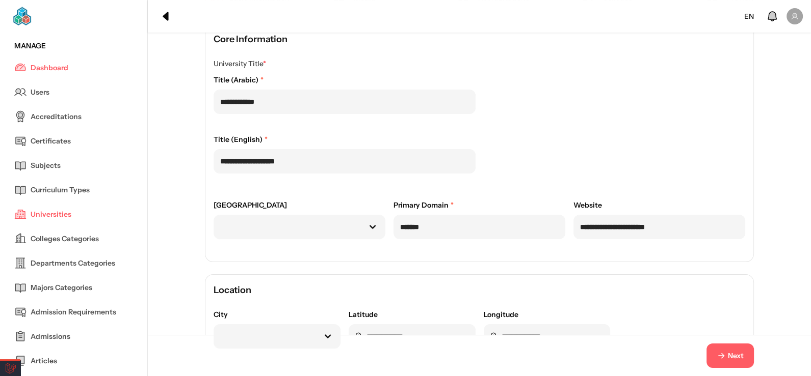
scroll to position [153, 0]
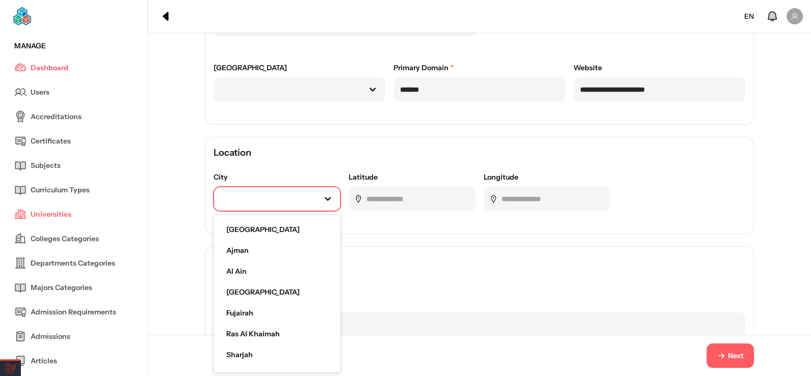
click at [255, 352] on div "Sharjah" at bounding box center [277, 355] width 118 height 21
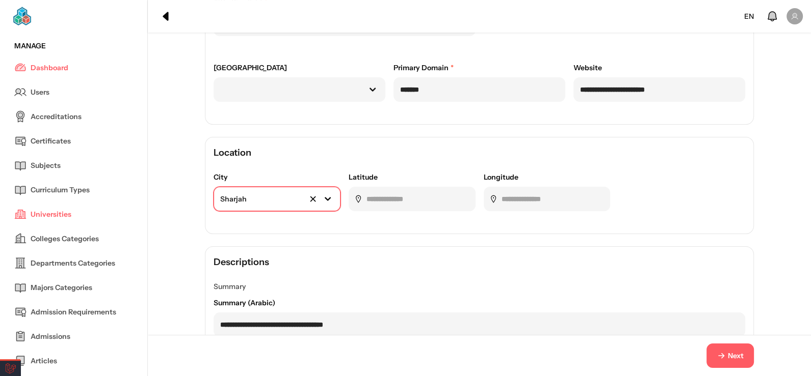
click at [711, 356] on button "Next" at bounding box center [729, 356] width 47 height 24
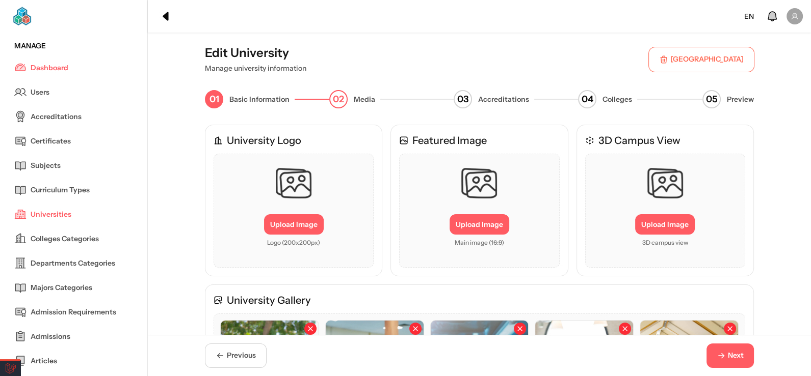
scroll to position [0, 0]
click at [749, 352] on button "Next" at bounding box center [729, 356] width 47 height 24
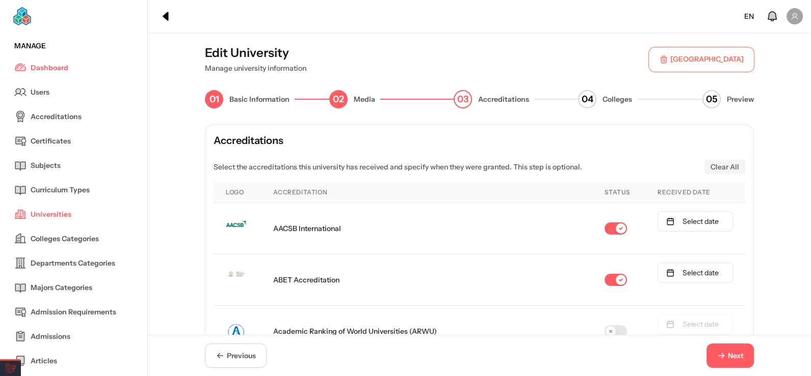
click at [735, 352] on span "Next" at bounding box center [735, 356] width 16 height 11
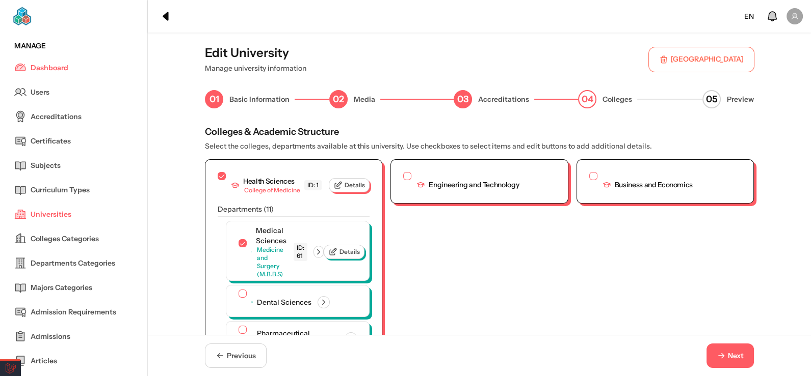
click at [735, 352] on span "Next" at bounding box center [735, 356] width 16 height 11
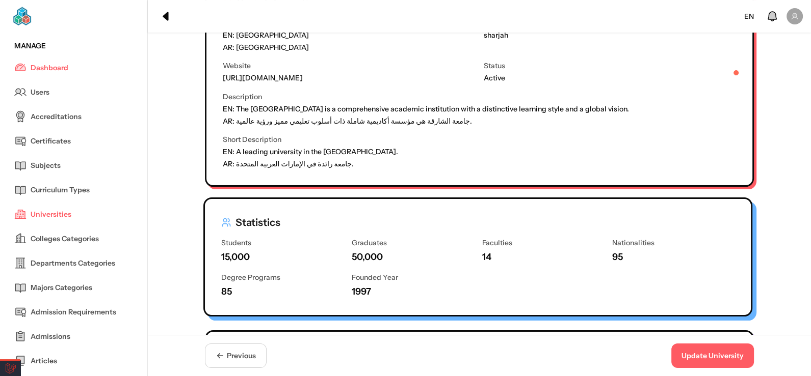
scroll to position [254, 0]
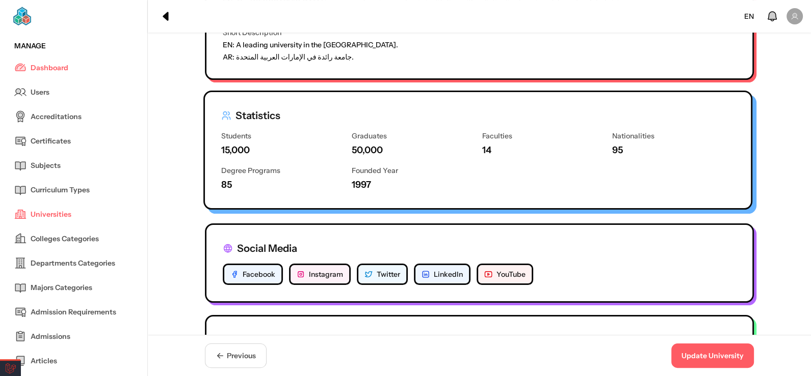
click at [494, 207] on div "Statistics Students 15,000 Graduates 50,000 Faculties 14 Nationalities 95 Degre…" at bounding box center [477, 150] width 549 height 119
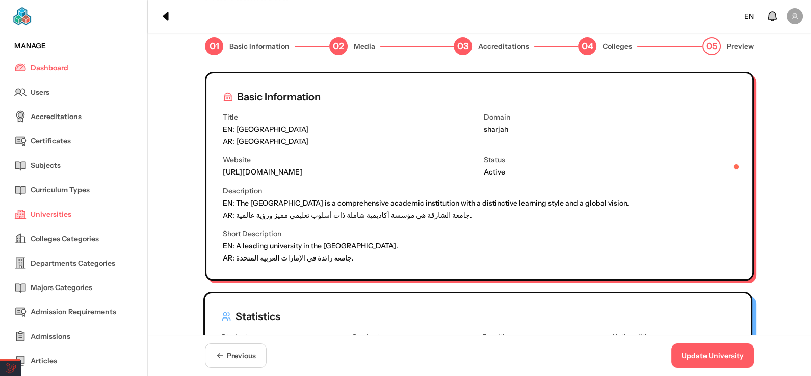
scroll to position [50, 0]
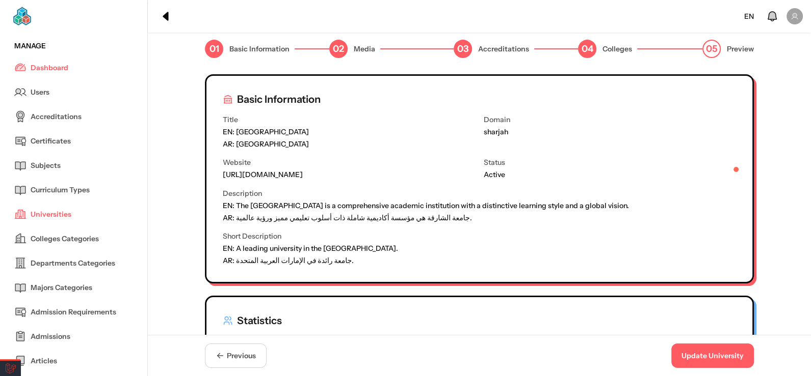
click at [717, 359] on button "Update University" at bounding box center [712, 356] width 83 height 24
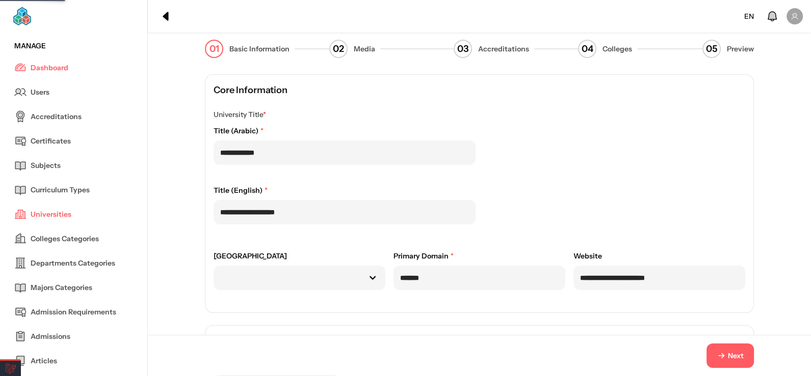
scroll to position [0, 0]
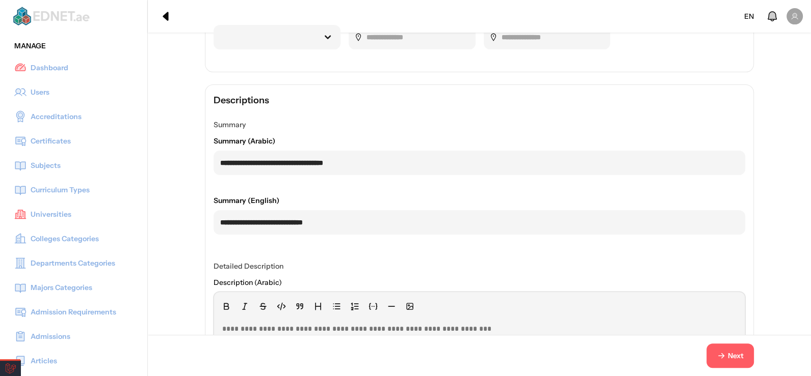
scroll to position [457, 0]
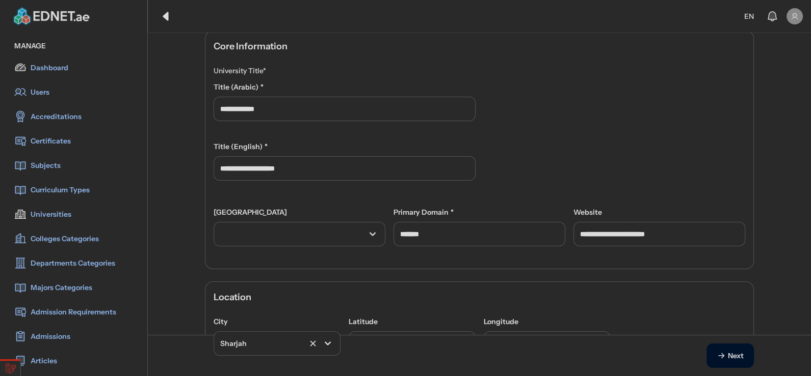
scroll to position [203, 0]
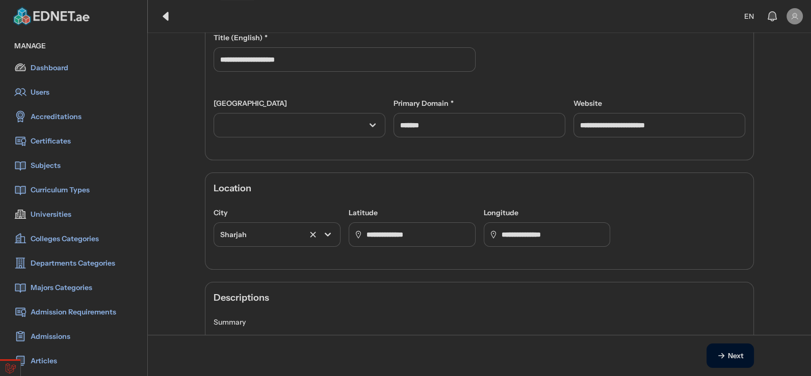
click at [292, 120] on div at bounding box center [287, 125] width 134 height 11
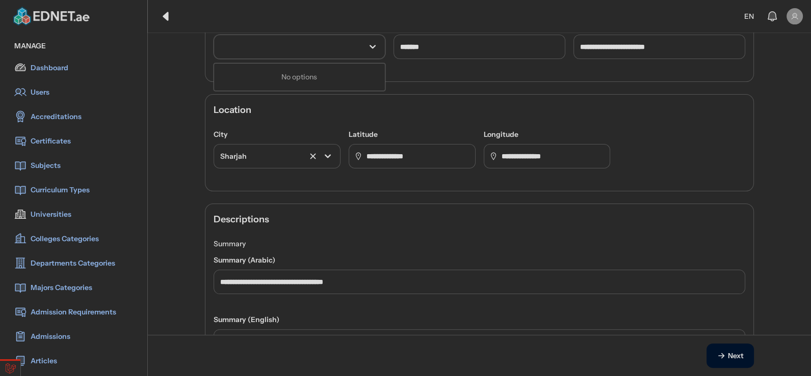
scroll to position [306, 0]
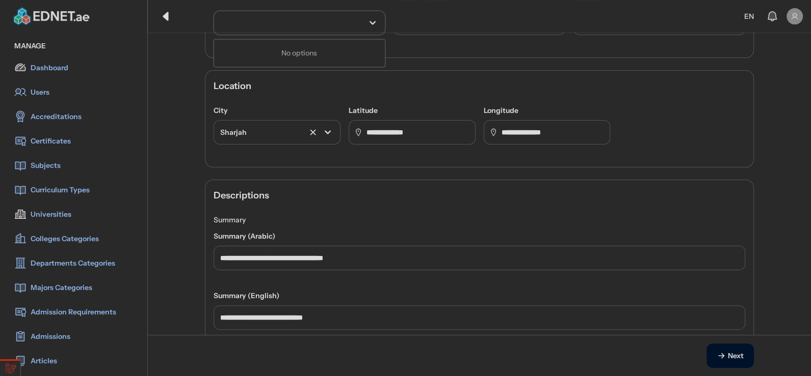
click at [252, 136] on div at bounding box center [256, 132] width 72 height 11
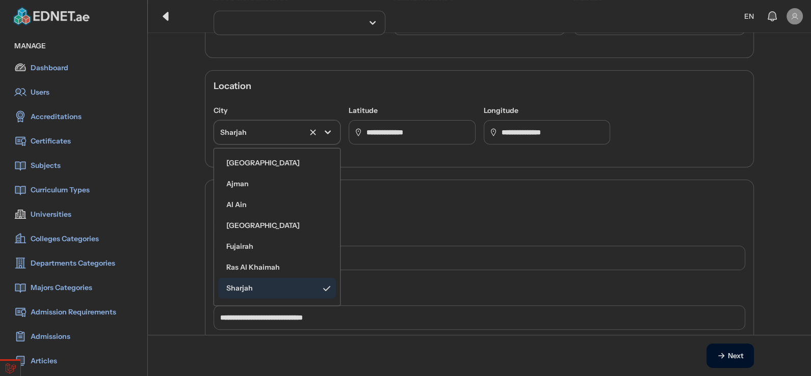
click at [199, 132] on div "**********" at bounding box center [479, 336] width 630 height 1102
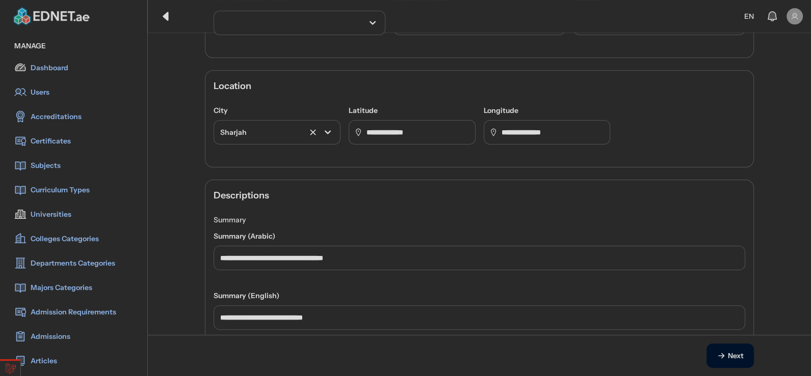
click at [735, 357] on span "Next" at bounding box center [735, 356] width 16 height 11
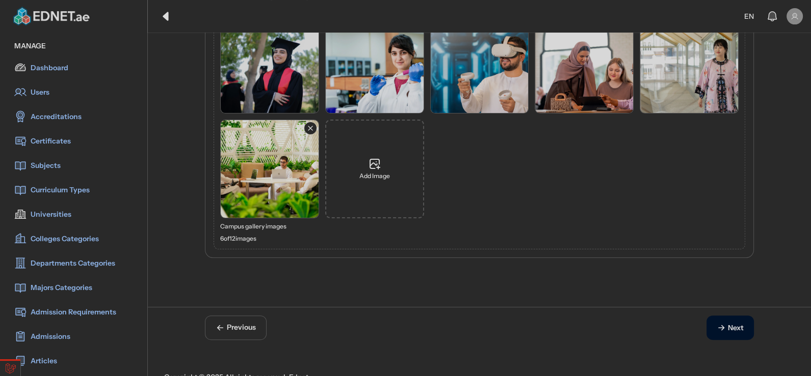
click at [730, 336] on button "Next" at bounding box center [729, 328] width 47 height 24
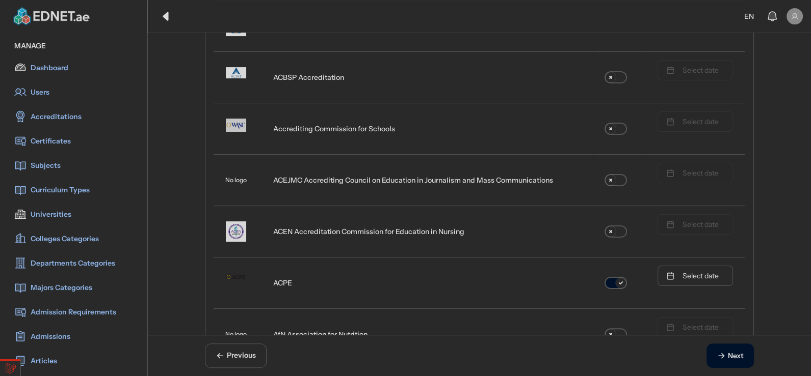
scroll to position [0, 0]
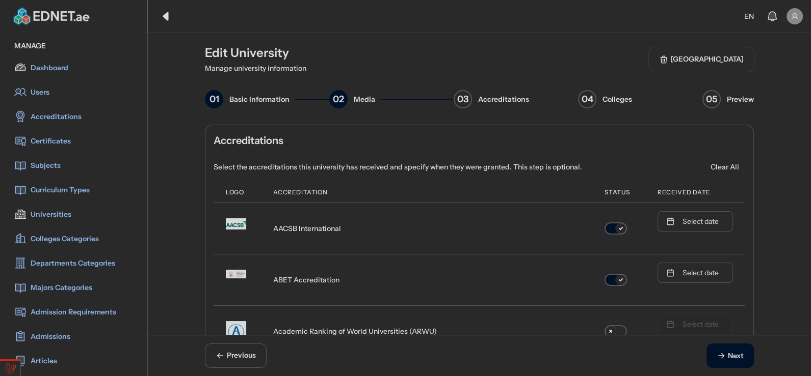
click at [734, 355] on span "Next" at bounding box center [735, 356] width 16 height 11
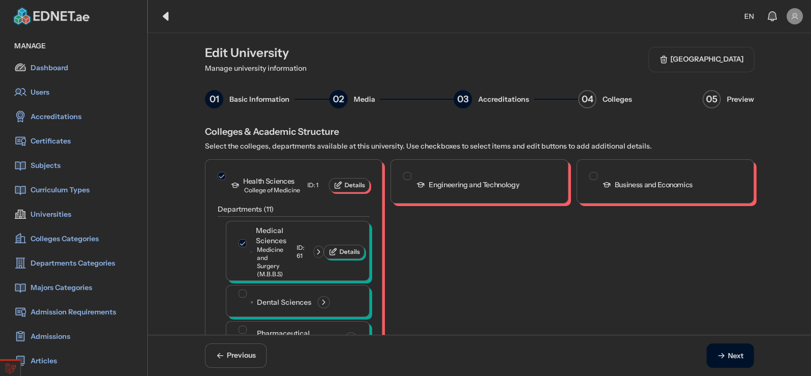
click at [734, 355] on span "Next" at bounding box center [735, 356] width 16 height 11
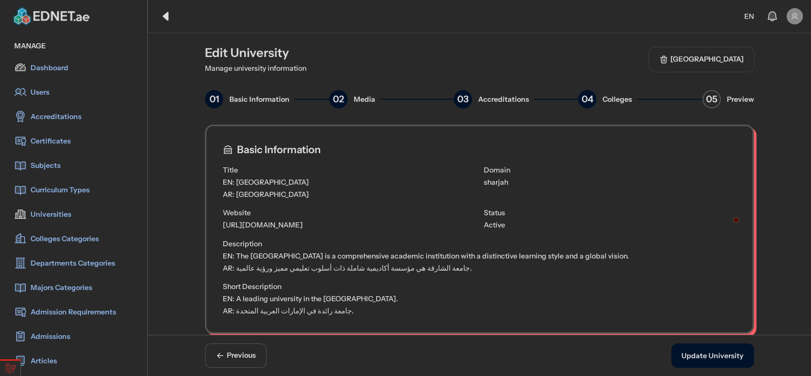
click at [734, 355] on button "Update University" at bounding box center [712, 356] width 83 height 24
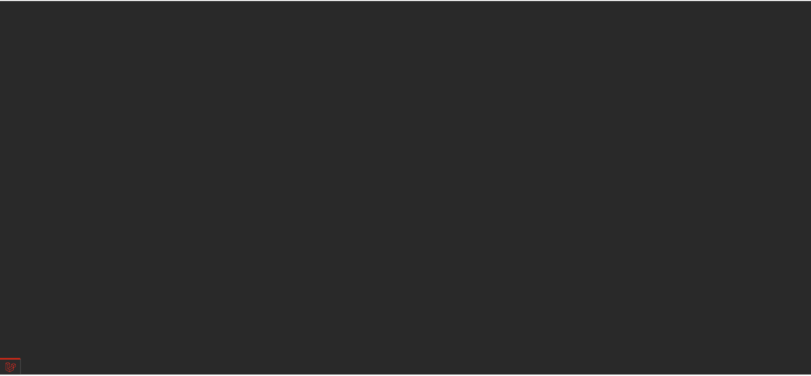
scroll to position [153, 0]
